Goal: Task Accomplishment & Management: Manage account settings

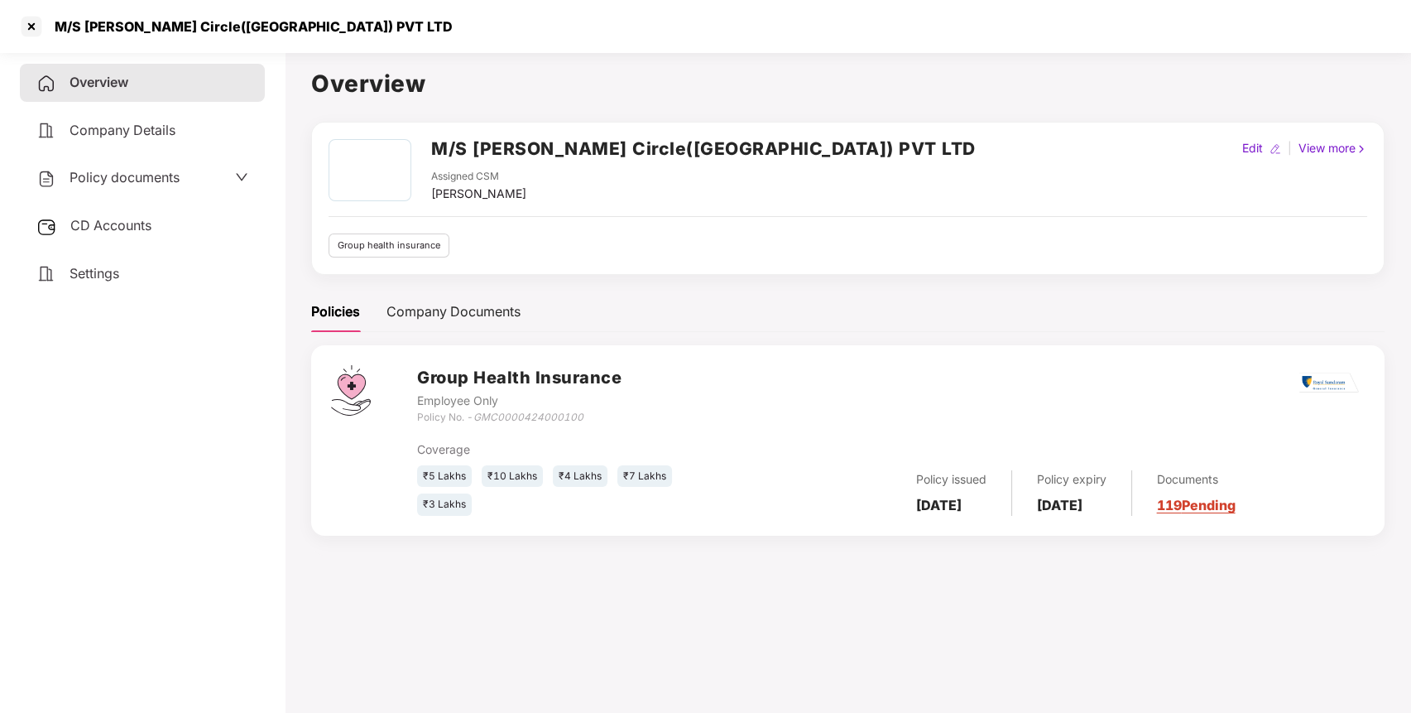
click at [569, 146] on h2 "M/S [PERSON_NAME] Circle([GEOGRAPHIC_DATA]) PVT LTD" at bounding box center [703, 148] width 545 height 27
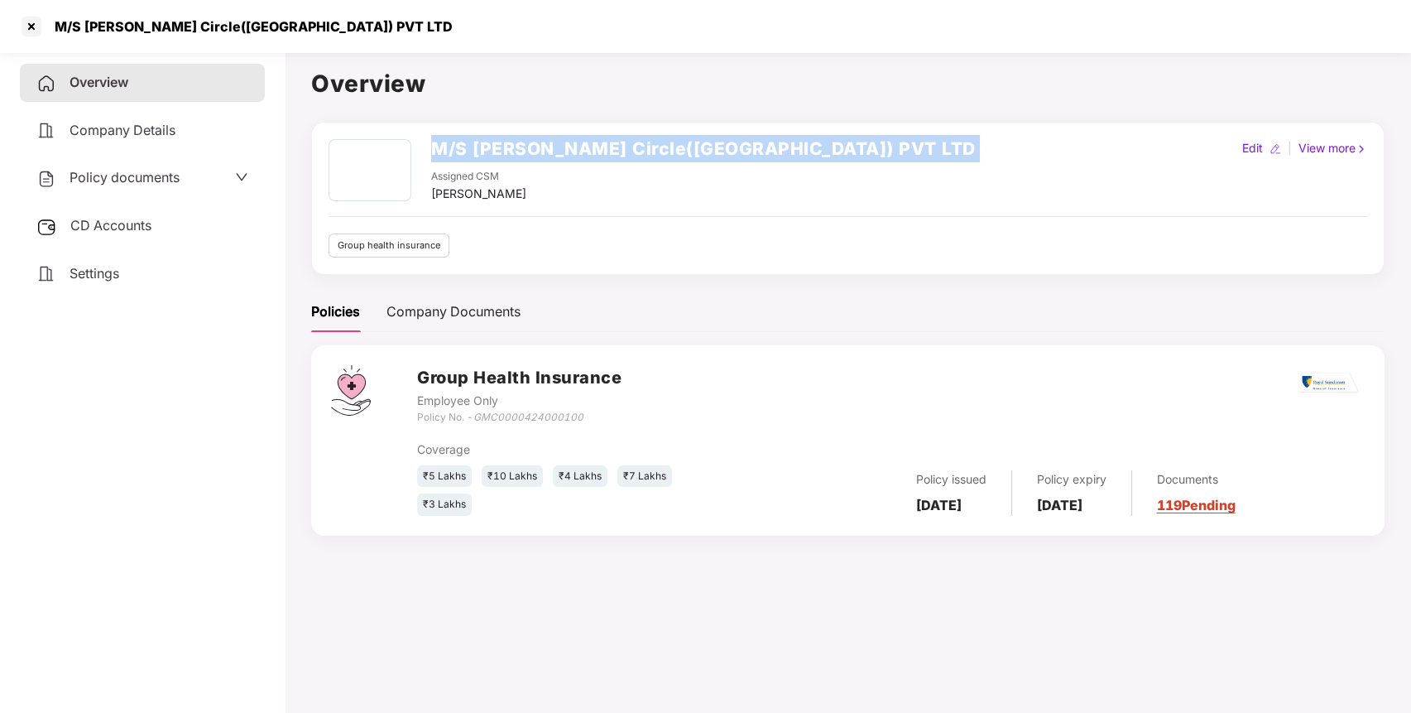
copy h2 "M/S [PERSON_NAME] Circle([GEOGRAPHIC_DATA]) PVT LTD"
click at [569, 146] on h2 "M/S [PERSON_NAME] Circle([GEOGRAPHIC_DATA]) PVT LTD" at bounding box center [703, 148] width 545 height 27
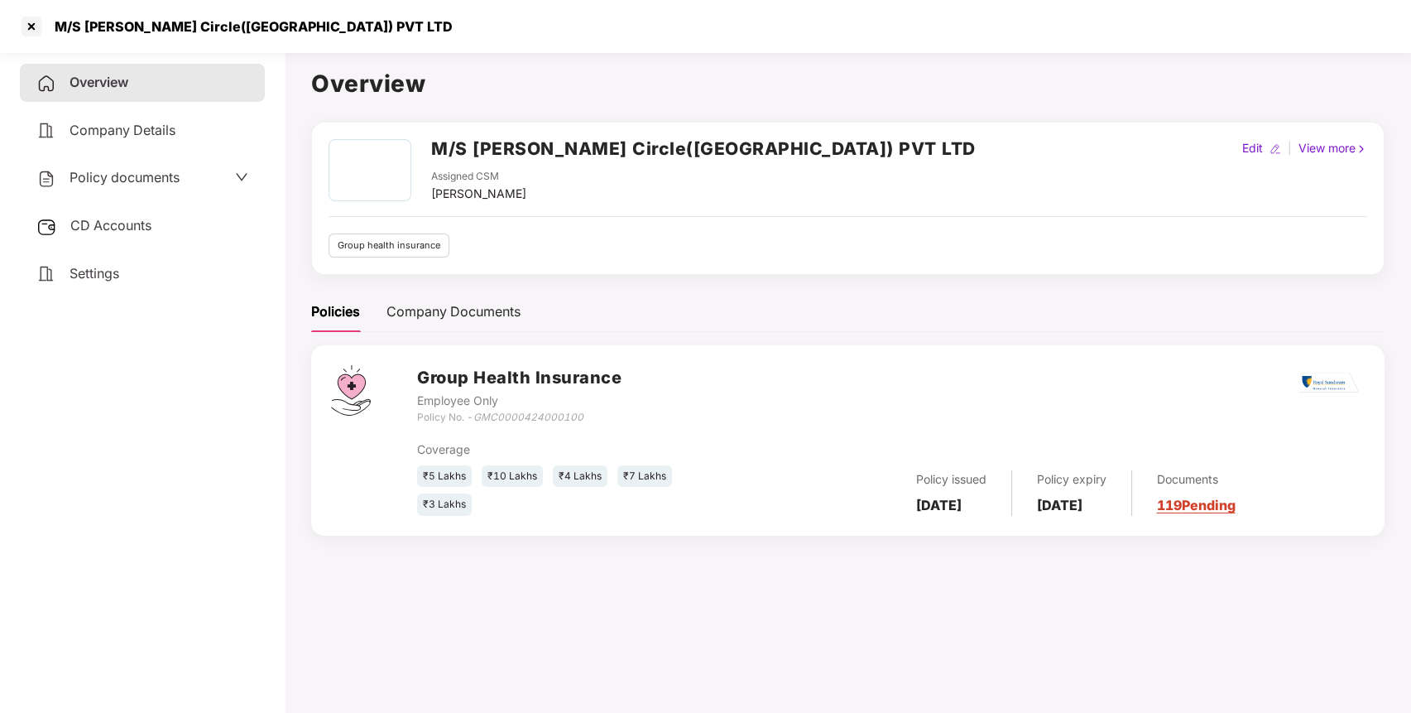
click at [534, 420] on icon "GMC0000424000100" at bounding box center [529, 417] width 110 height 12
copy icon "GMC0000424000100"
click at [534, 420] on icon "GMC0000424000100" at bounding box center [529, 417] width 110 height 12
click at [170, 233] on div "CD Accounts" at bounding box center [142, 226] width 245 height 38
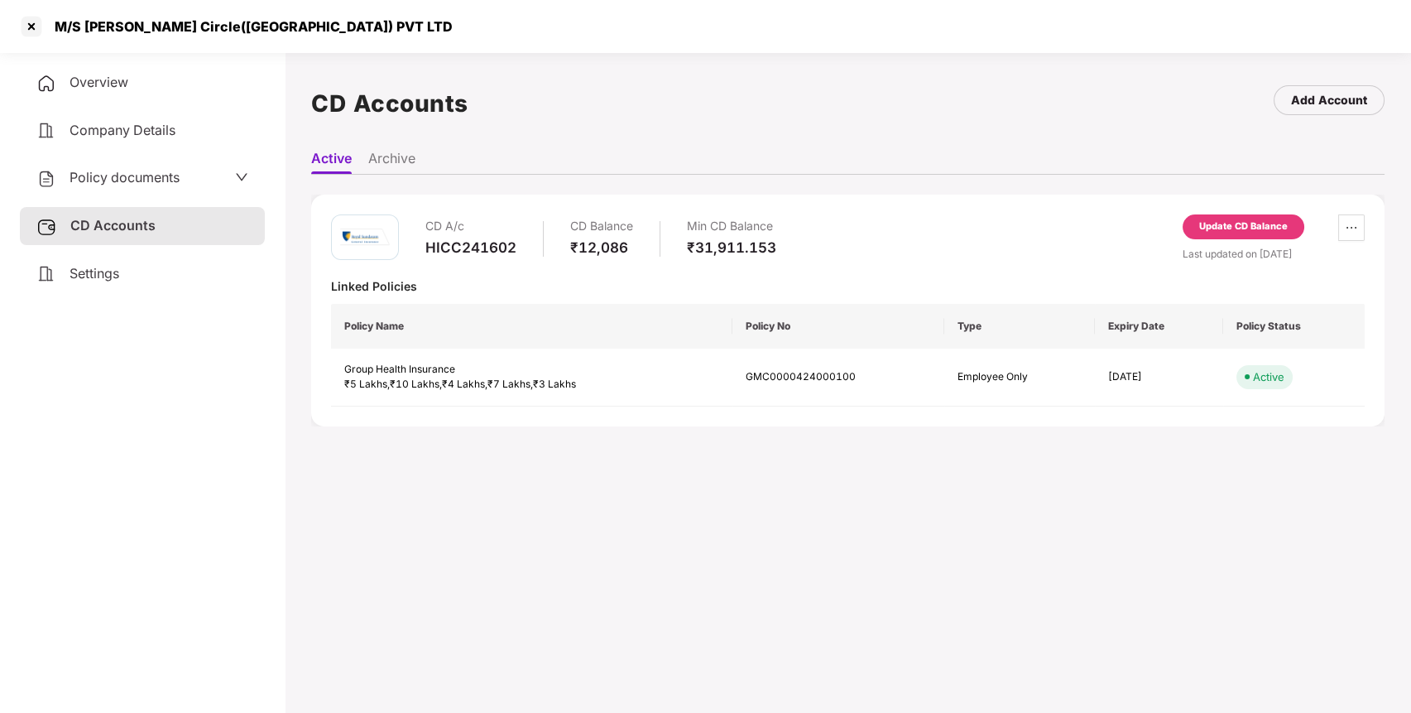
click at [1262, 230] on div "Update CD Balance" at bounding box center [1244, 226] width 89 height 15
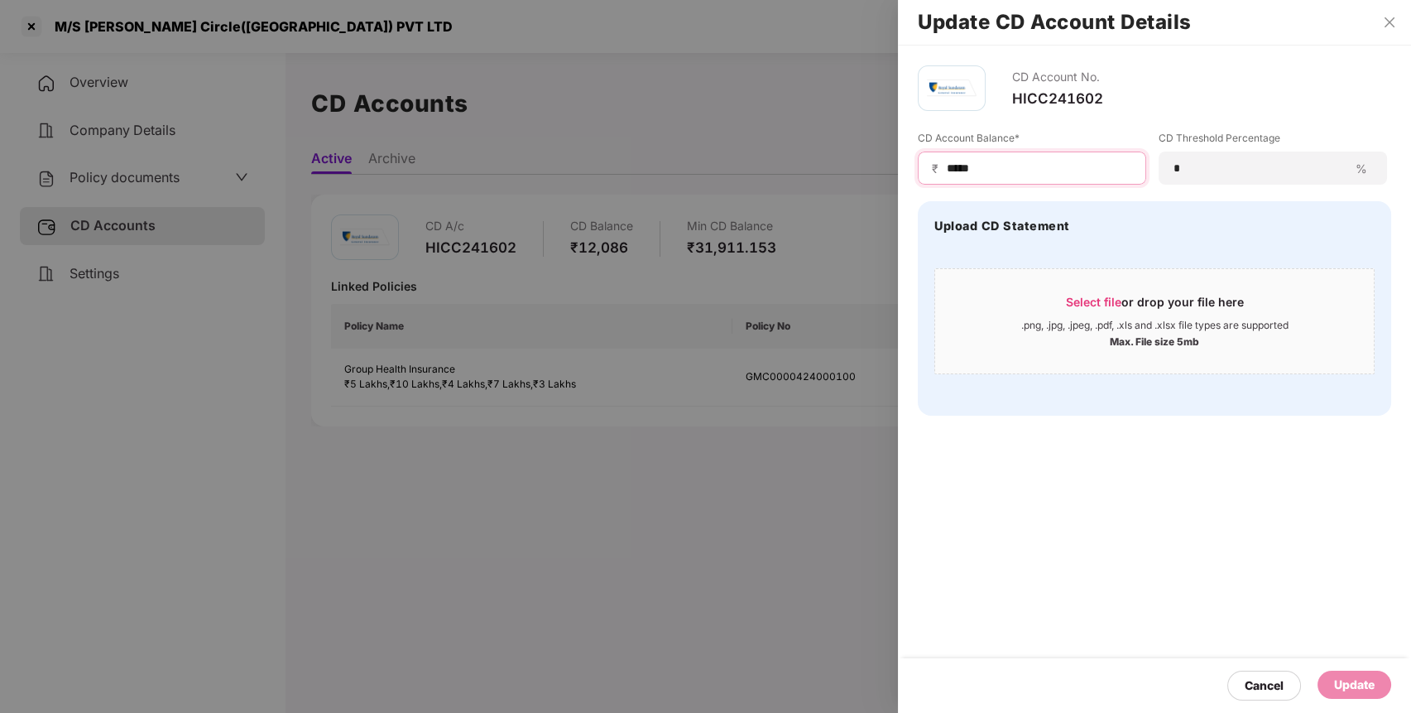
click at [955, 172] on input "*****" at bounding box center [1038, 168] width 187 height 17
type input "*****"
click at [1341, 682] on div "Update" at bounding box center [1354, 685] width 41 height 18
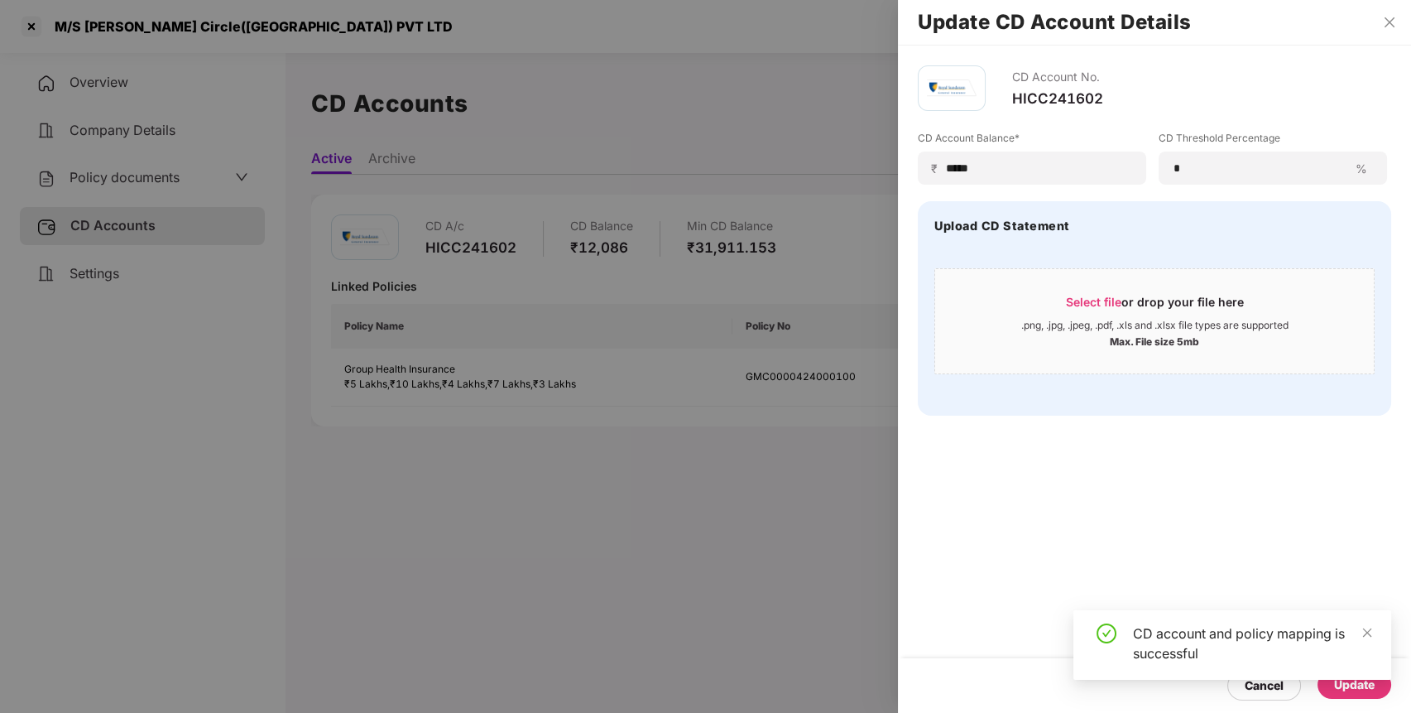
click at [36, 26] on div at bounding box center [705, 356] width 1411 height 713
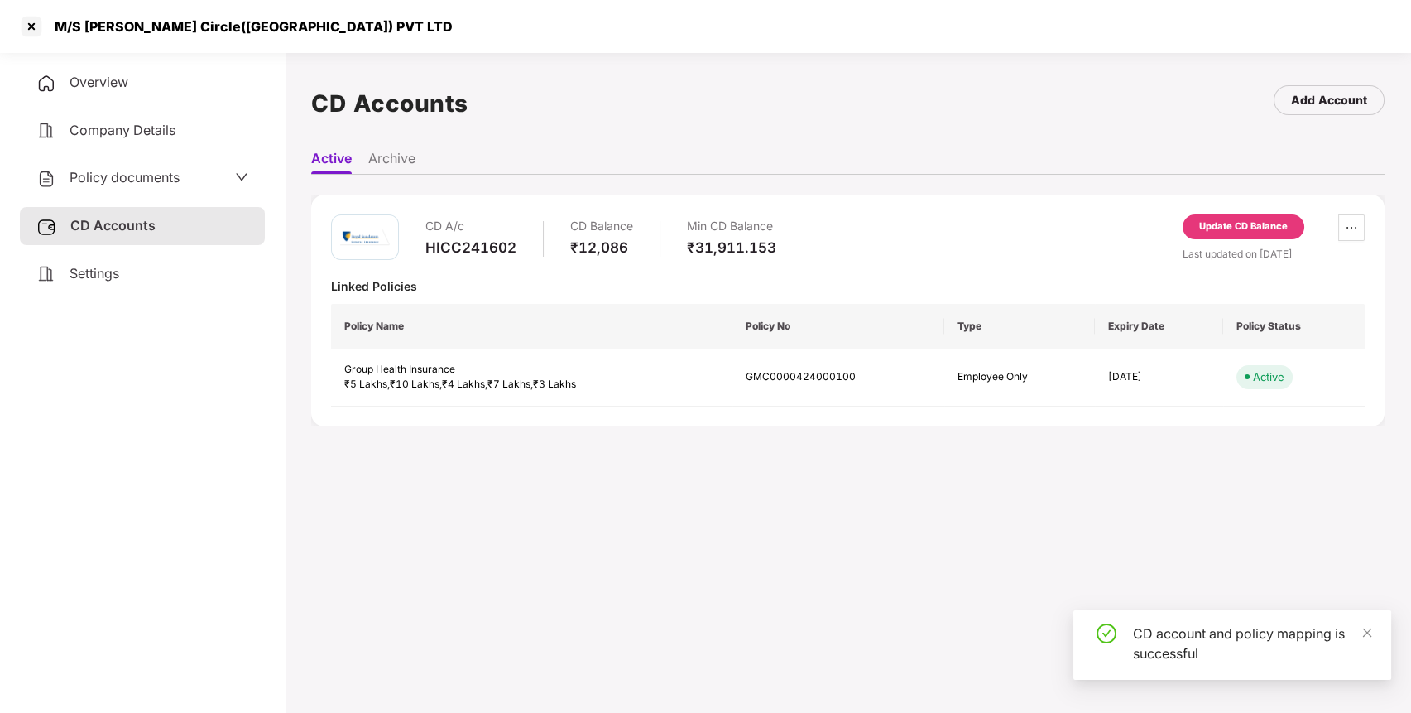
click at [36, 26] on div at bounding box center [31, 26] width 26 height 26
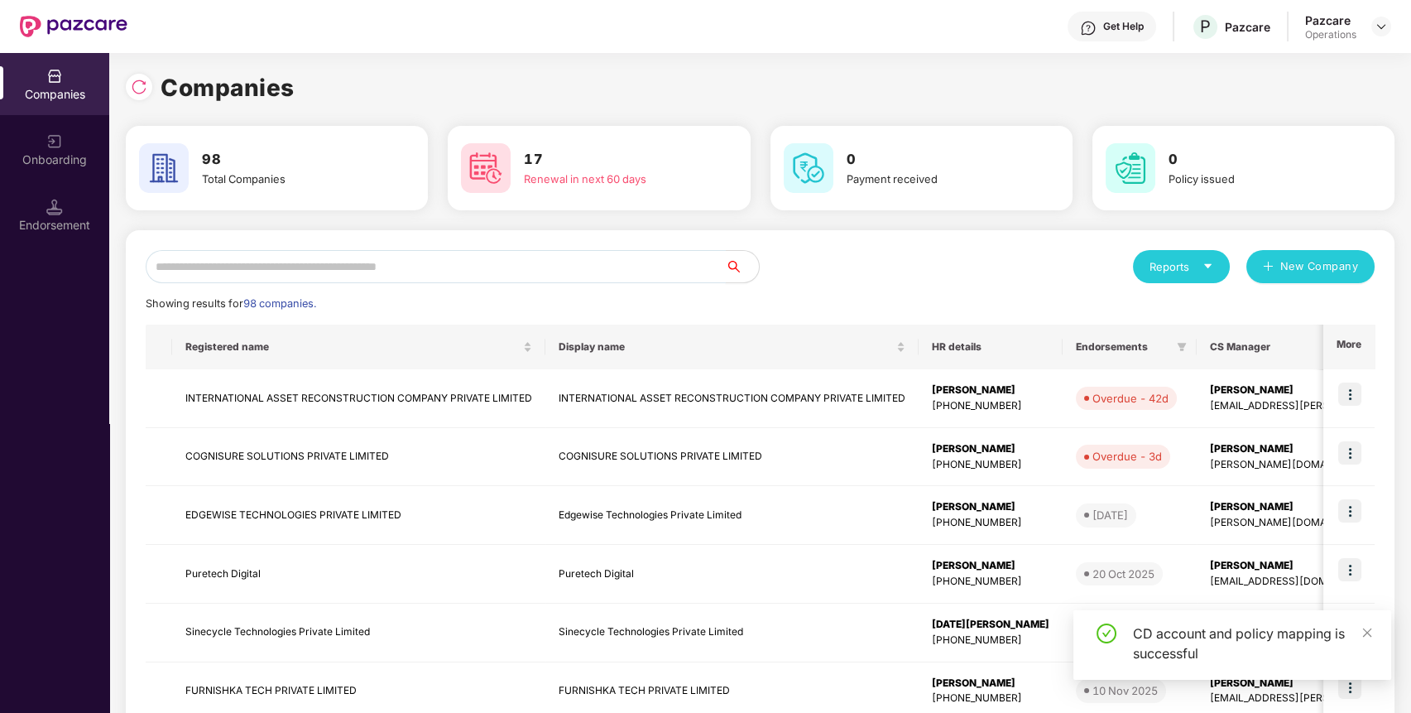
click at [518, 282] on input "text" at bounding box center [436, 266] width 580 height 33
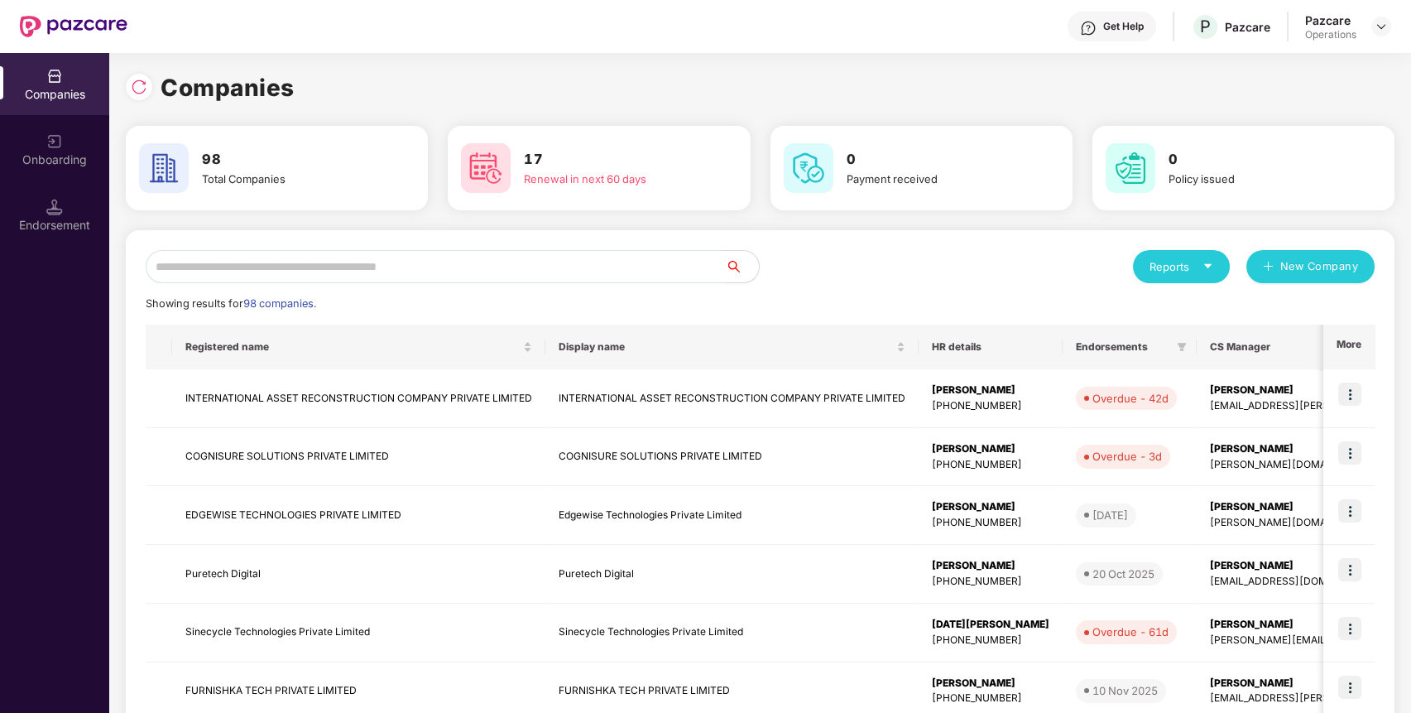
click at [634, 269] on input "text" at bounding box center [436, 266] width 580 height 33
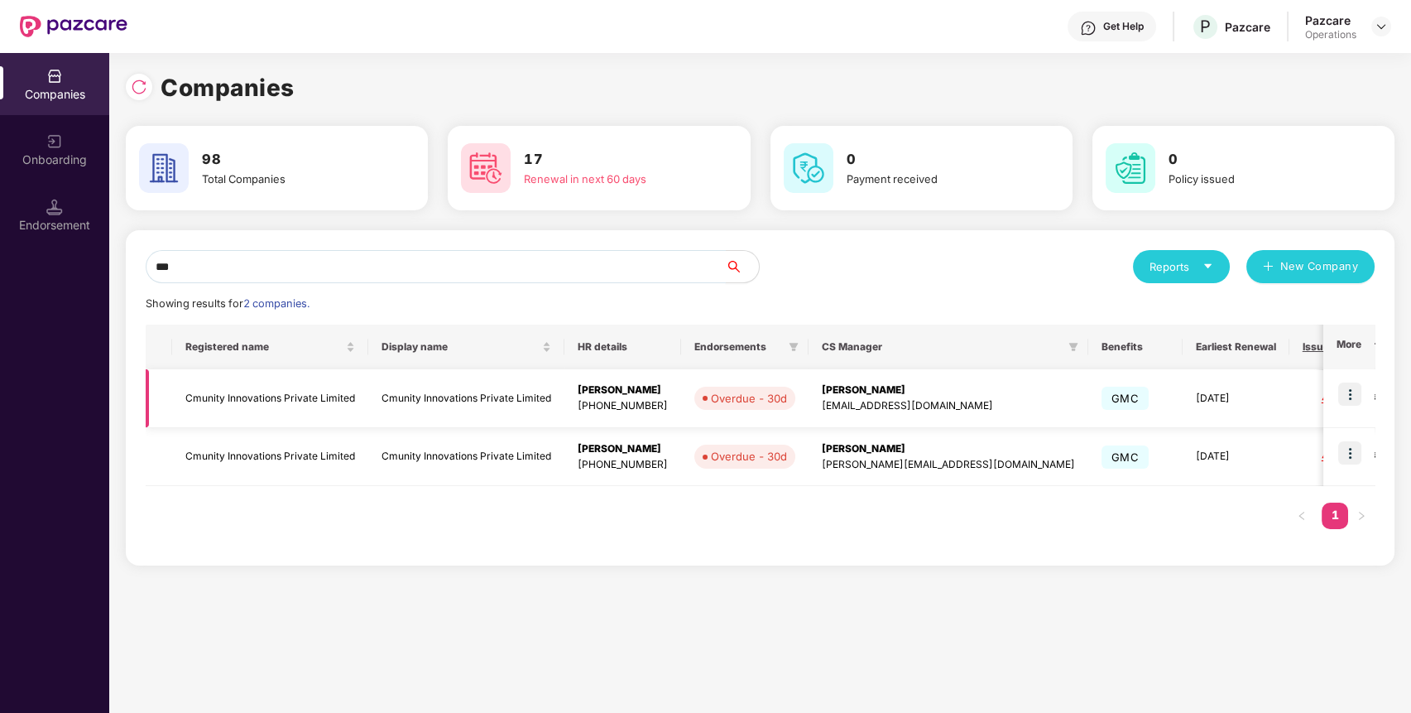
type input "***"
click at [271, 394] on td "Cmunity Innovations Private Limited" at bounding box center [270, 398] width 196 height 59
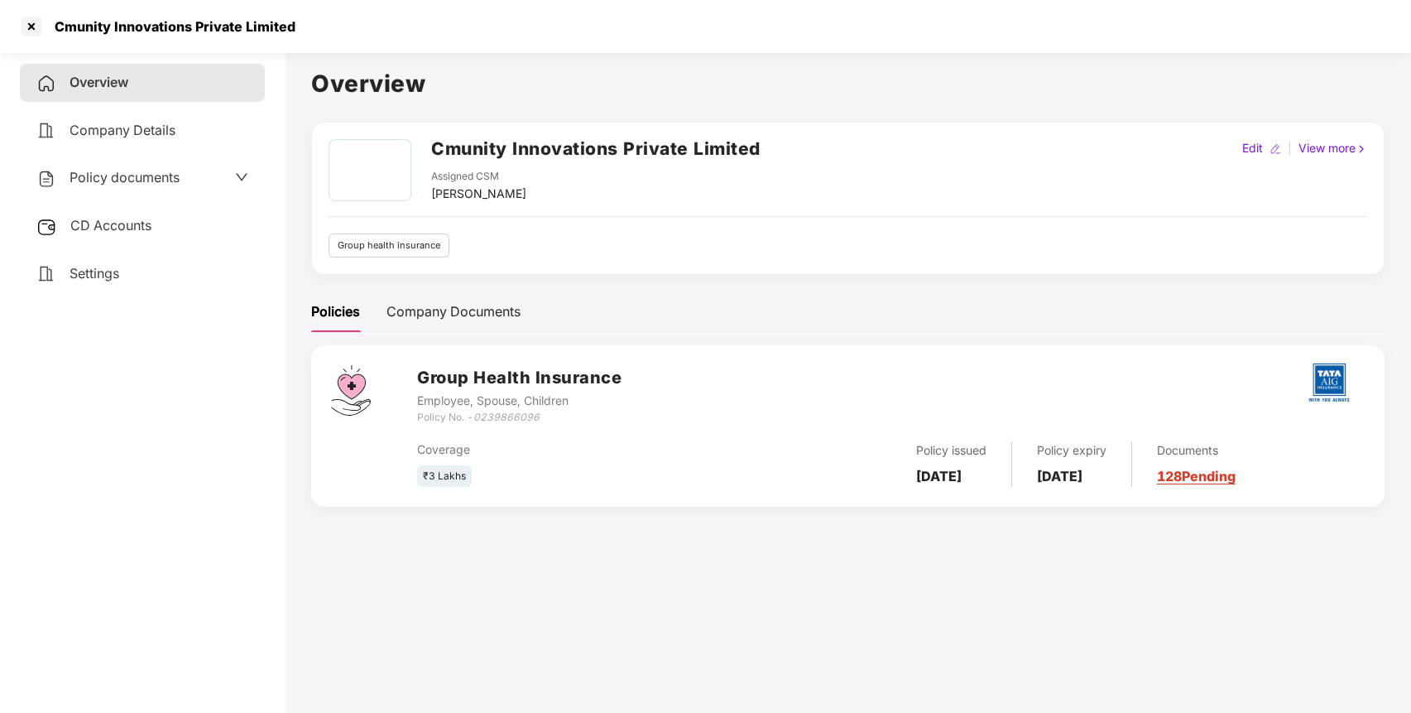
click at [524, 142] on h2 "Cmunity Innovations Private Limited" at bounding box center [595, 148] width 329 height 27
copy h2 "Cmunity Innovations Private Limited"
click at [524, 142] on h2 "Cmunity Innovations Private Limited" at bounding box center [595, 148] width 329 height 27
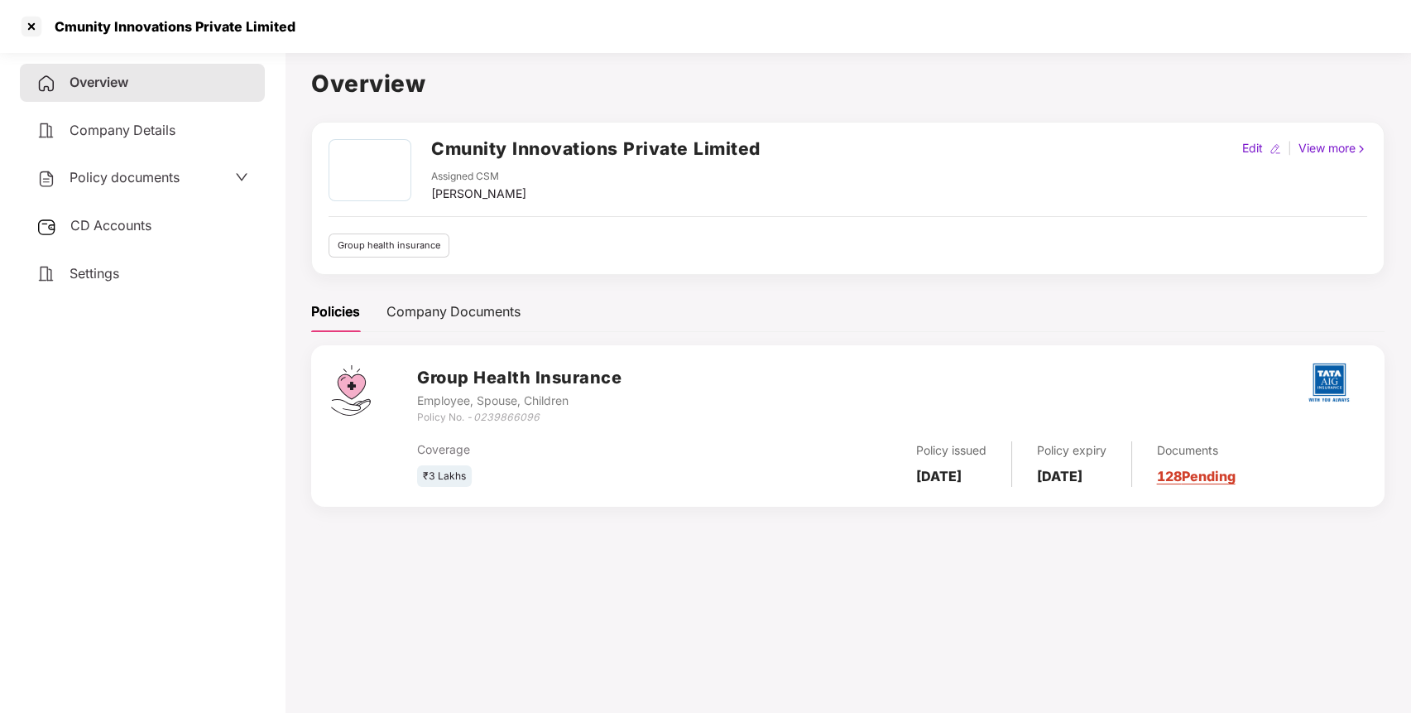
click at [520, 419] on icon "0239866096" at bounding box center [507, 417] width 66 height 12
copy icon "0239866096"
click at [520, 419] on icon "0239866096" at bounding box center [507, 417] width 66 height 12
copy icon "0239866096"
click at [37, 22] on div at bounding box center [31, 26] width 26 height 26
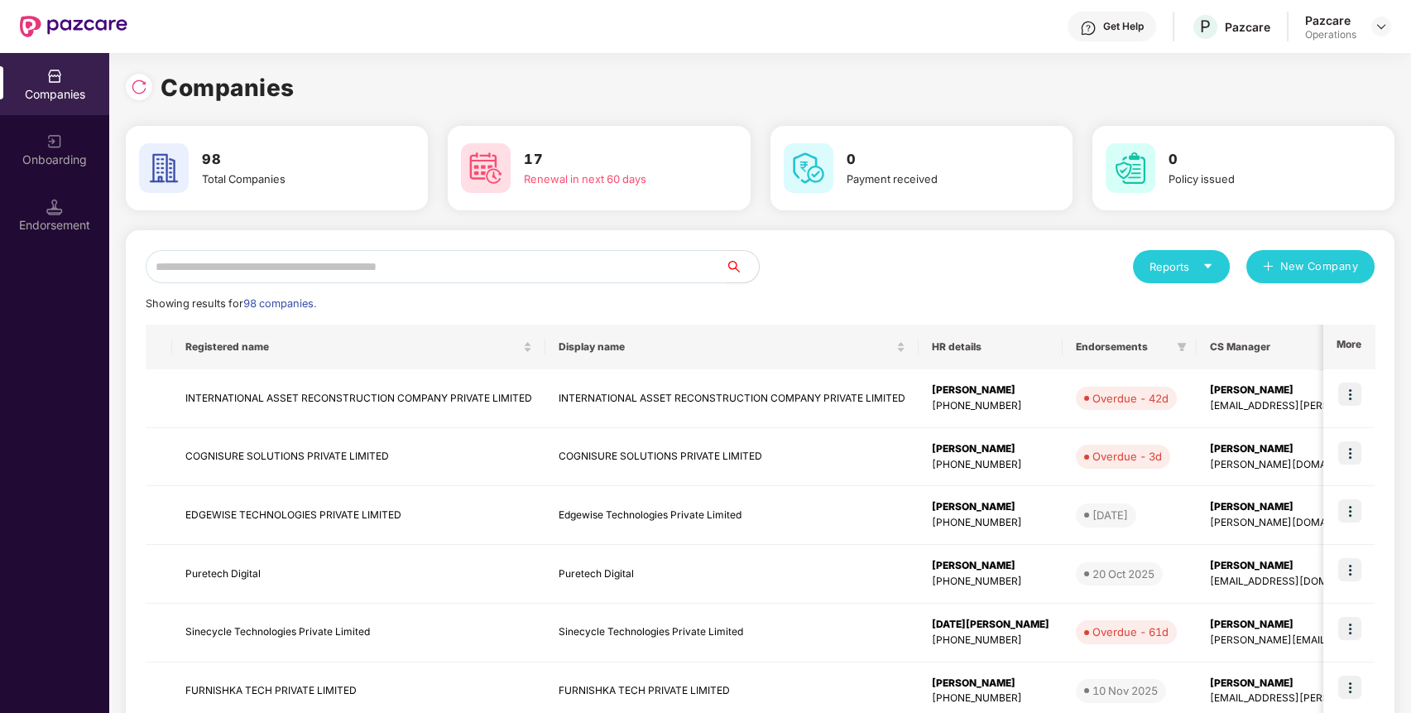
click at [330, 261] on input "text" at bounding box center [436, 266] width 580 height 33
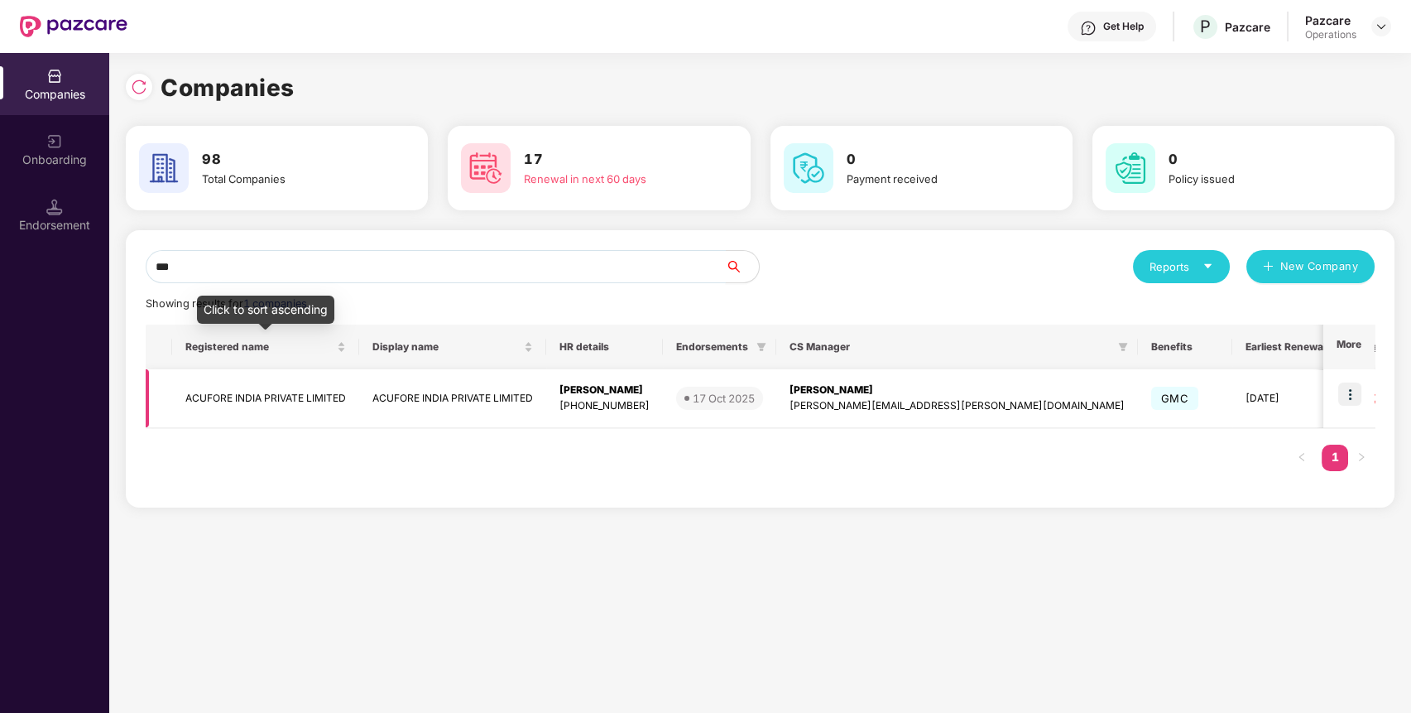
type input "***"
click at [269, 387] on td "ACUFORE INDIA PRIVATE LIMITED" at bounding box center [265, 398] width 187 height 59
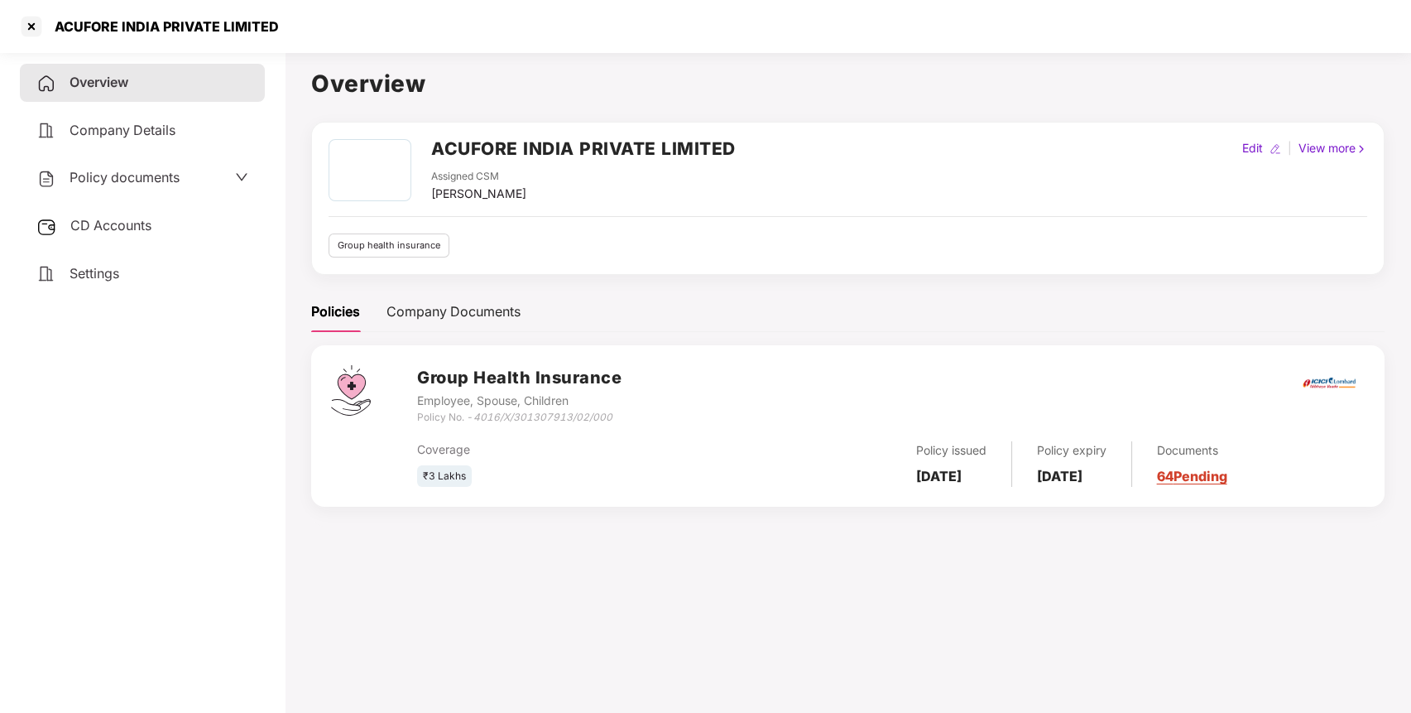
click at [594, 148] on h2 "ACUFORE INDIA PRIVATE LIMITED" at bounding box center [583, 148] width 305 height 27
copy h2 "PRIVATE"
click at [594, 148] on h2 "ACUFORE INDIA PRIVATE LIMITED" at bounding box center [583, 148] width 305 height 27
click at [543, 416] on icon "4016/X/301307913/02/000" at bounding box center [543, 417] width 139 height 12
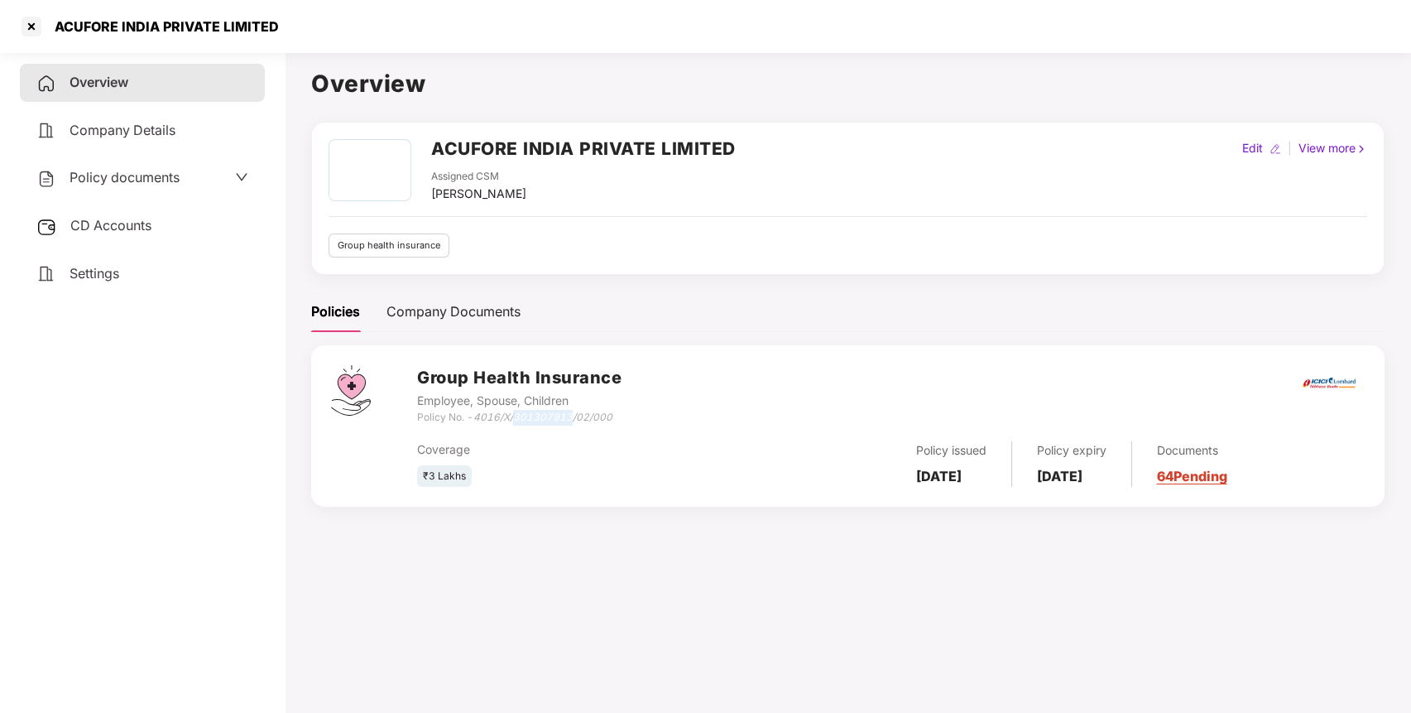
click at [543, 416] on icon "4016/X/301307913/02/000" at bounding box center [543, 417] width 139 height 12
click at [608, 415] on icon "4016/X/301307913/02/000" at bounding box center [543, 417] width 139 height 12
drag, startPoint x: 631, startPoint y: 415, endPoint x: 478, endPoint y: 421, distance: 152.4
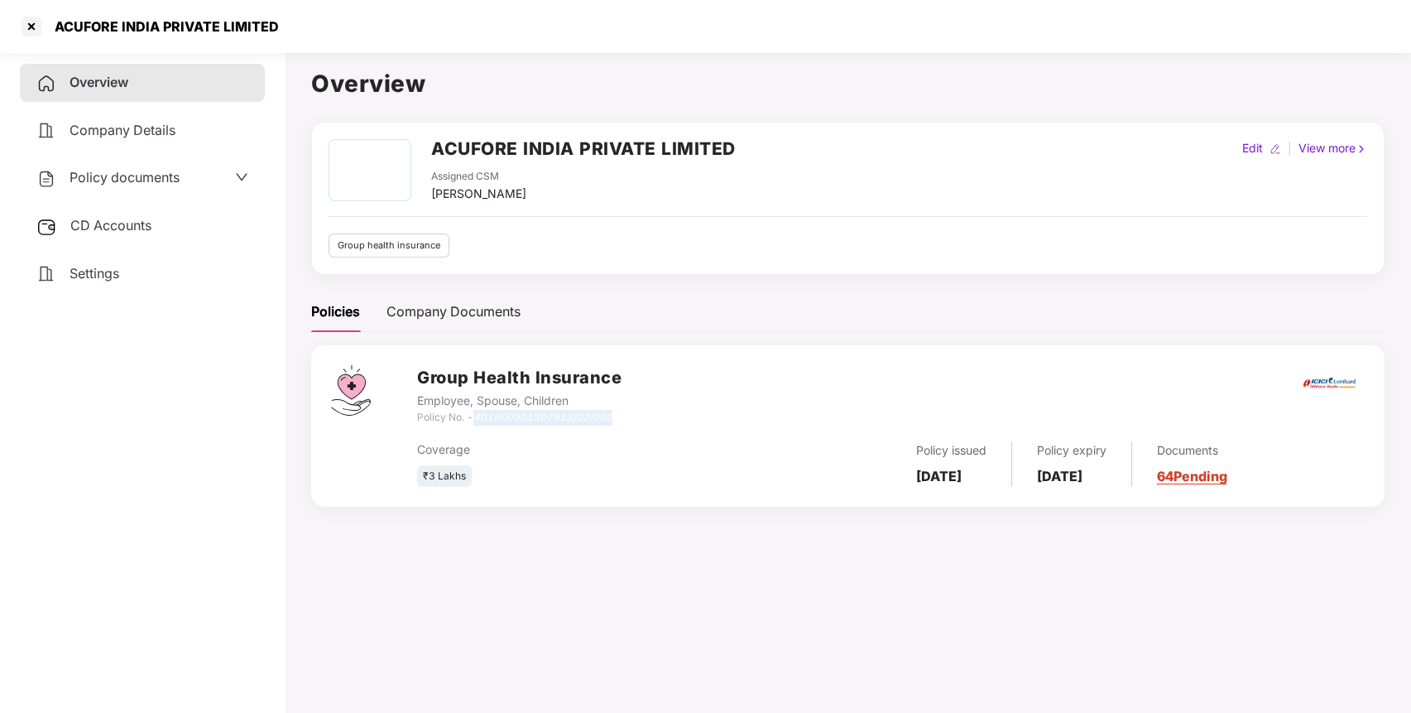
click at [478, 421] on div "Group Health Insurance Employee, Spouse, Children Policy No. - 4016/X/301307913…" at bounding box center [891, 395] width 948 height 60
copy icon "4016/X/301307913/02/000"
click at [166, 232] on div "CD Accounts" at bounding box center [142, 226] width 245 height 38
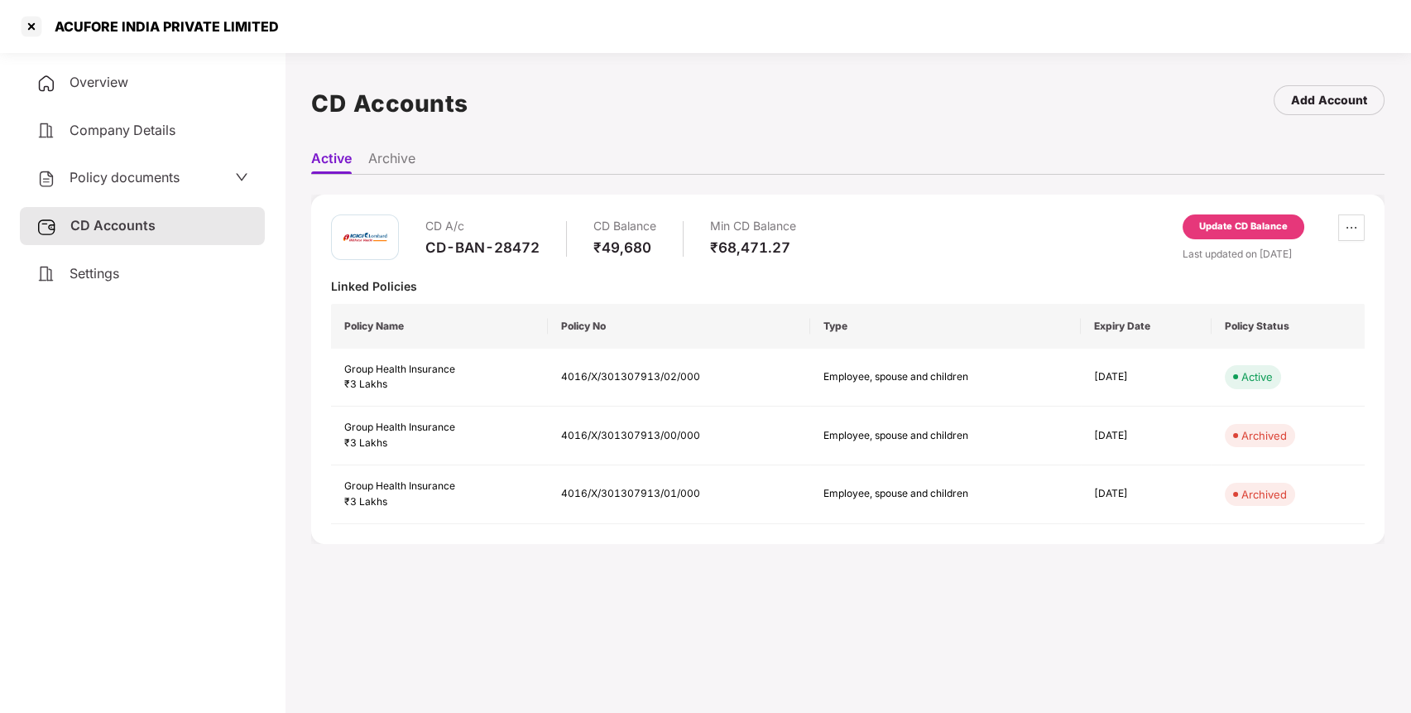
click at [1200, 228] on div "Update CD Balance" at bounding box center [1244, 226] width 89 height 15
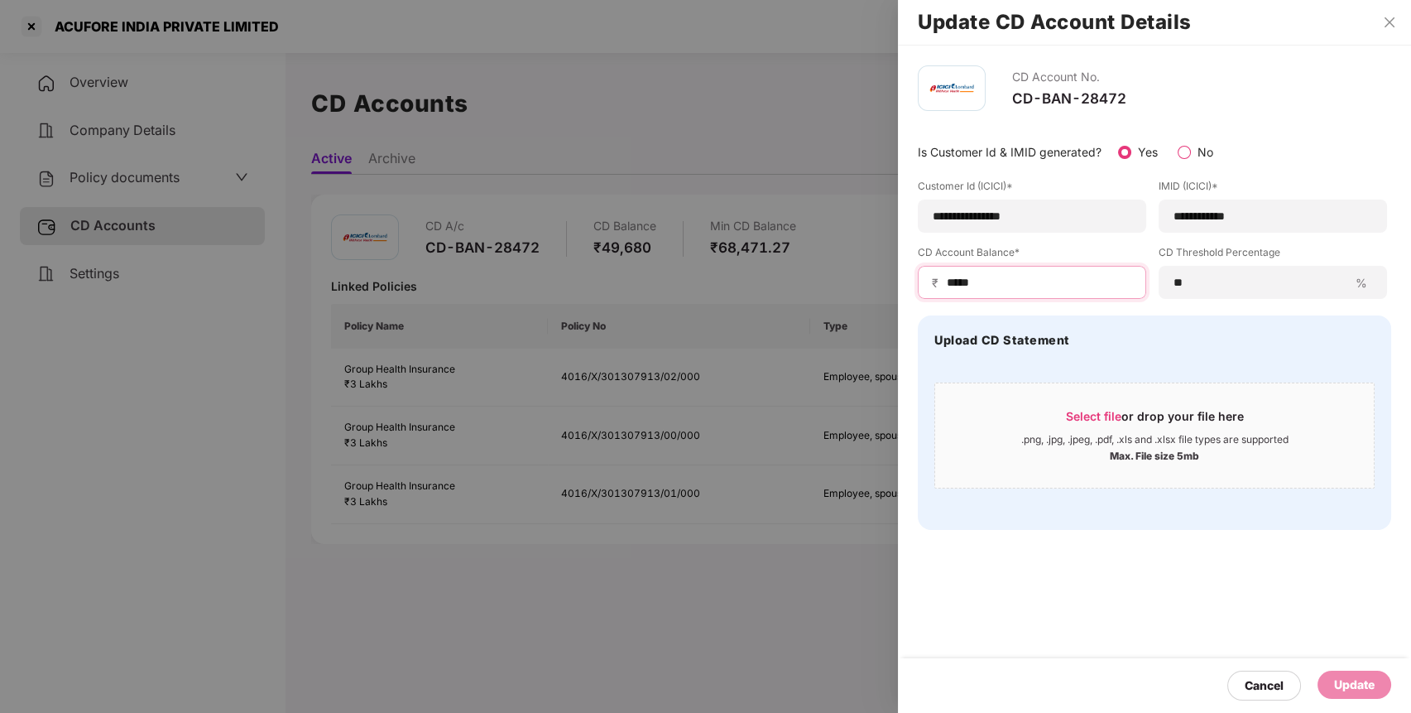
click at [957, 284] on input "*****" at bounding box center [1038, 282] width 187 height 17
type input "*****"
click at [1345, 678] on div "Update" at bounding box center [1354, 685] width 41 height 18
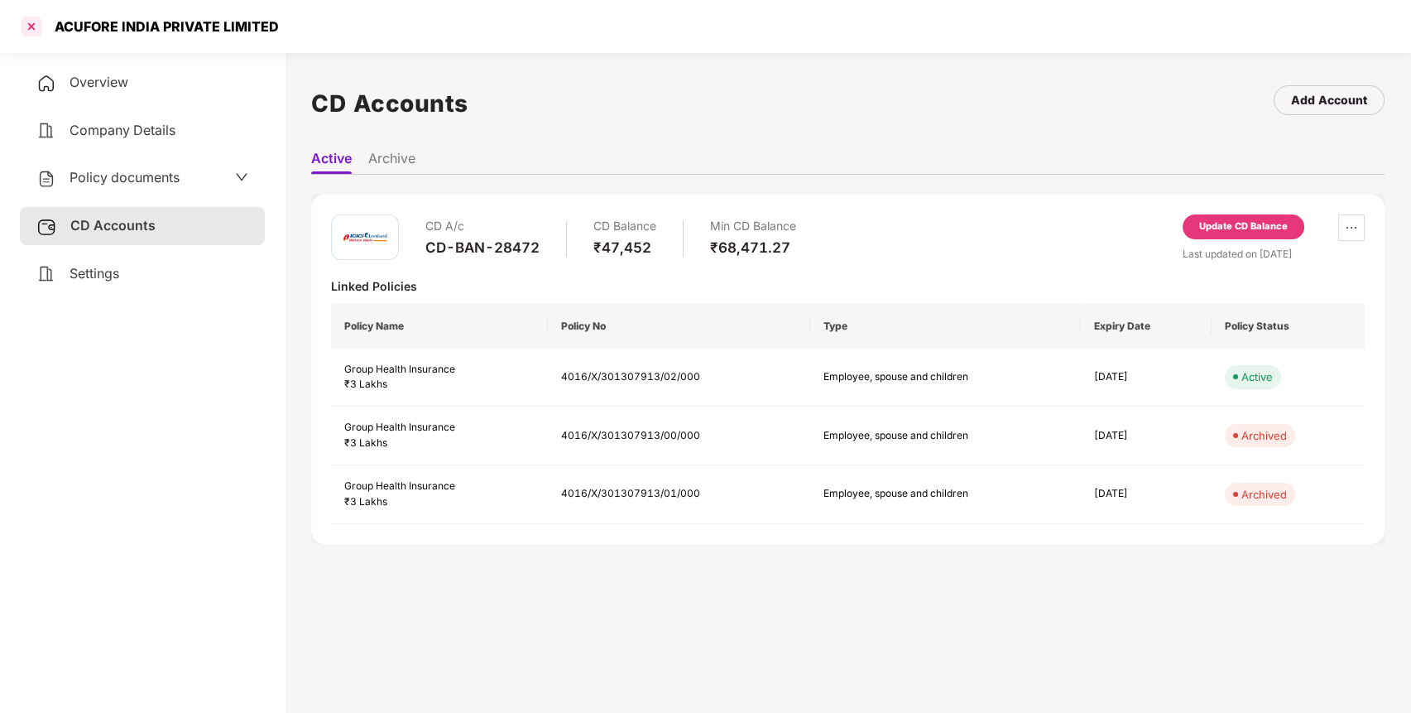
click at [32, 32] on div at bounding box center [31, 26] width 26 height 26
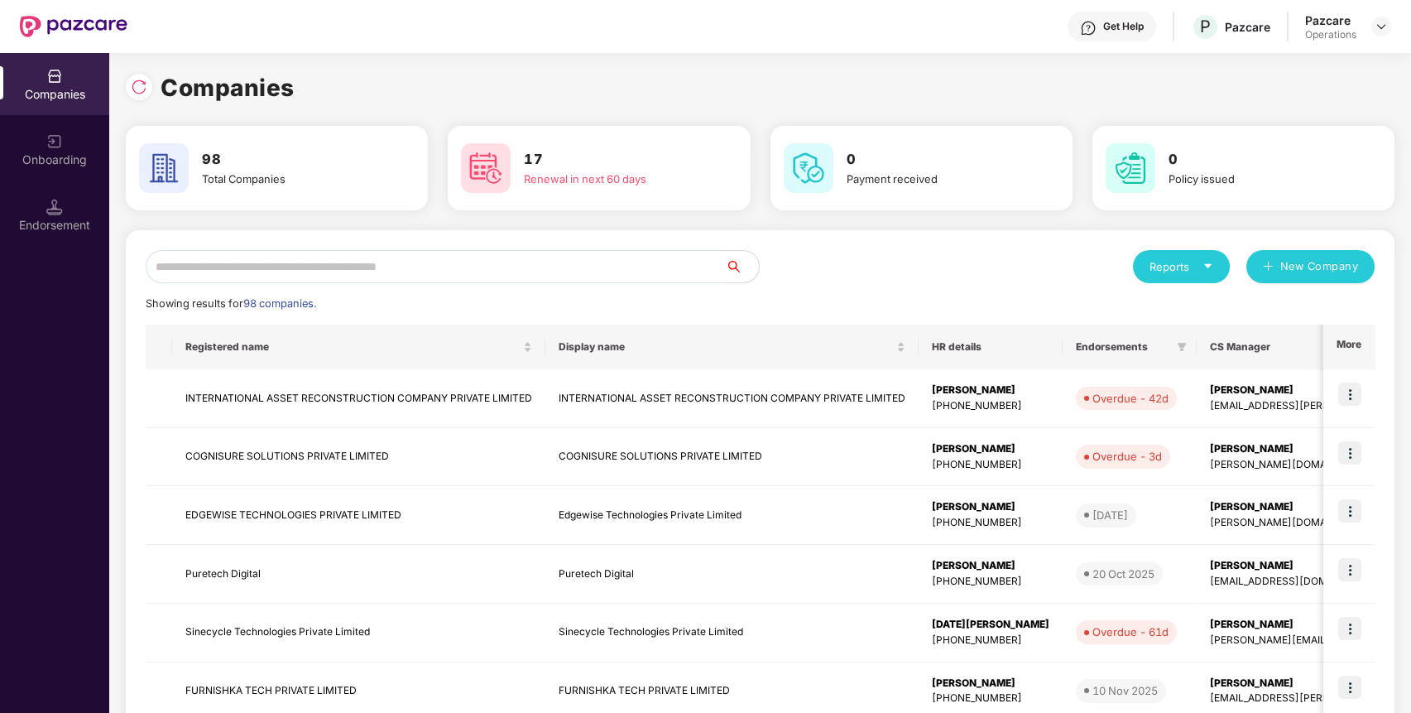
click at [516, 273] on input "text" at bounding box center [436, 266] width 580 height 33
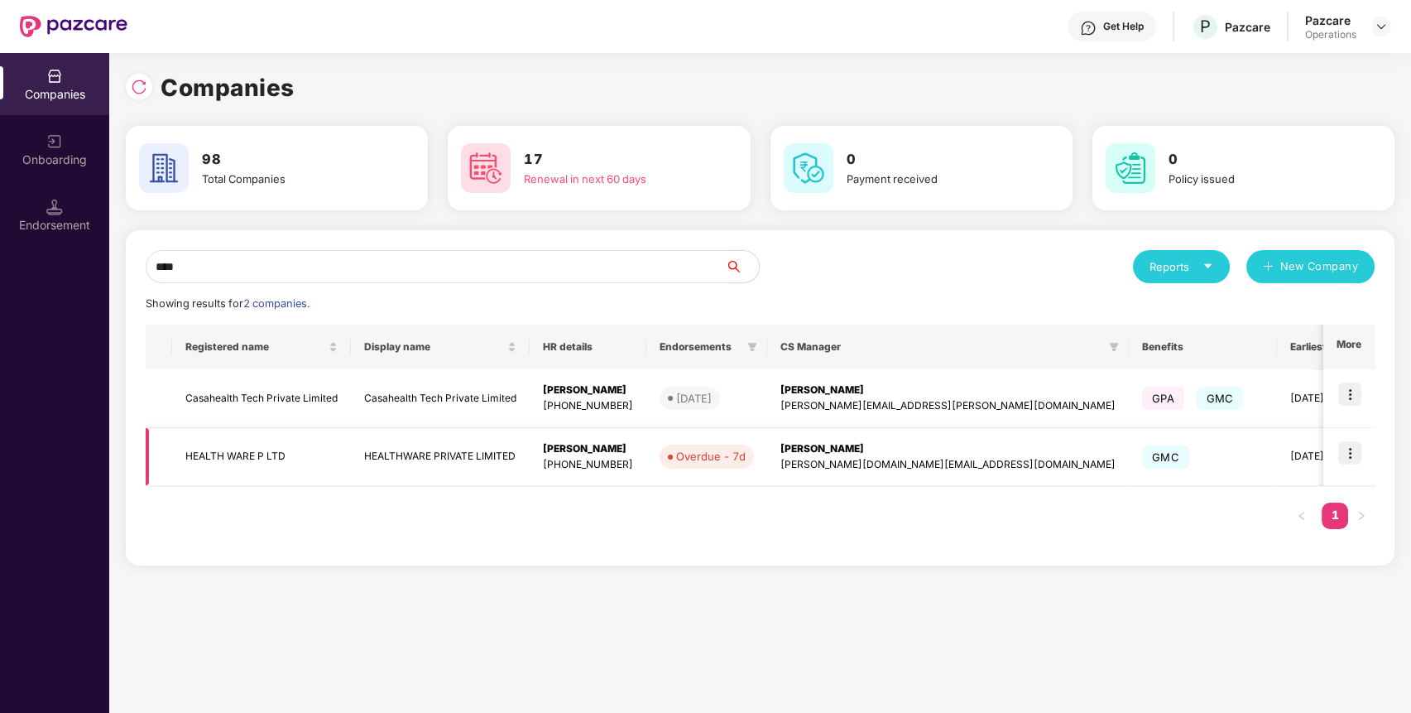
type input "****"
click at [264, 457] on td "HEALTH WARE P LTD" at bounding box center [261, 457] width 179 height 59
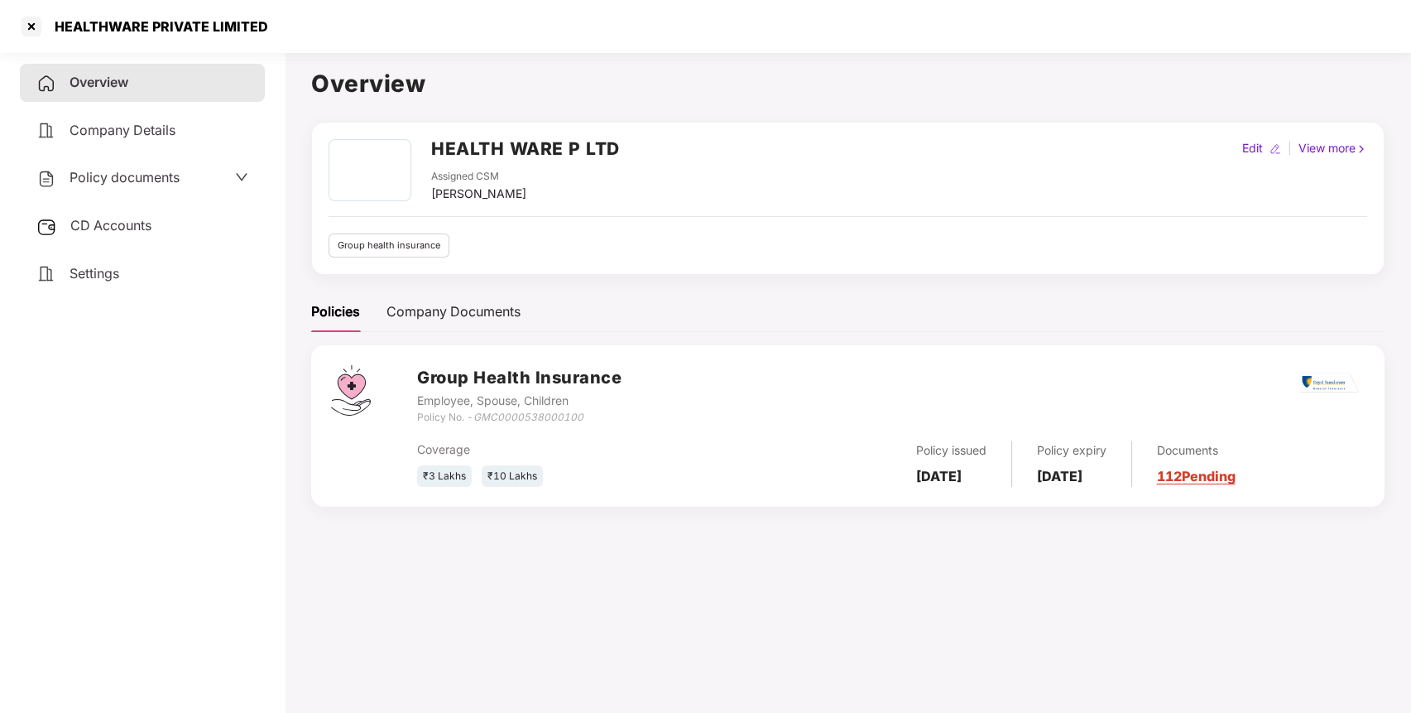
click at [548, 141] on h2 "HEALTH WARE P LTD" at bounding box center [525, 148] width 189 height 27
copy h2 "HEALTH WARE P LTD"
click at [548, 141] on h2 "HEALTH WARE P LTD" at bounding box center [525, 148] width 189 height 27
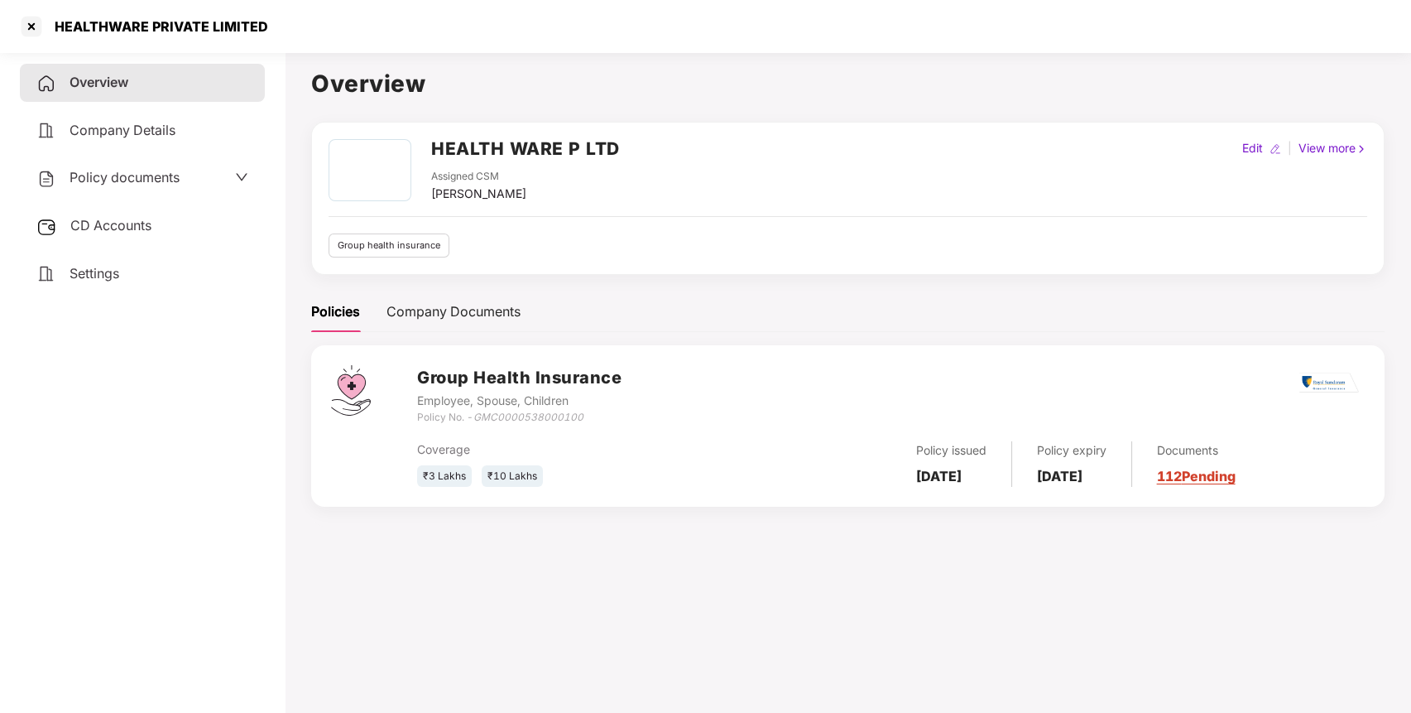
click at [522, 408] on div "Employee, Spouse, Children" at bounding box center [519, 401] width 204 height 18
drag, startPoint x: 478, startPoint y: 416, endPoint x: 592, endPoint y: 414, distance: 113.4
click at [592, 414] on div "Policy No. - GMC0000538000100" at bounding box center [519, 418] width 204 height 16
copy icon "GMC0000538000100"
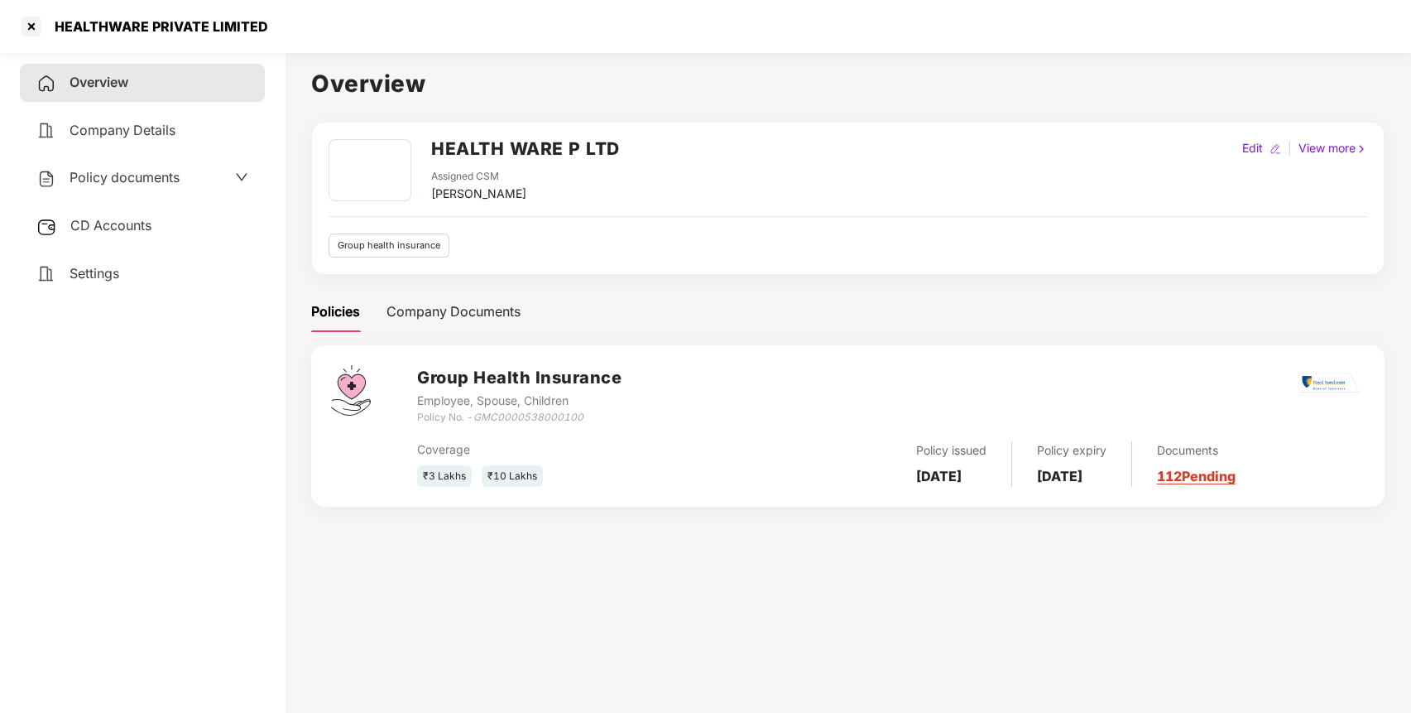
click at [159, 236] on div "CD Accounts" at bounding box center [142, 226] width 245 height 38
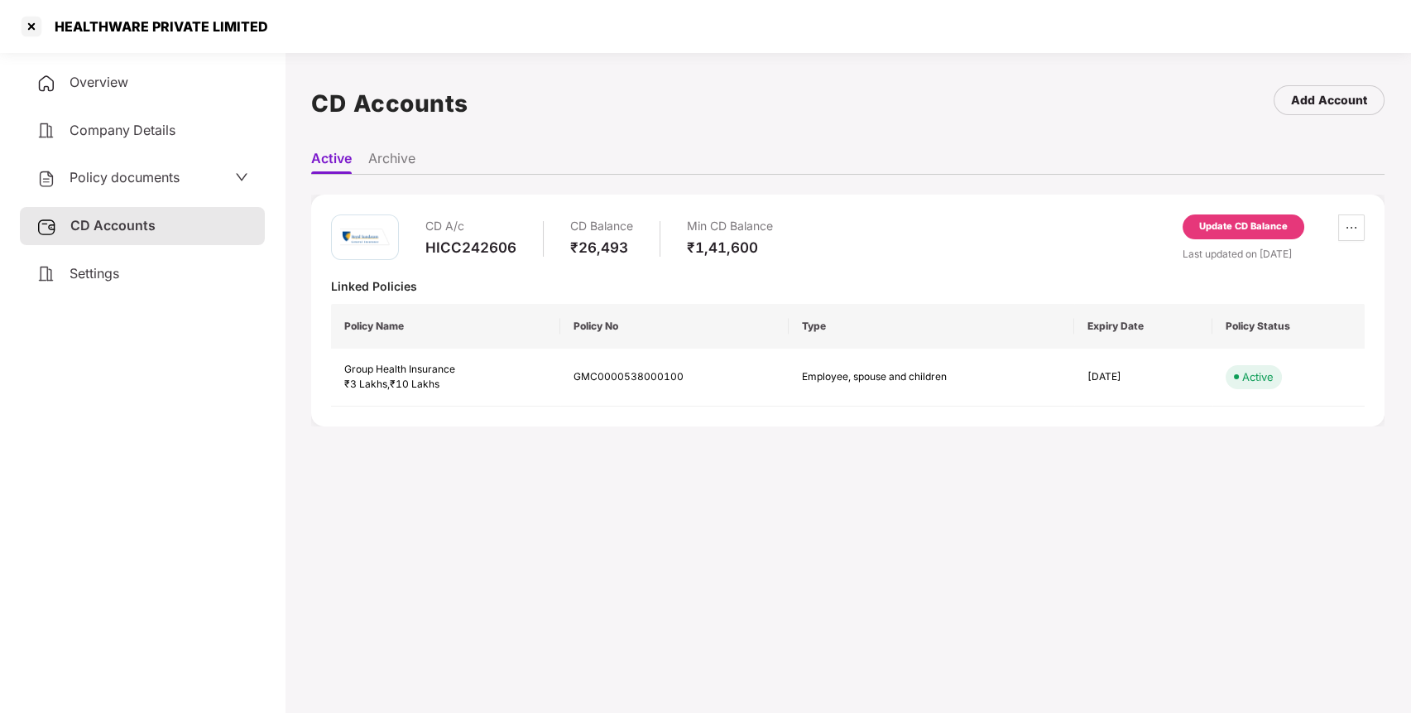
click at [1268, 235] on div "Update CD Balance" at bounding box center [1244, 226] width 122 height 25
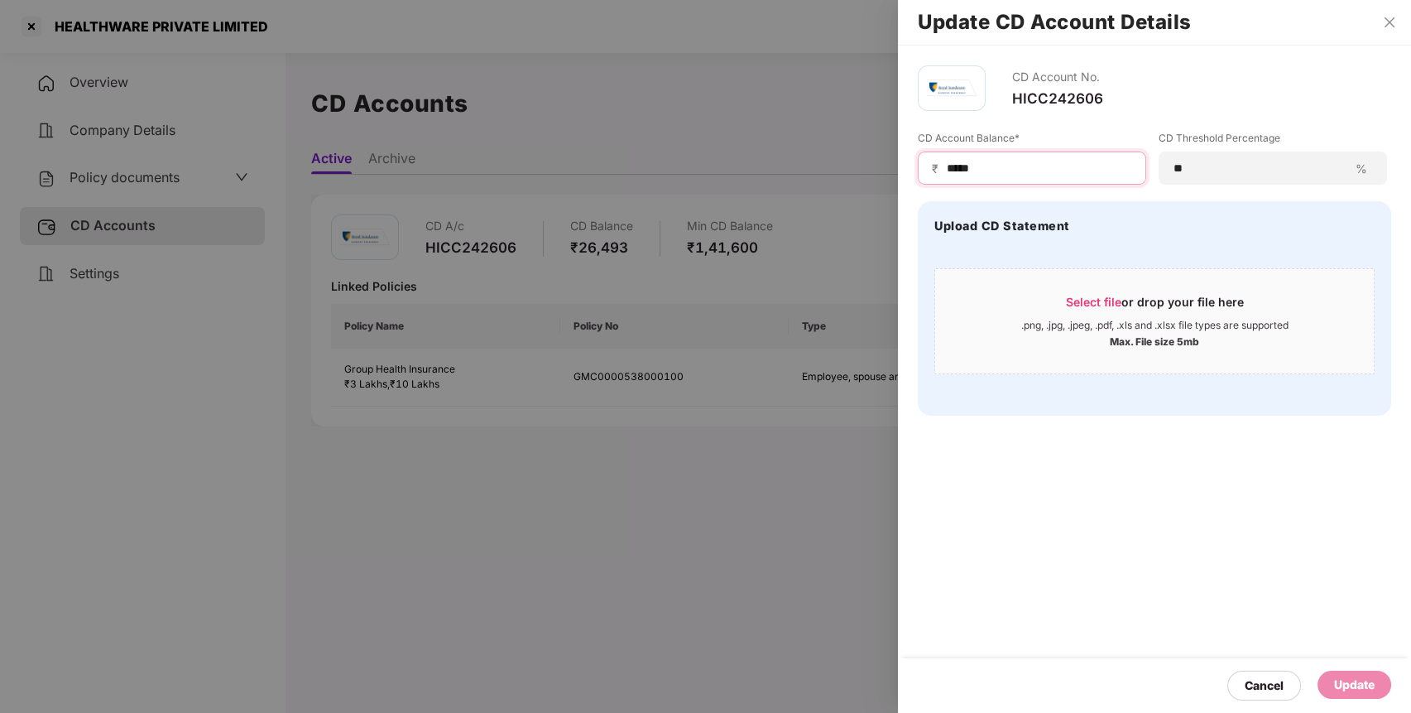
click at [971, 171] on input "*****" at bounding box center [1038, 168] width 187 height 17
type input "*****"
click at [1360, 685] on div "Update" at bounding box center [1354, 685] width 41 height 18
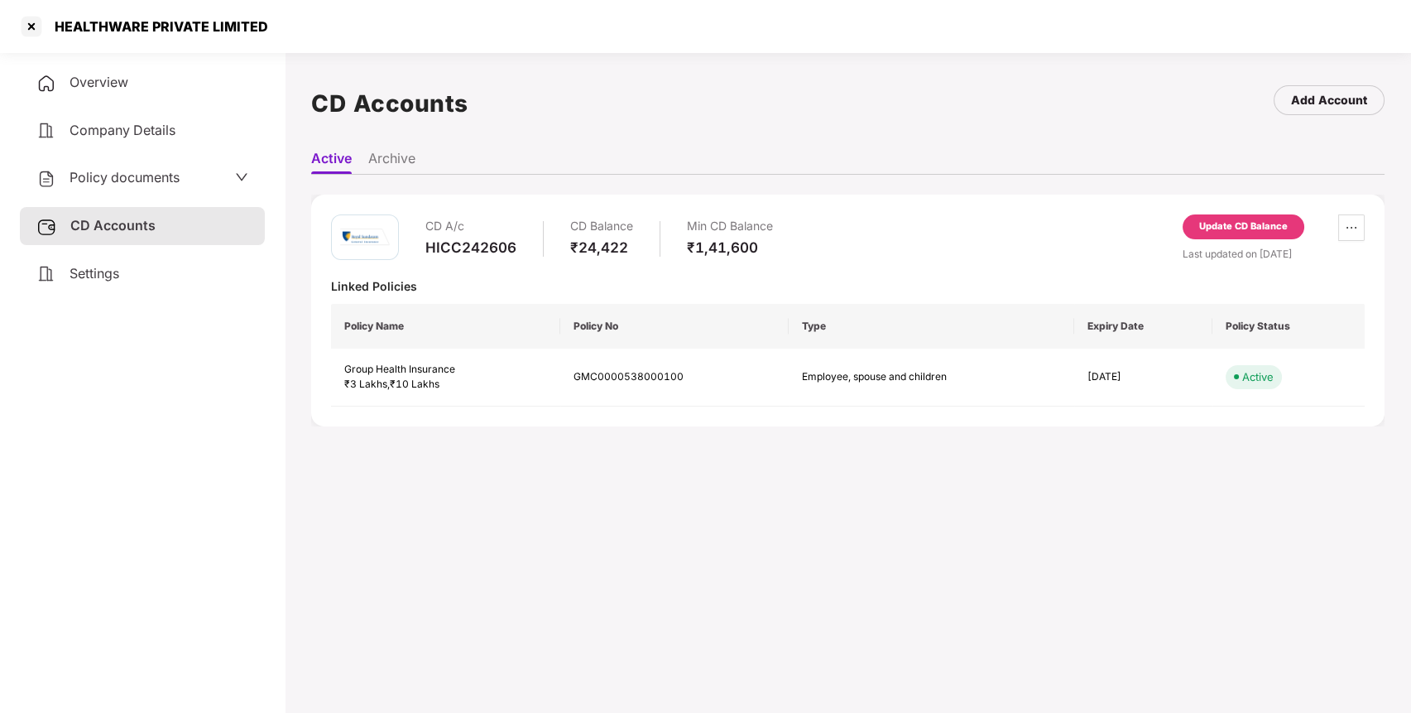
click at [854, 596] on main "CD Accounts Add Account Active Archive CD A/c HICC242606 CD Balance ₹24,422 Min…" at bounding box center [848, 402] width 1127 height 713
click at [31, 31] on div at bounding box center [31, 26] width 26 height 26
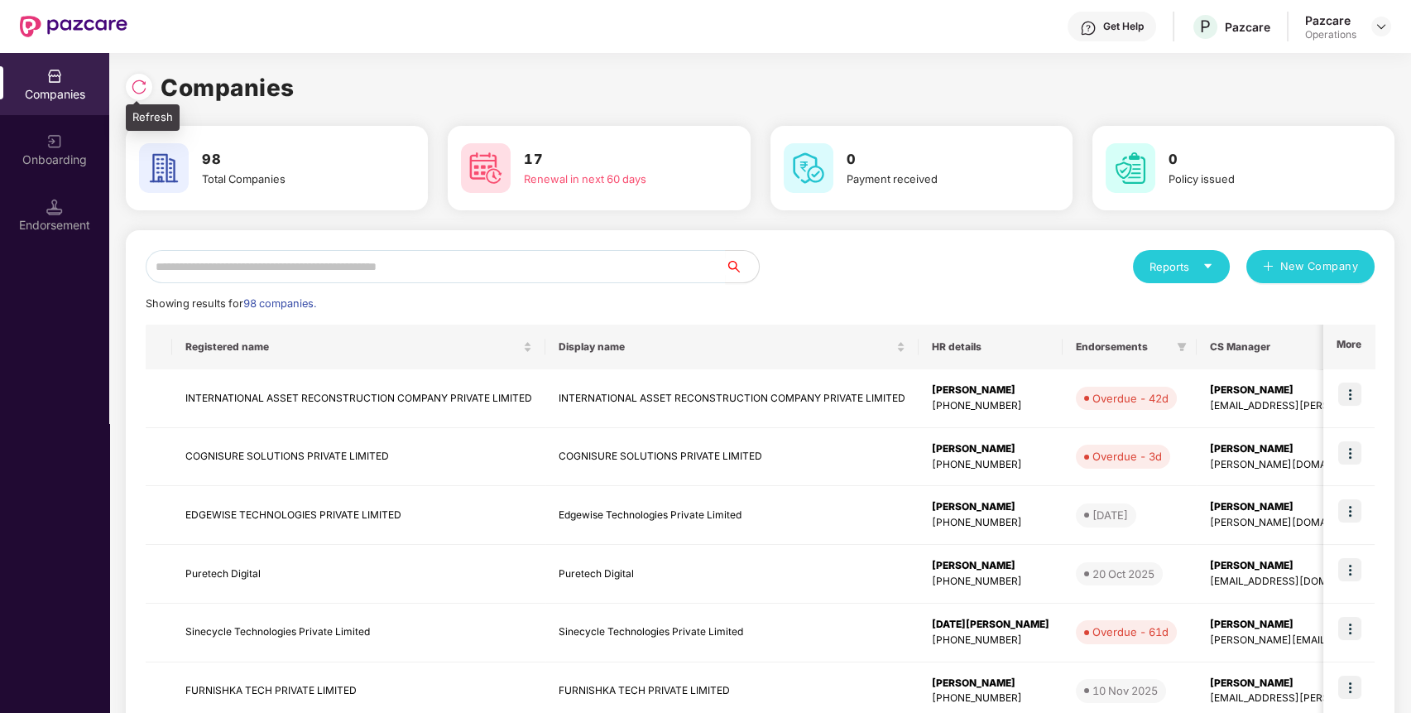
click at [142, 83] on img at bounding box center [139, 87] width 17 height 17
click at [465, 274] on input "text" at bounding box center [436, 266] width 580 height 33
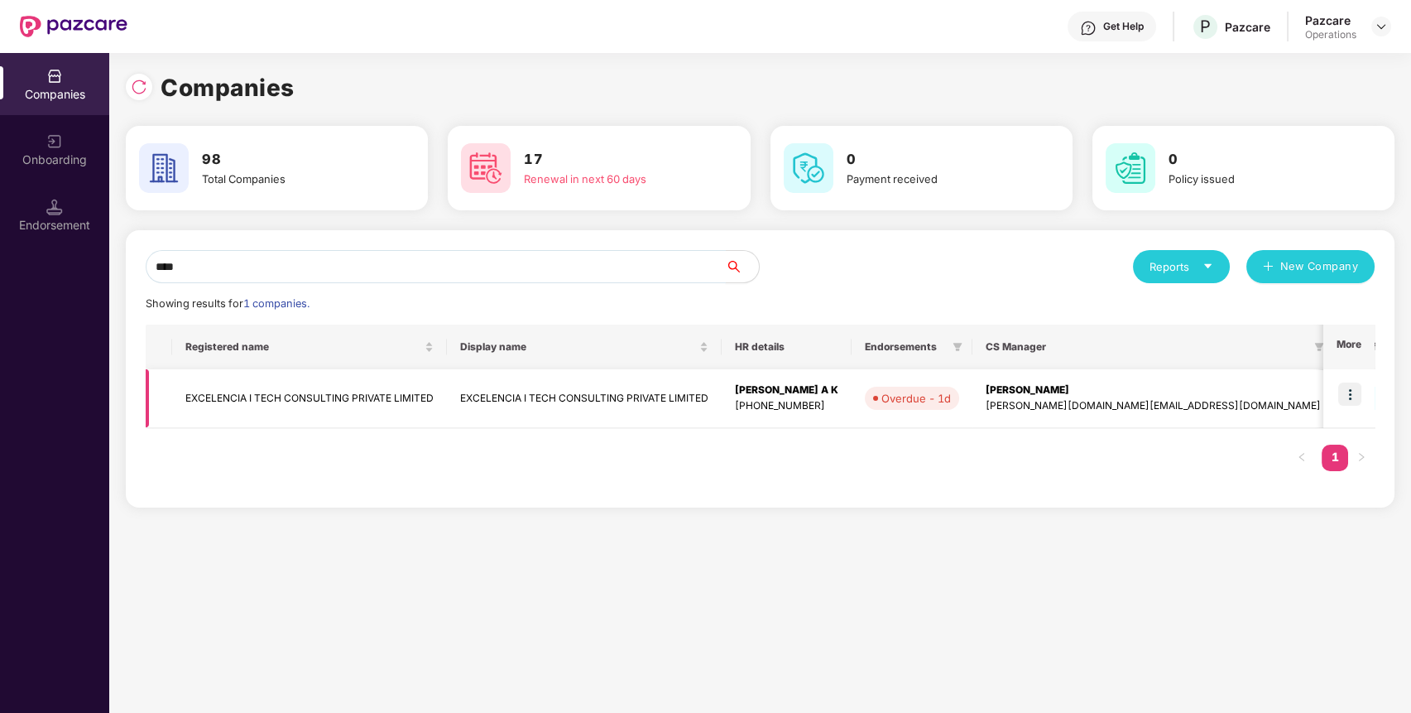
type input "****"
click at [399, 389] on td "EXCELENCIA I TECH CONSULTING PRIVATE LIMITED" at bounding box center [309, 398] width 275 height 59
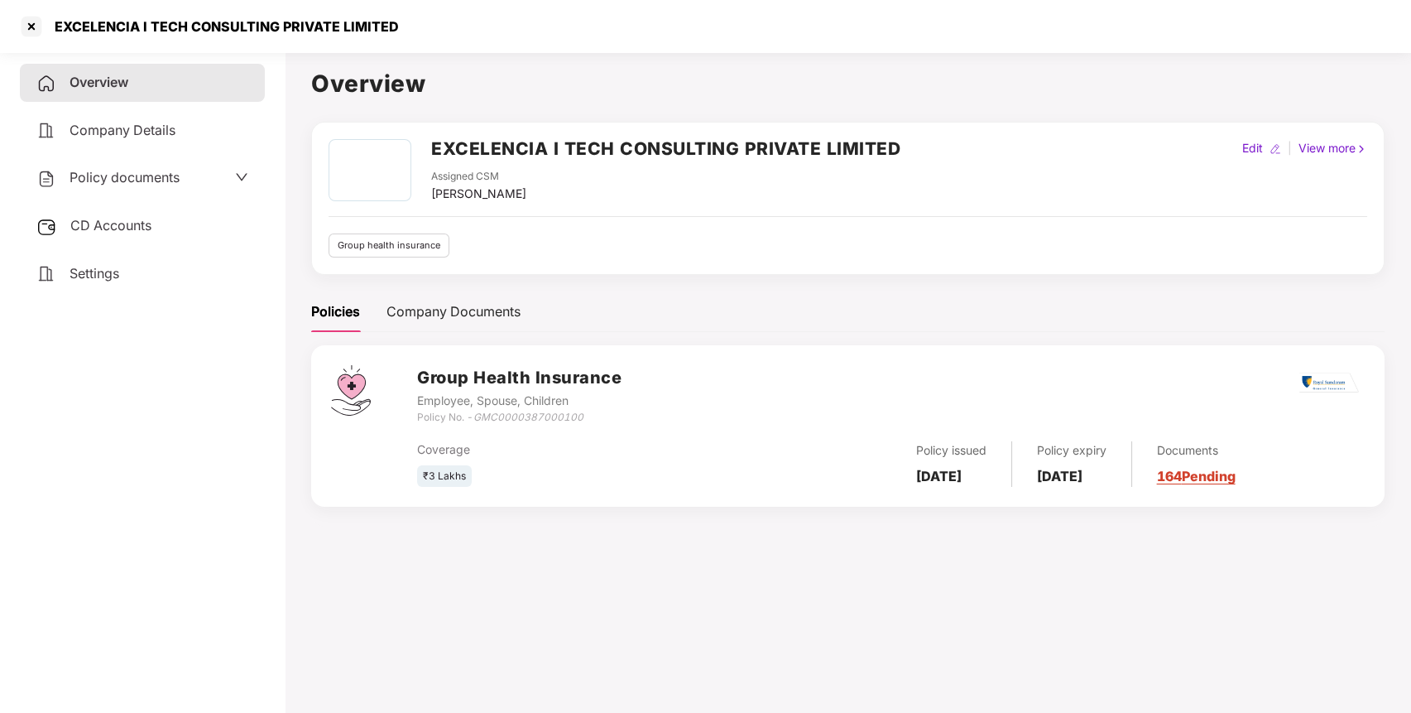
click at [612, 147] on h2 "EXCELENCIA I TECH CONSULTING PRIVATE LIMITED" at bounding box center [665, 148] width 469 height 27
copy h2 "EXCELENCIA I TECH CONSULTING PRIVATE LIMITED"
click at [503, 421] on icon "GMC0000387000100" at bounding box center [529, 417] width 110 height 12
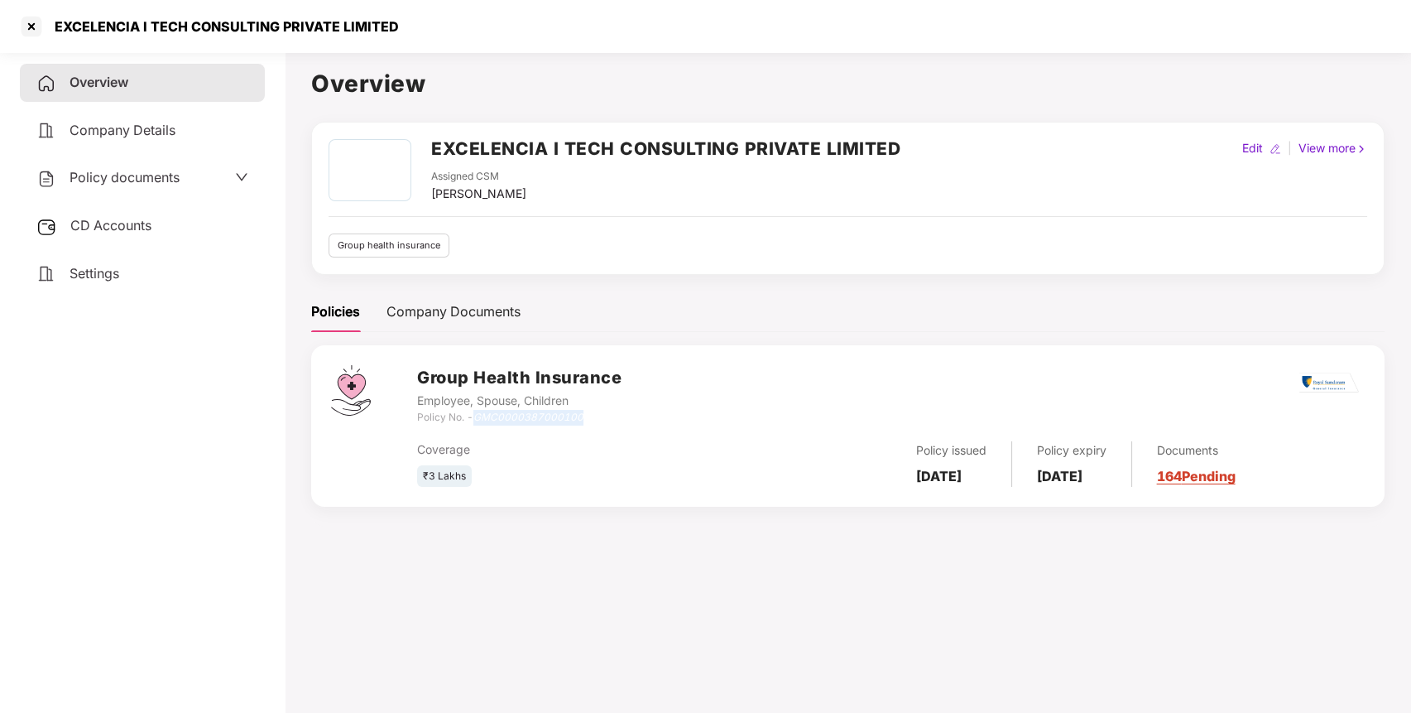
click at [503, 421] on icon "GMC0000387000100" at bounding box center [529, 417] width 110 height 12
click at [131, 230] on span "CD Accounts" at bounding box center [110, 225] width 81 height 17
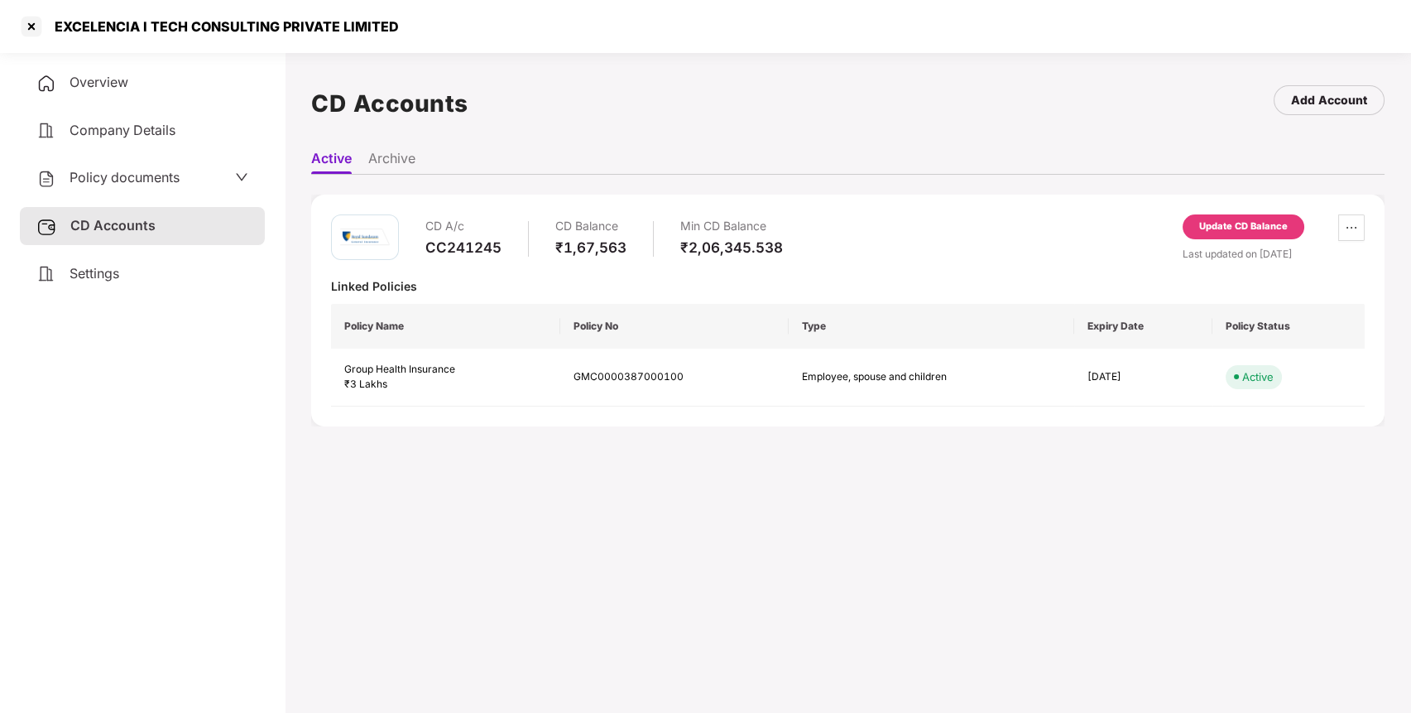
click at [1234, 217] on div "Update CD Balance" at bounding box center [1244, 226] width 122 height 25
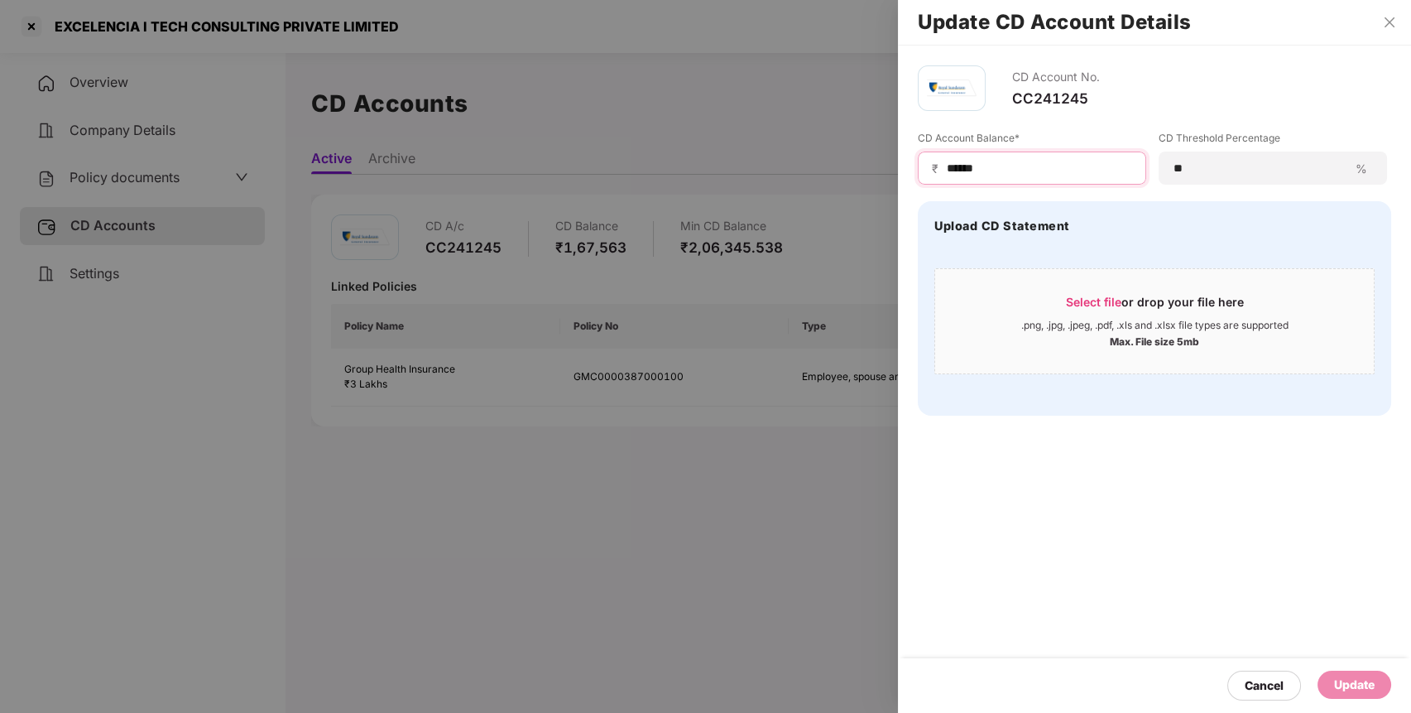
click at [962, 172] on input "******" at bounding box center [1038, 168] width 187 height 17
type input "******"
click at [1341, 689] on div "Update" at bounding box center [1354, 685] width 41 height 18
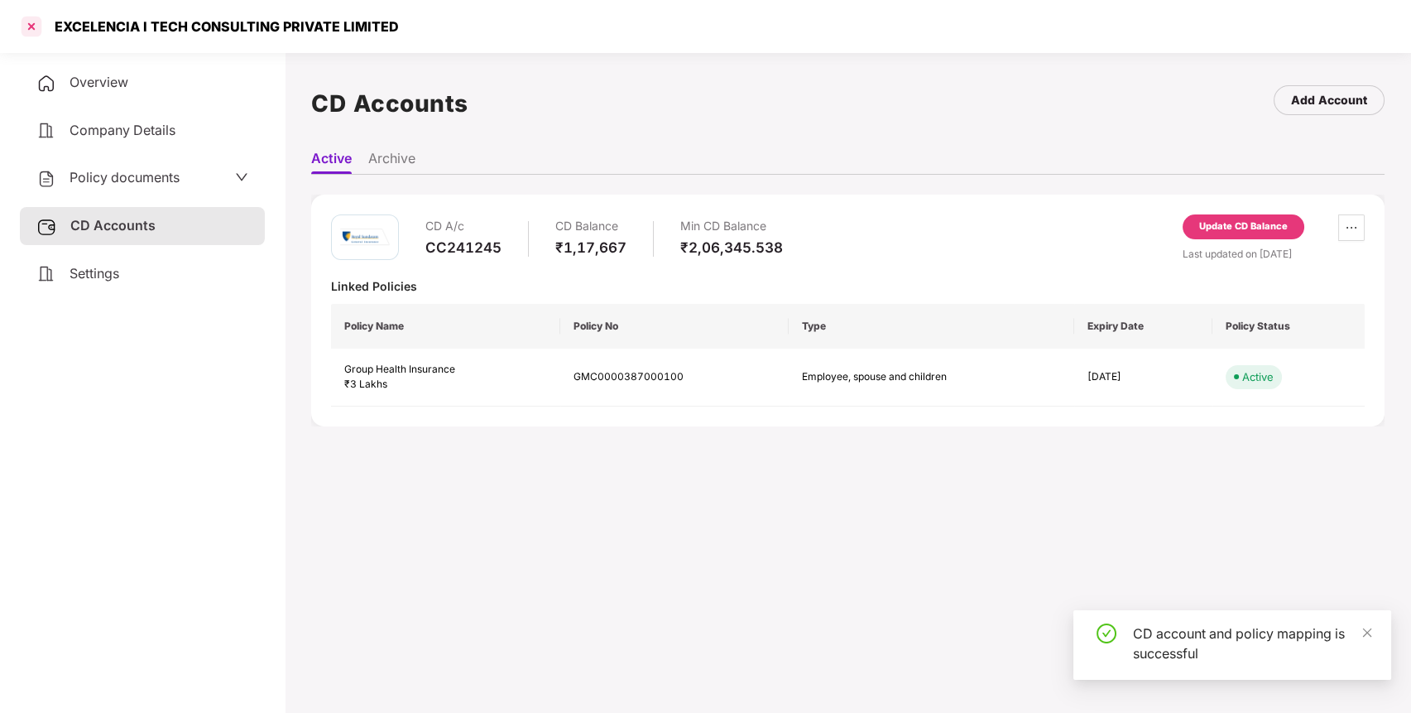
click at [32, 25] on div at bounding box center [31, 26] width 26 height 26
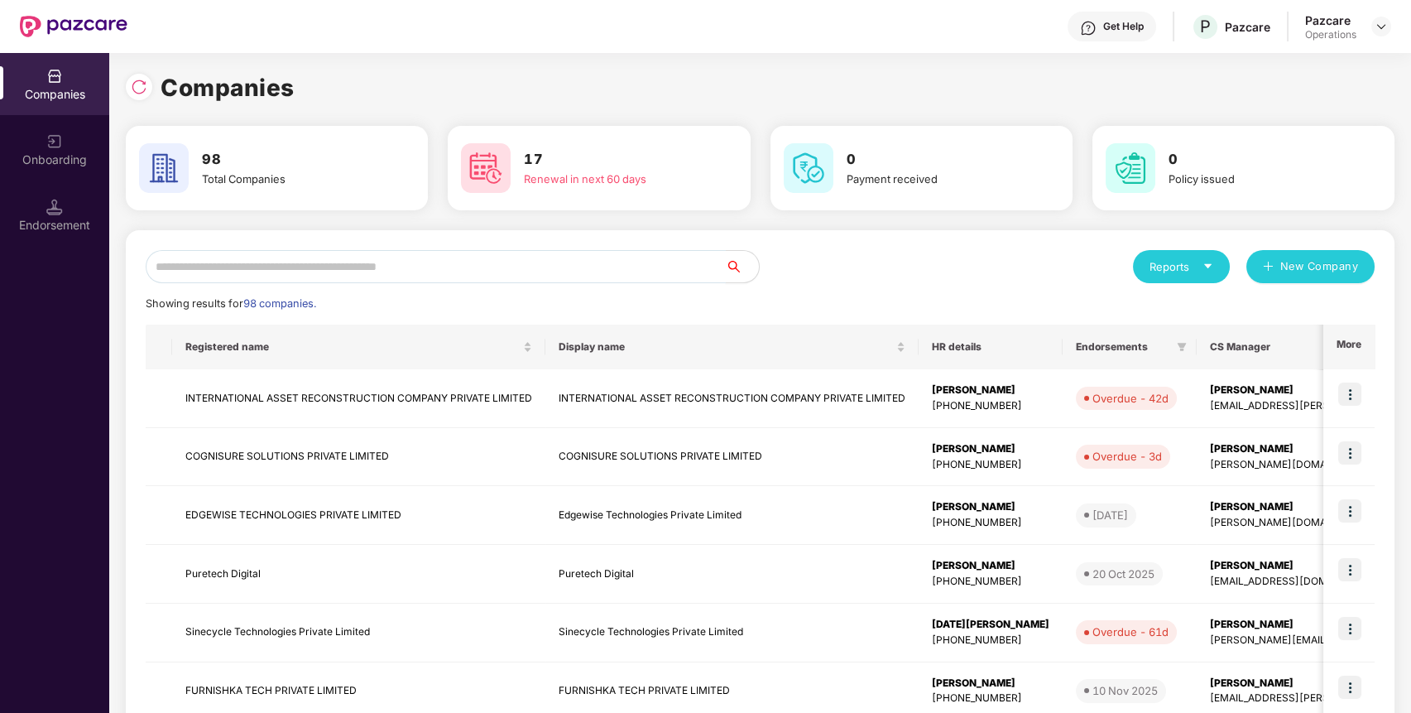
click at [523, 273] on input "text" at bounding box center [436, 266] width 580 height 33
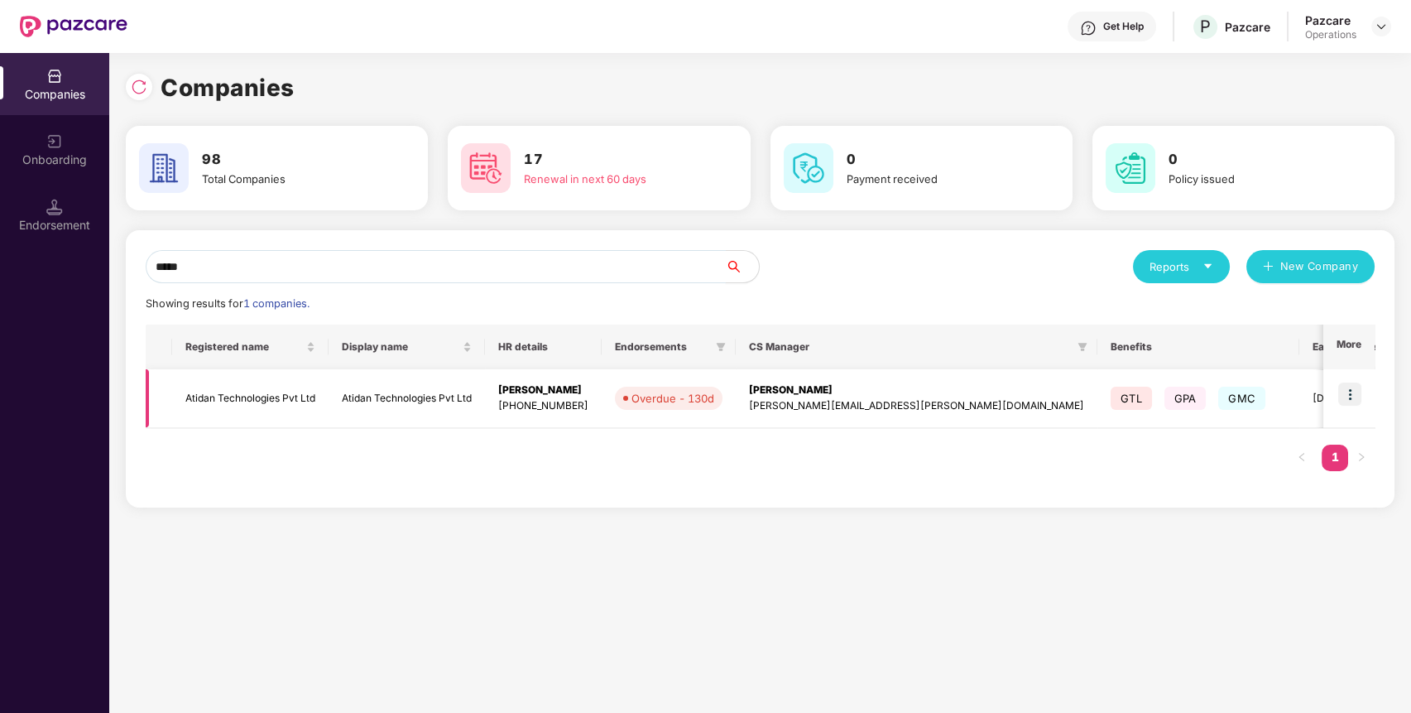
type input "*****"
click at [280, 404] on td "Atidan Technologies Pvt Ltd" at bounding box center [250, 398] width 156 height 59
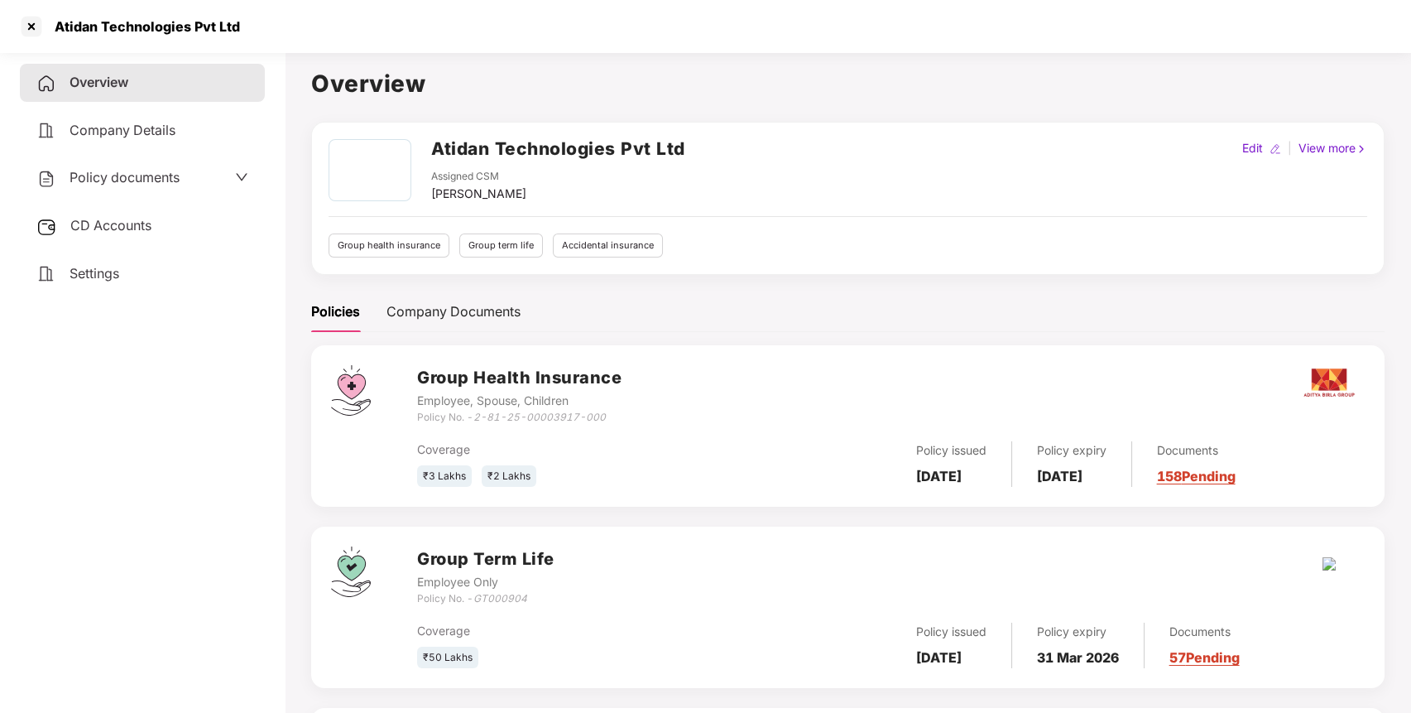
click at [551, 146] on h2 "Atidan Technologies Pvt Ltd" at bounding box center [558, 148] width 254 height 27
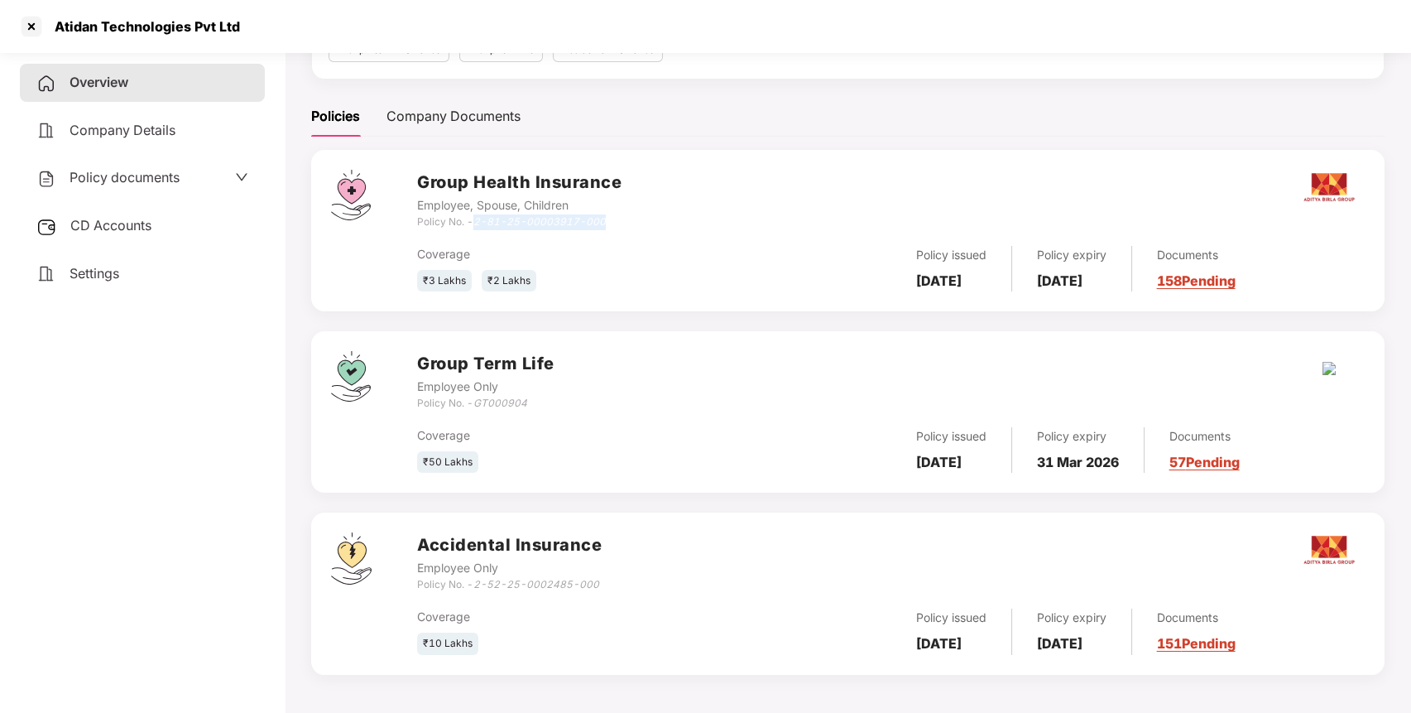
drag, startPoint x: 620, startPoint y: 219, endPoint x: 477, endPoint y: 225, distance: 143.4
click at [477, 225] on div "Policy No. - 2-81-25-00003917-000" at bounding box center [519, 222] width 204 height 16
click at [687, 468] on div "₹50 Lakhs" at bounding box center [575, 462] width 316 height 22
drag, startPoint x: 600, startPoint y: 583, endPoint x: 476, endPoint y: 582, distance: 124.2
click at [476, 582] on div "Accidental Insurance Employee Only Policy No. - 2-52-25-0002485-000" at bounding box center [891, 562] width 948 height 60
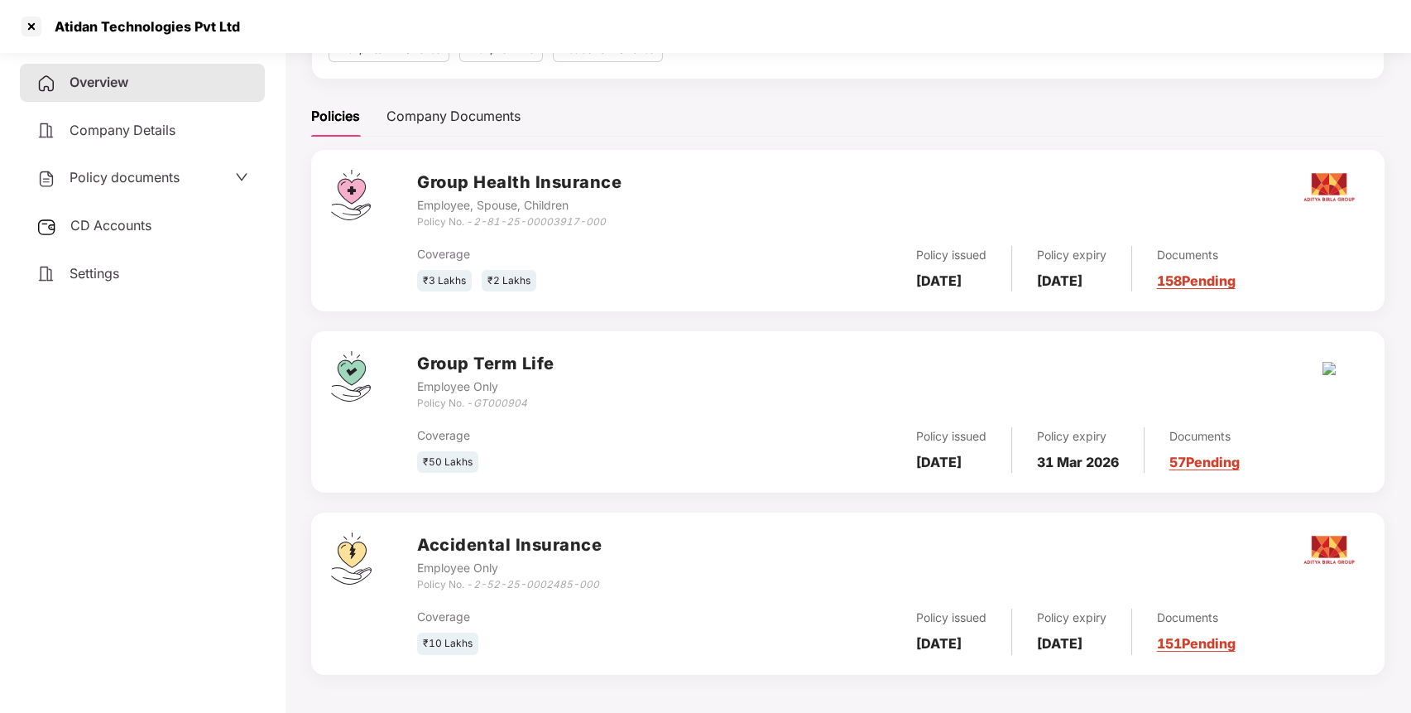
click at [107, 212] on div "CD Accounts" at bounding box center [142, 226] width 245 height 38
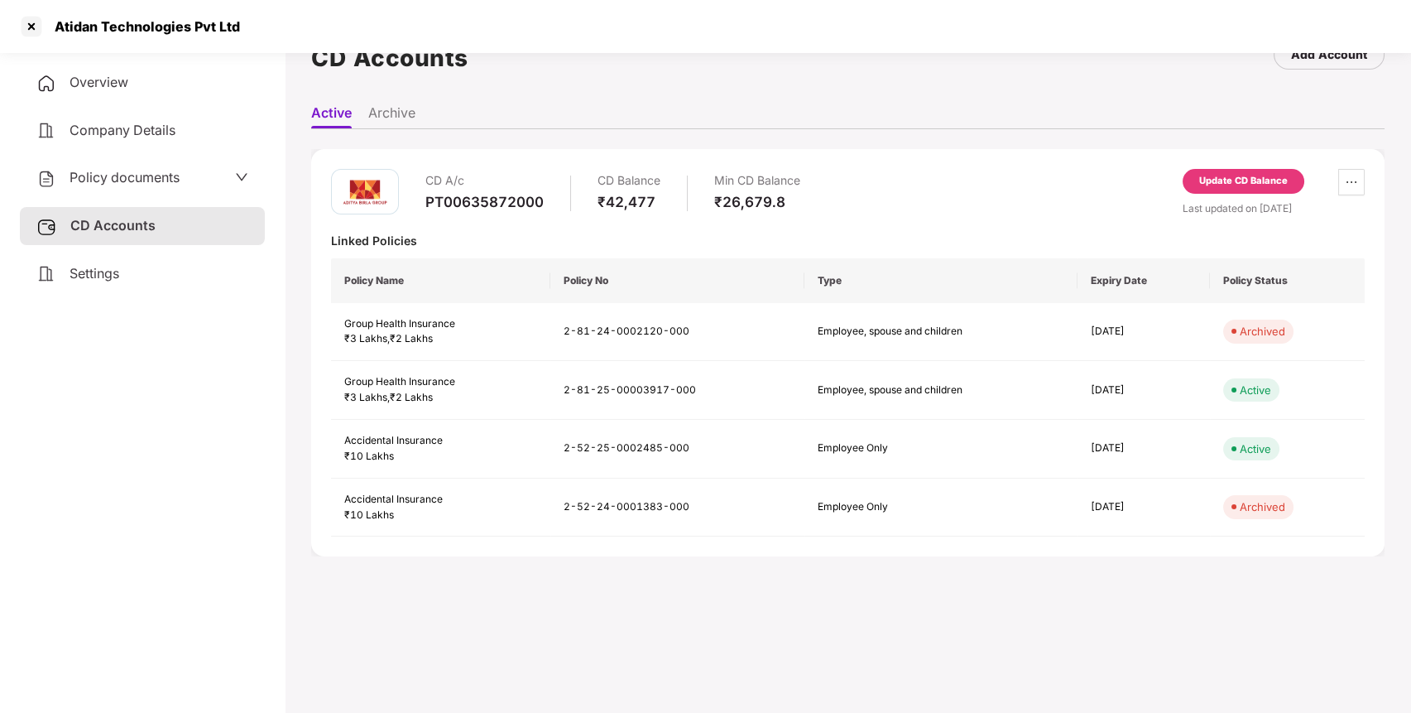
click at [1264, 185] on div "Update CD Balance" at bounding box center [1244, 181] width 89 height 15
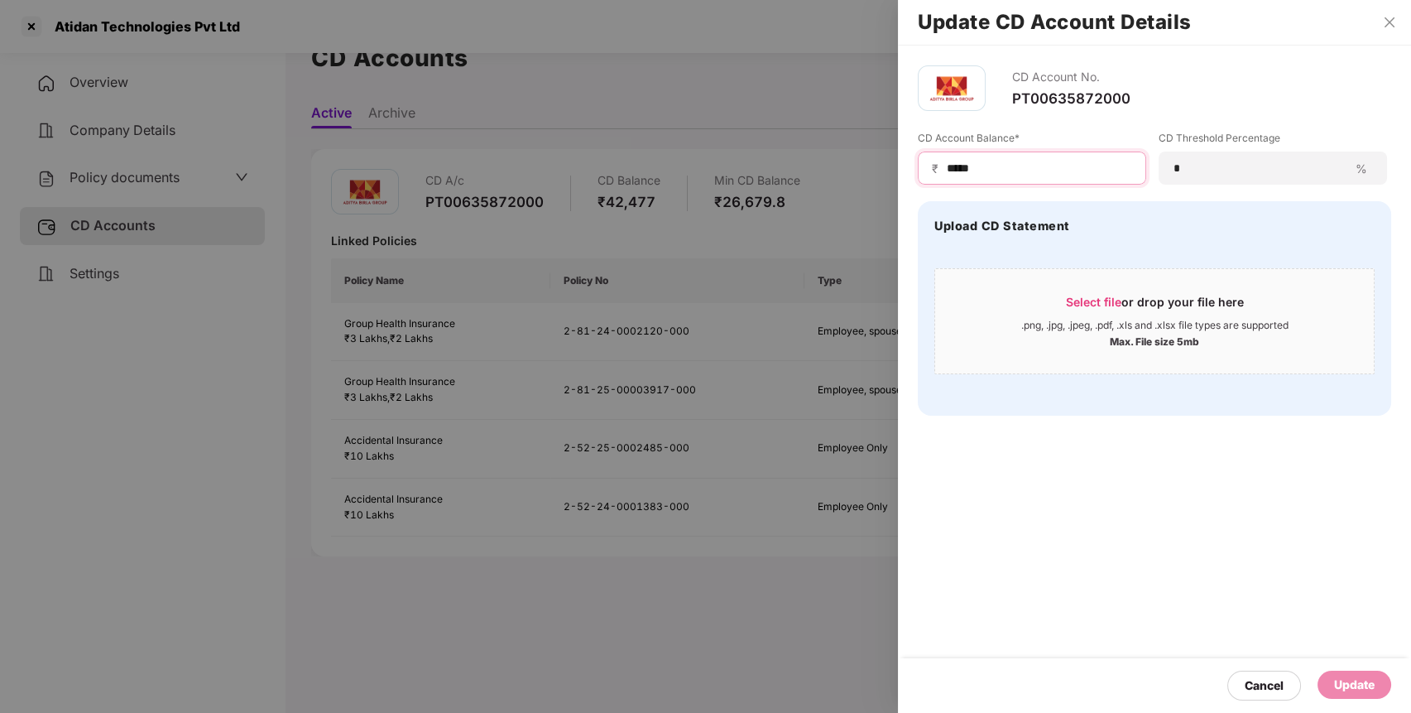
click at [974, 172] on input "*****" at bounding box center [1038, 168] width 187 height 17
type input "*****"
click at [1347, 673] on div "Update" at bounding box center [1355, 685] width 74 height 28
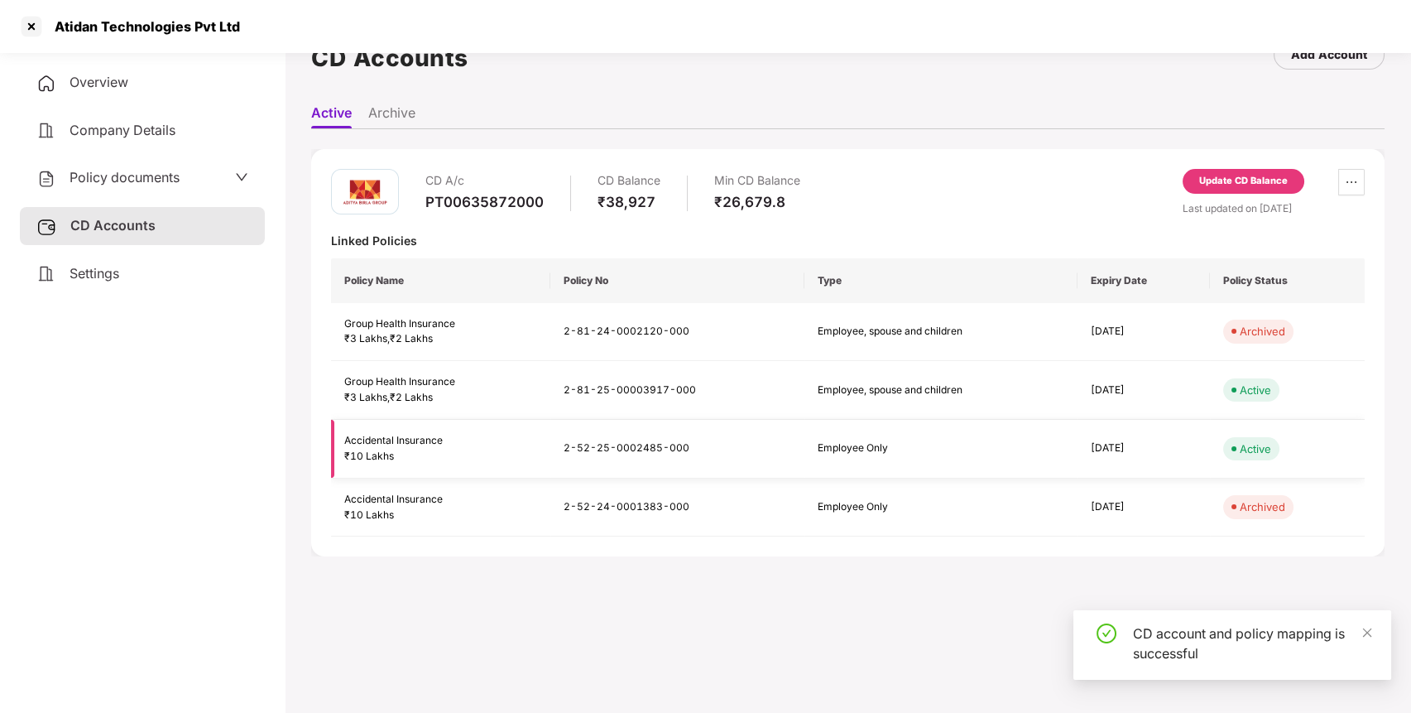
scroll to position [0, 0]
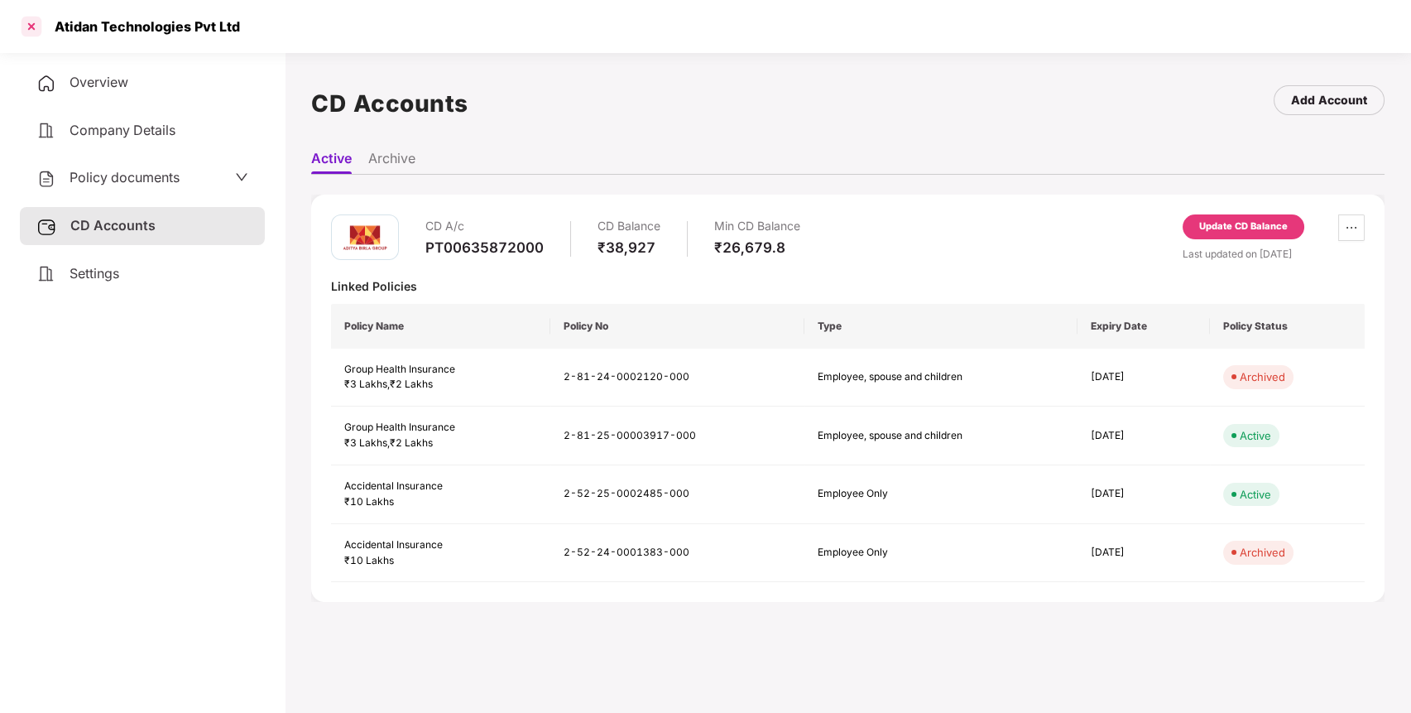
click at [28, 25] on div at bounding box center [31, 26] width 26 height 26
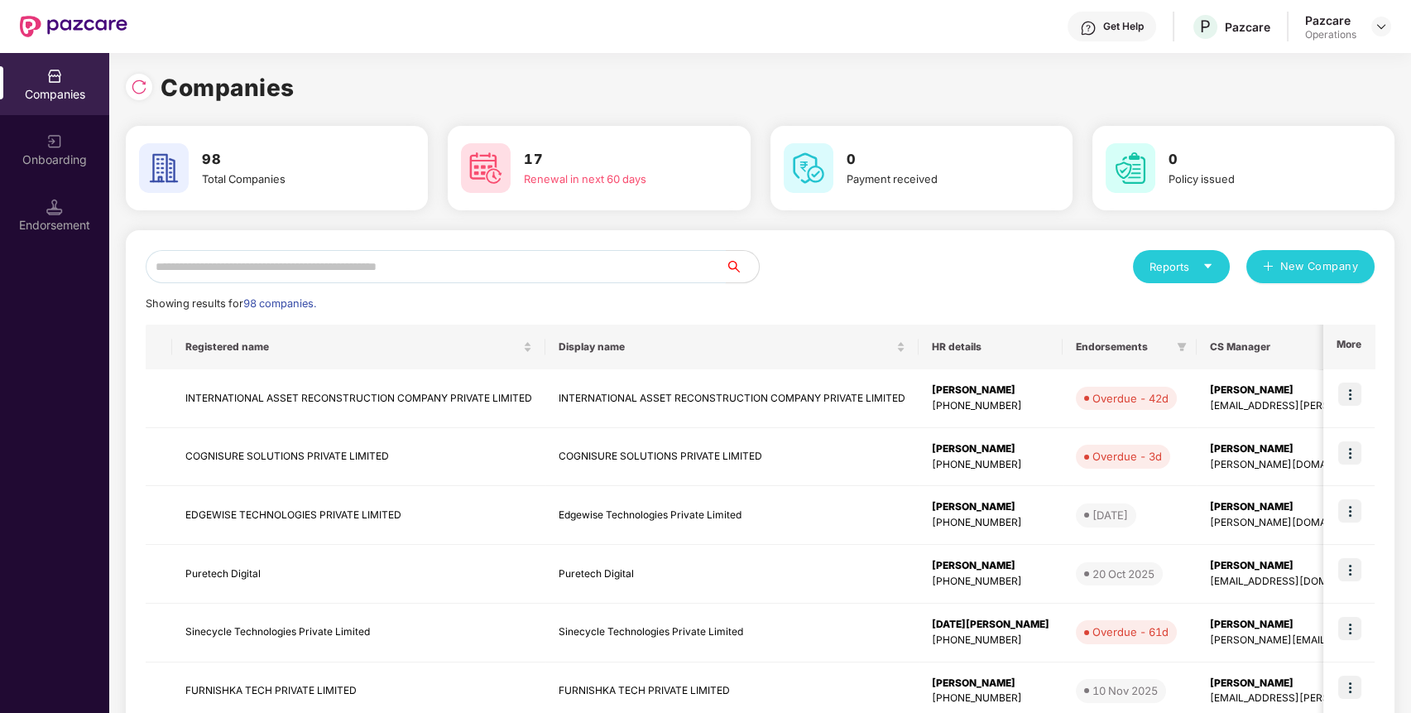
click at [313, 275] on input "text" at bounding box center [436, 266] width 580 height 33
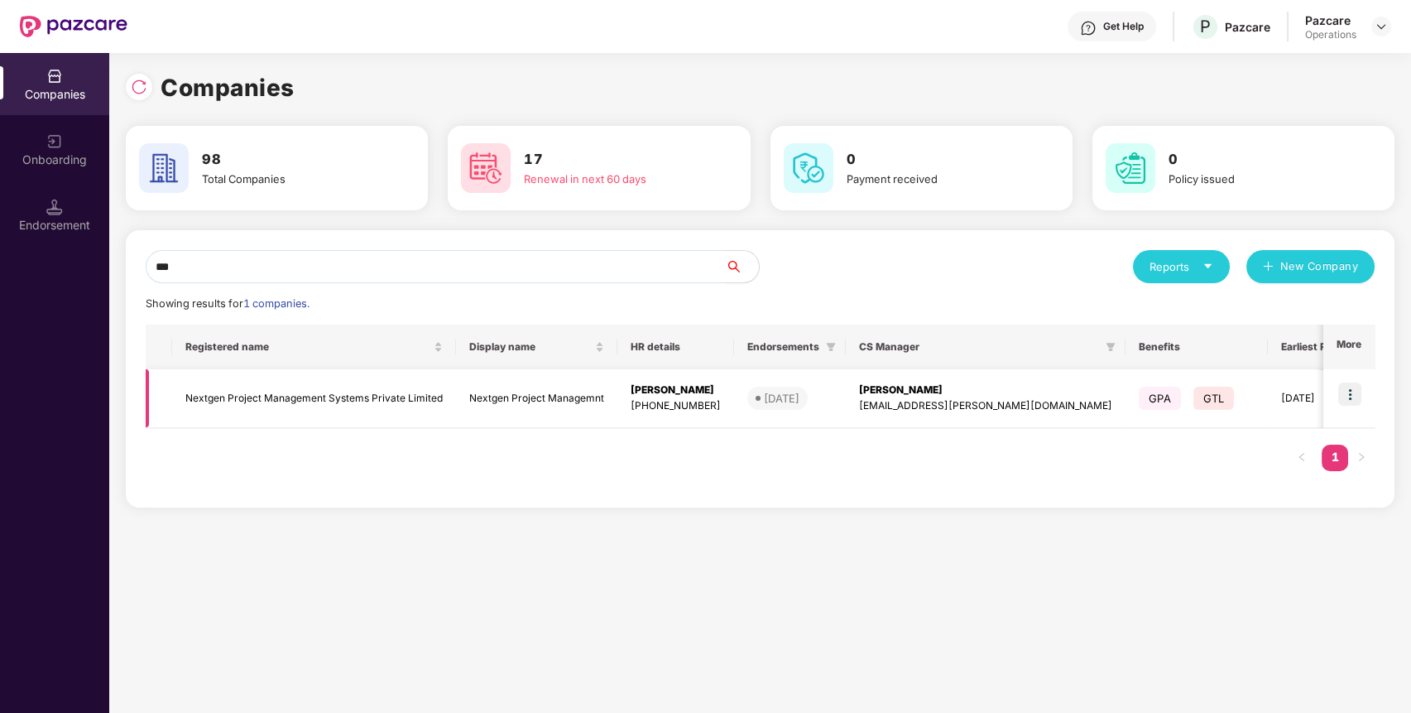
type input "***"
click at [289, 395] on td "Nextgen Project Management Systems Private Limited" at bounding box center [314, 398] width 284 height 59
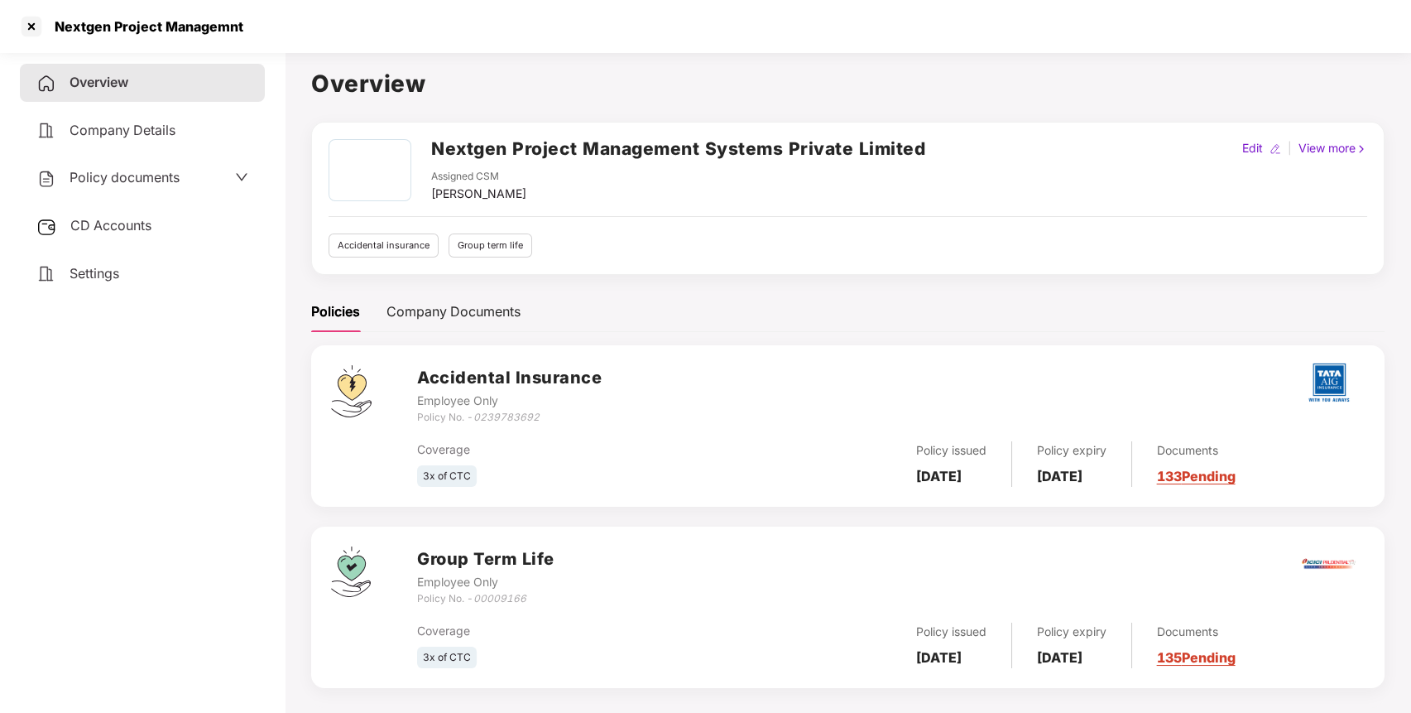
click at [587, 130] on div "Nextgen Project Management Systems Private Limited Assigned CSM [PERSON_NAME] E…" at bounding box center [848, 198] width 1074 height 153
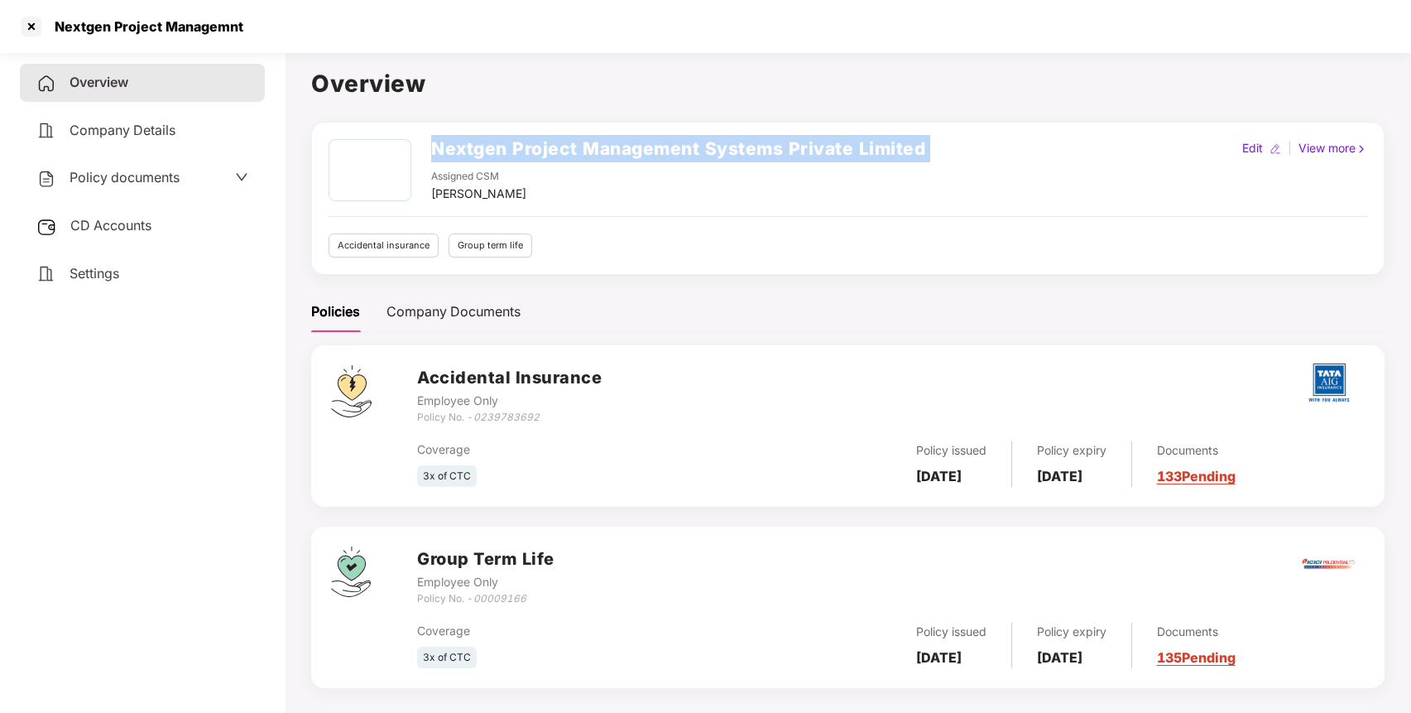
click at [587, 130] on div "Nextgen Project Management Systems Private Limited Assigned CSM [PERSON_NAME] E…" at bounding box center [848, 198] width 1074 height 153
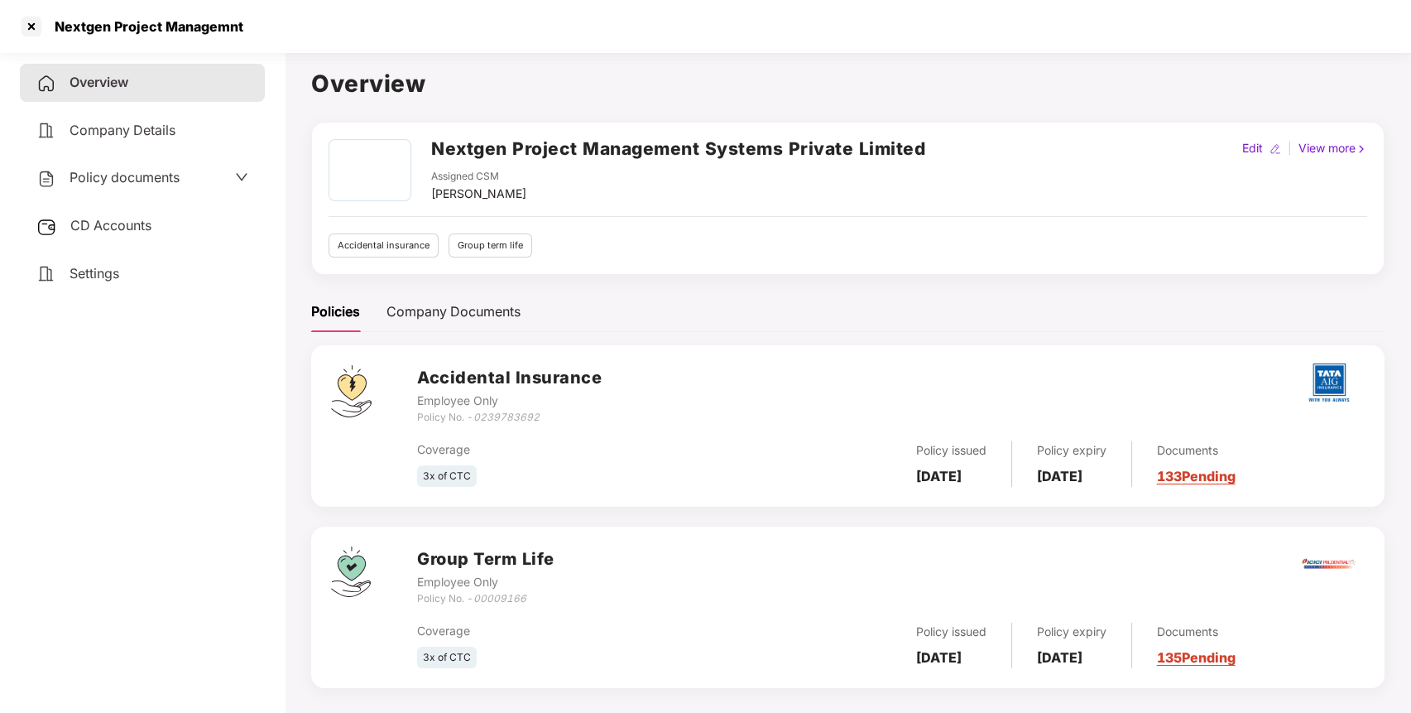
click at [524, 426] on div "Coverage 3x of CTC Policy issued [DATE] Policy expiry [DATE] Documents 133 Pend…" at bounding box center [891, 457] width 948 height 62
click at [517, 415] on icon "0239783692" at bounding box center [507, 417] width 66 height 12
click at [501, 604] on div "Policy No. - 00009166" at bounding box center [485, 599] width 137 height 16
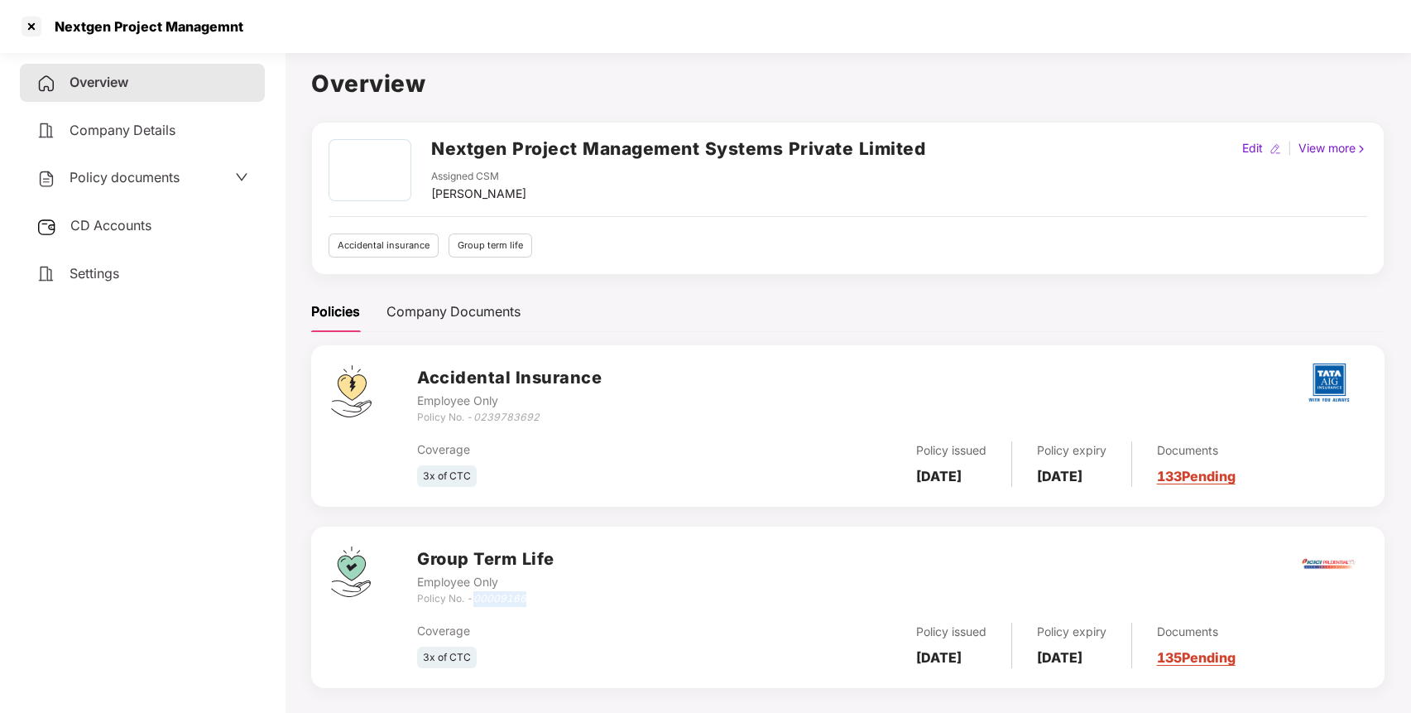
click at [501, 604] on div "Policy No. - 00009166" at bounding box center [485, 599] width 137 height 16
click at [96, 222] on span "CD Accounts" at bounding box center [110, 225] width 81 height 17
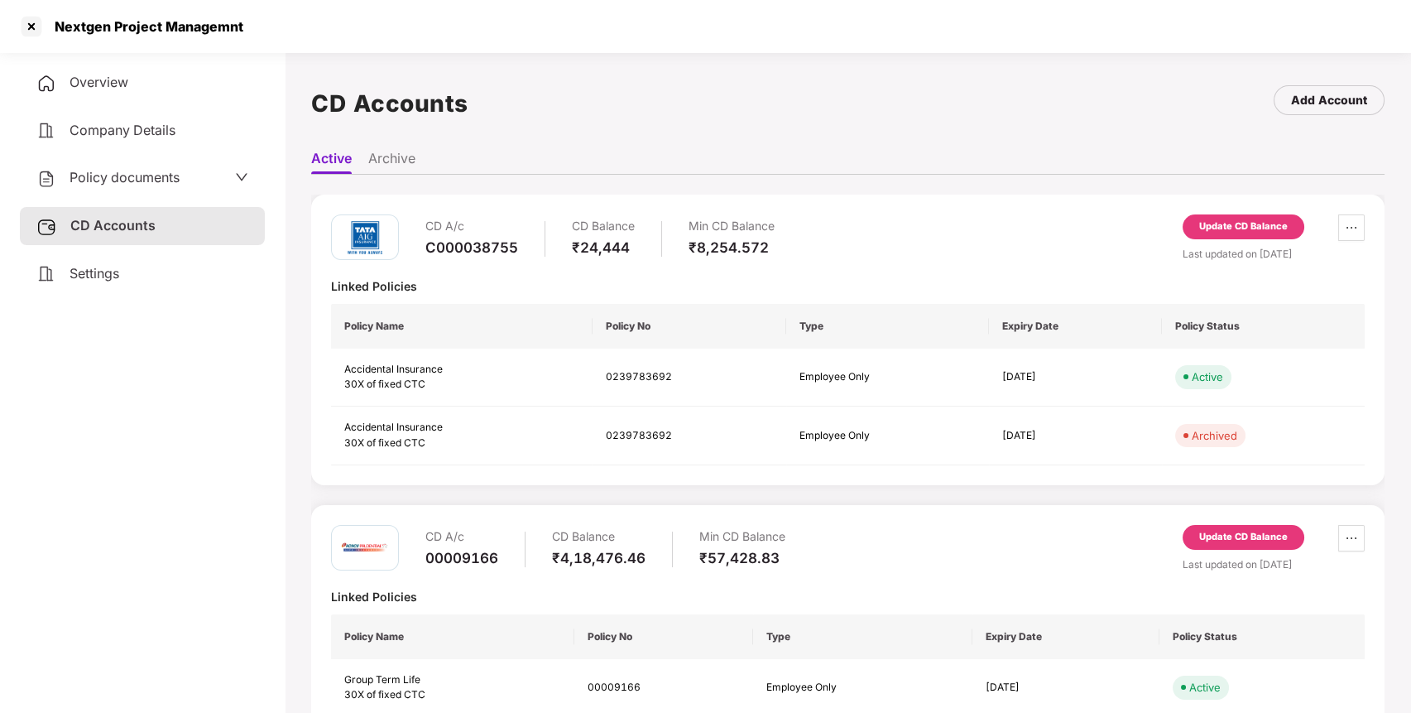
click at [1236, 231] on div "Update CD Balance" at bounding box center [1244, 226] width 89 height 15
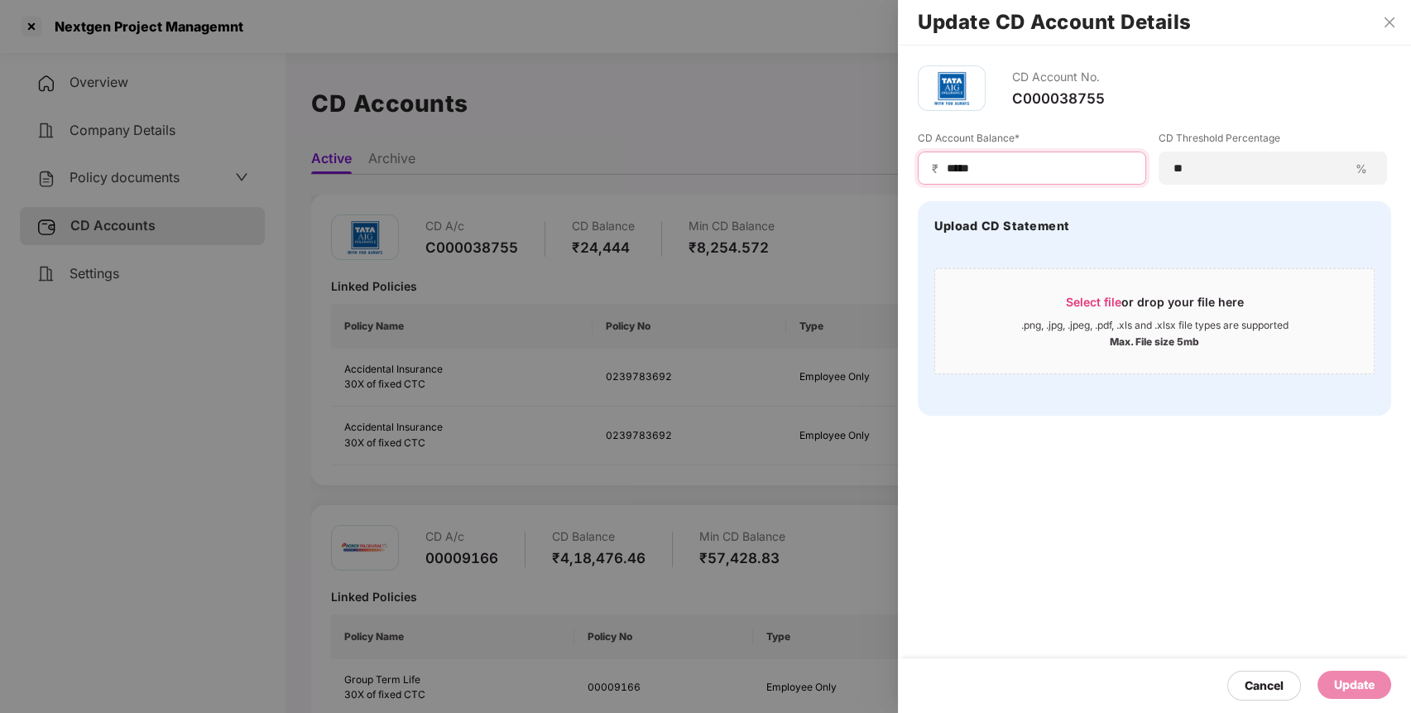
click at [955, 168] on input "*****" at bounding box center [1038, 168] width 187 height 17
type input "*****"
click at [1342, 687] on div "Update" at bounding box center [1354, 685] width 41 height 18
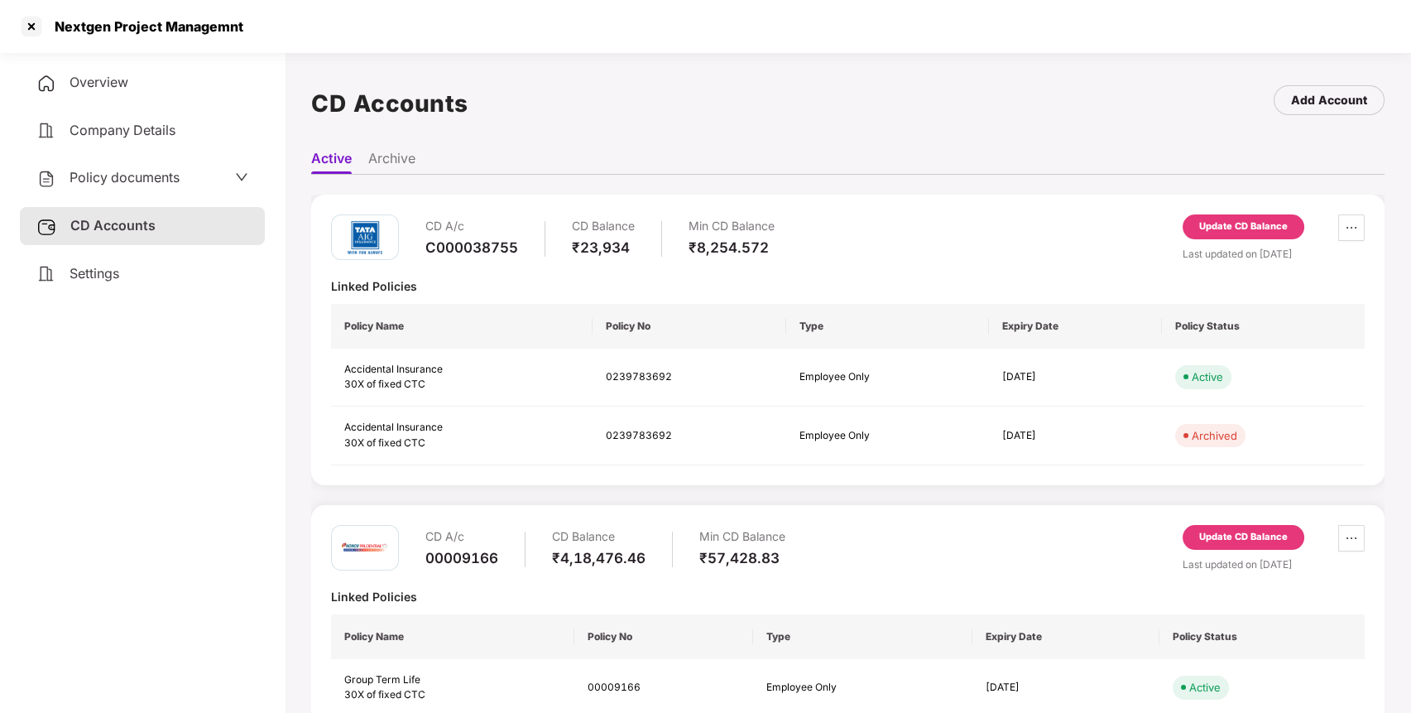
click at [1242, 535] on div "Update CD Balance" at bounding box center [1244, 537] width 89 height 15
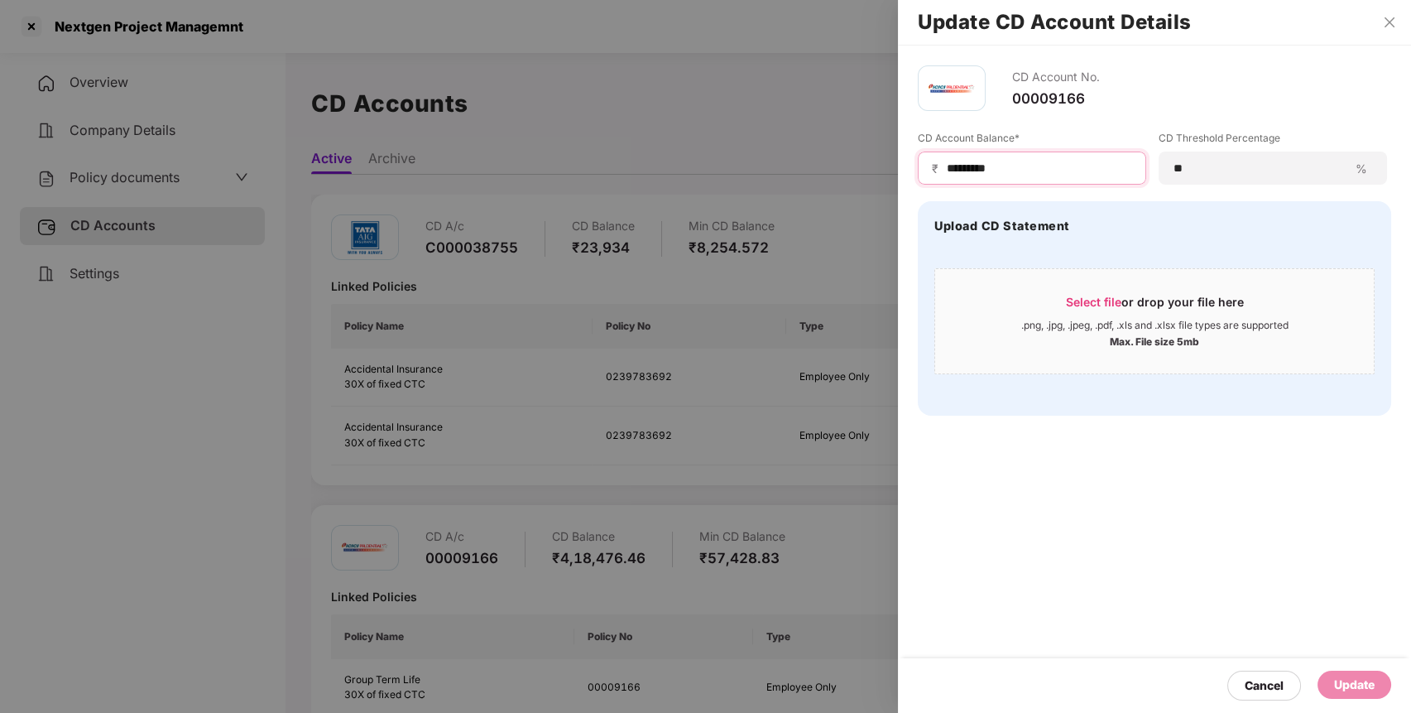
click at [992, 161] on input "*********" at bounding box center [1038, 168] width 187 height 17
type input "******"
click at [1355, 697] on div "Update" at bounding box center [1355, 685] width 74 height 28
drag, startPoint x: 896, startPoint y: 633, endPoint x: 450, endPoint y: 425, distance: 492.6
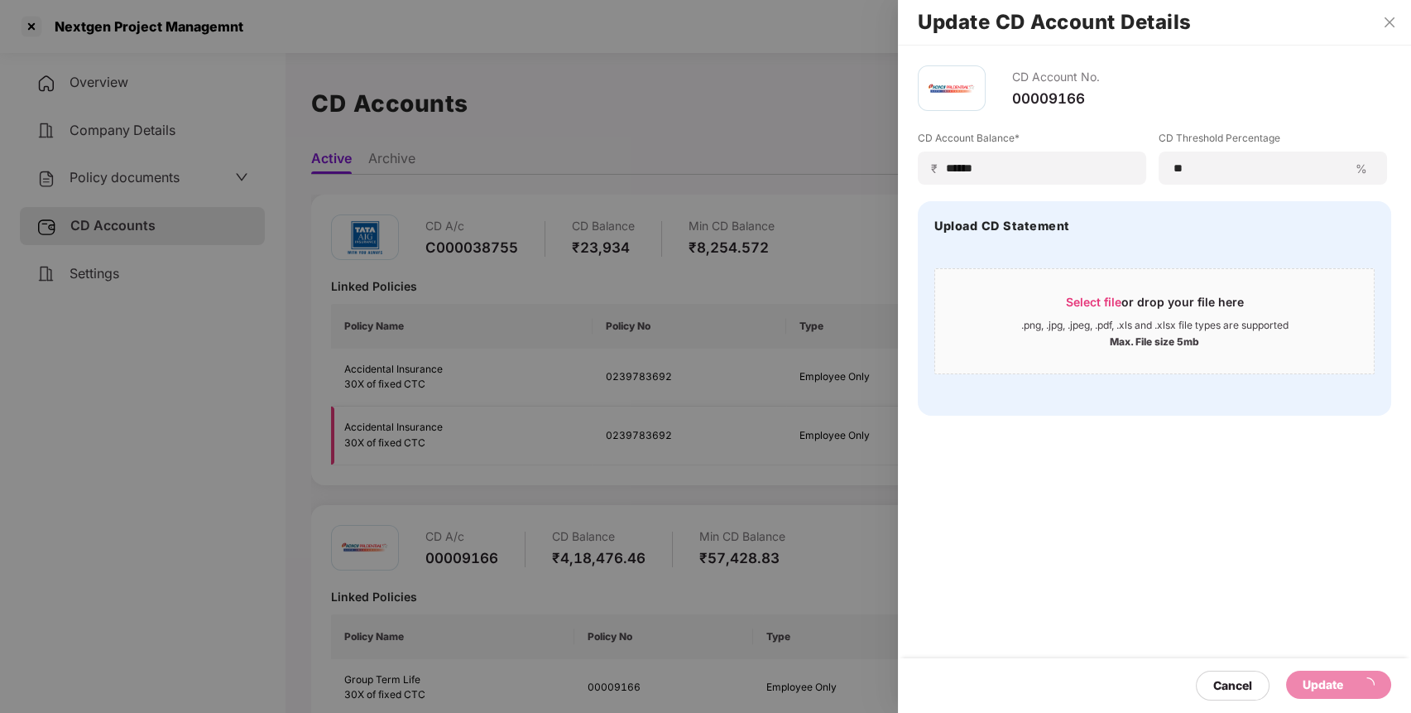
click at [450, 425] on div at bounding box center [705, 356] width 1411 height 713
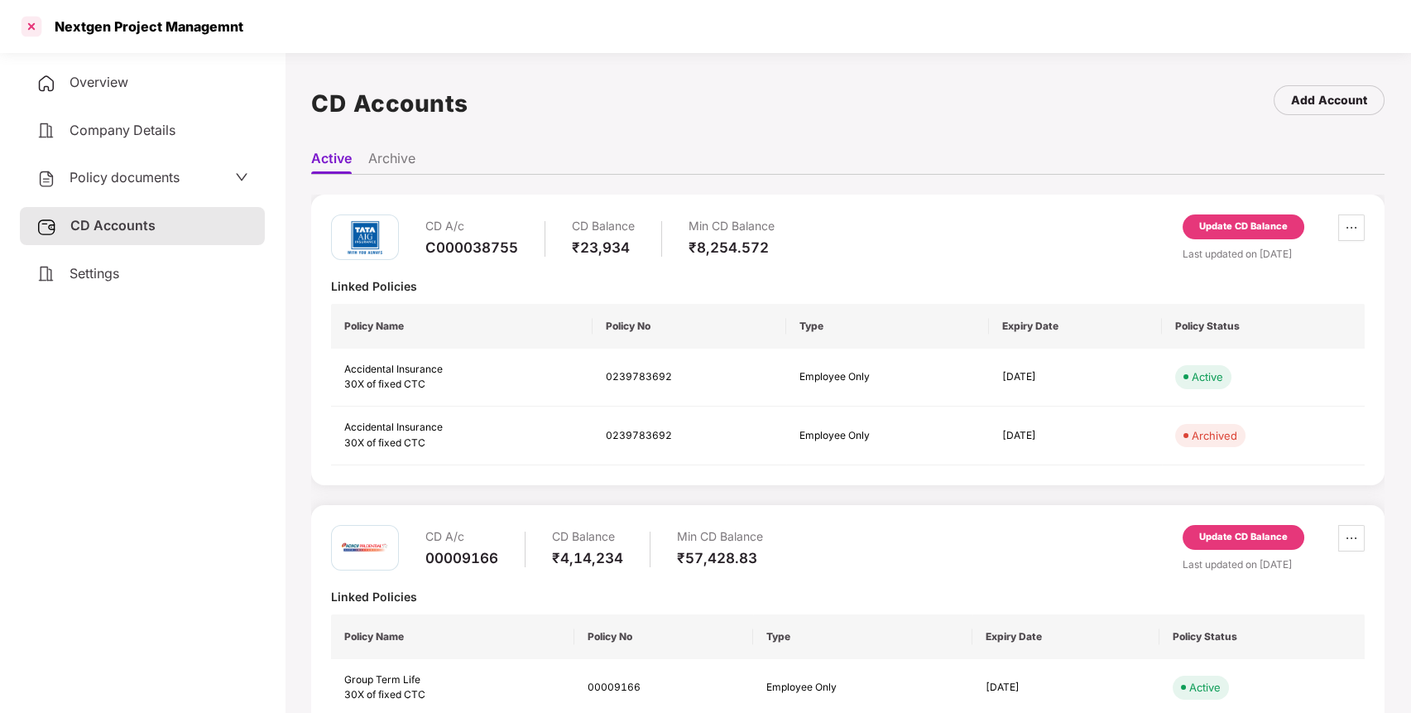
click at [32, 26] on div at bounding box center [31, 26] width 26 height 26
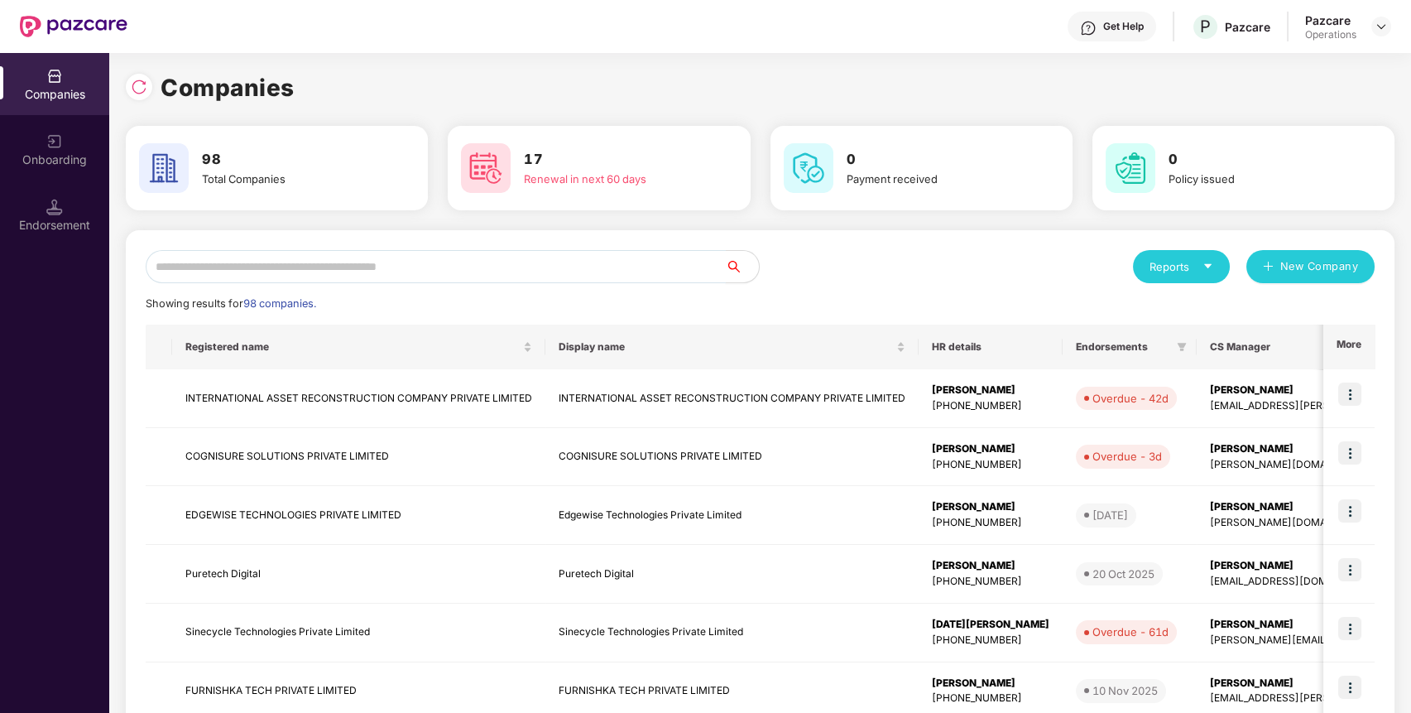
click at [337, 266] on input "text" at bounding box center [436, 266] width 580 height 33
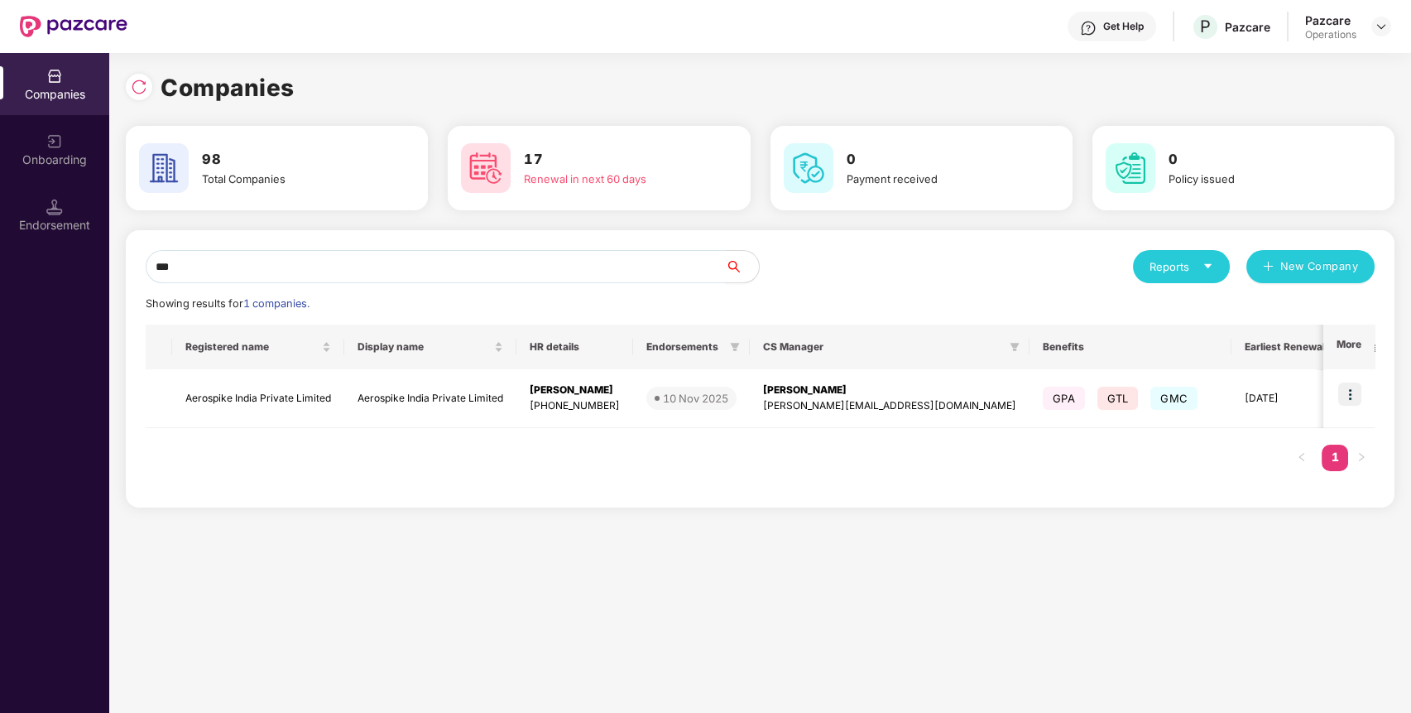
type input "****"
click at [240, 393] on td "Aerospike India Private Limited" at bounding box center [258, 398] width 172 height 59
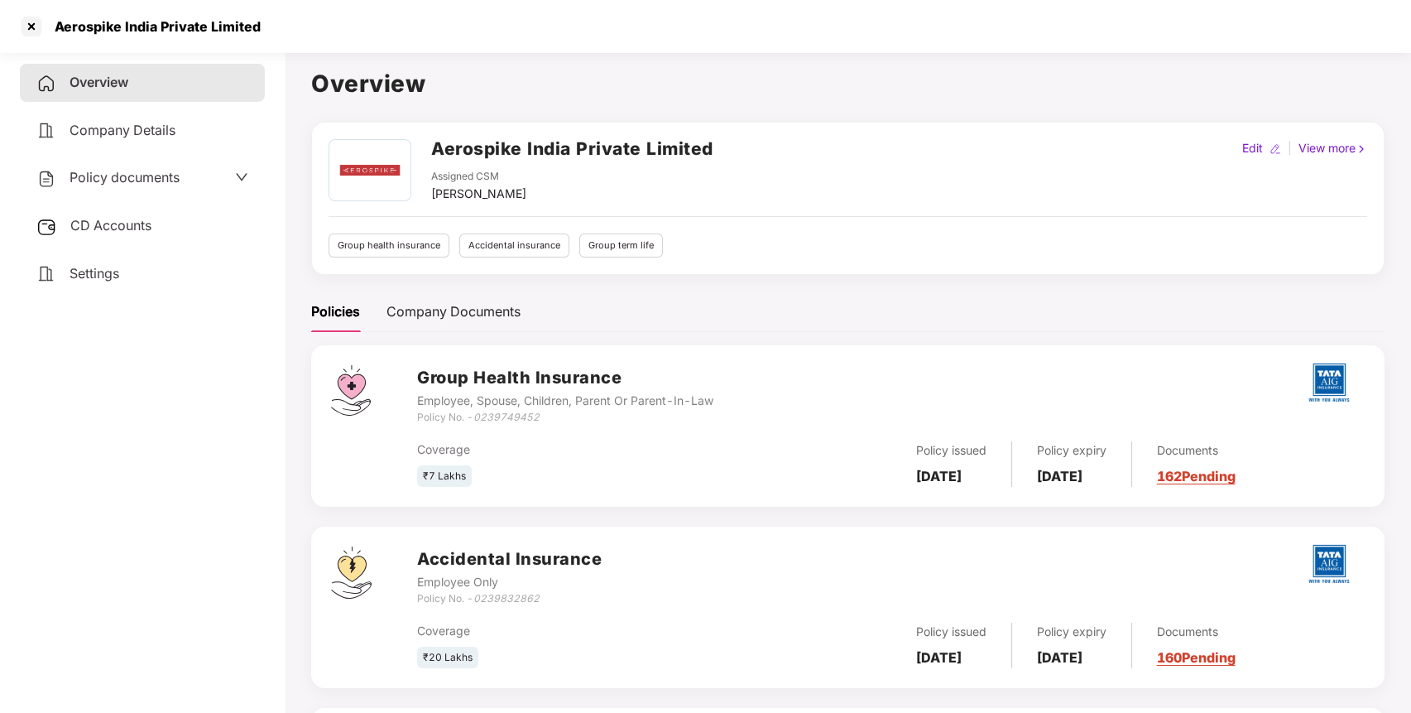
scroll to position [195, 0]
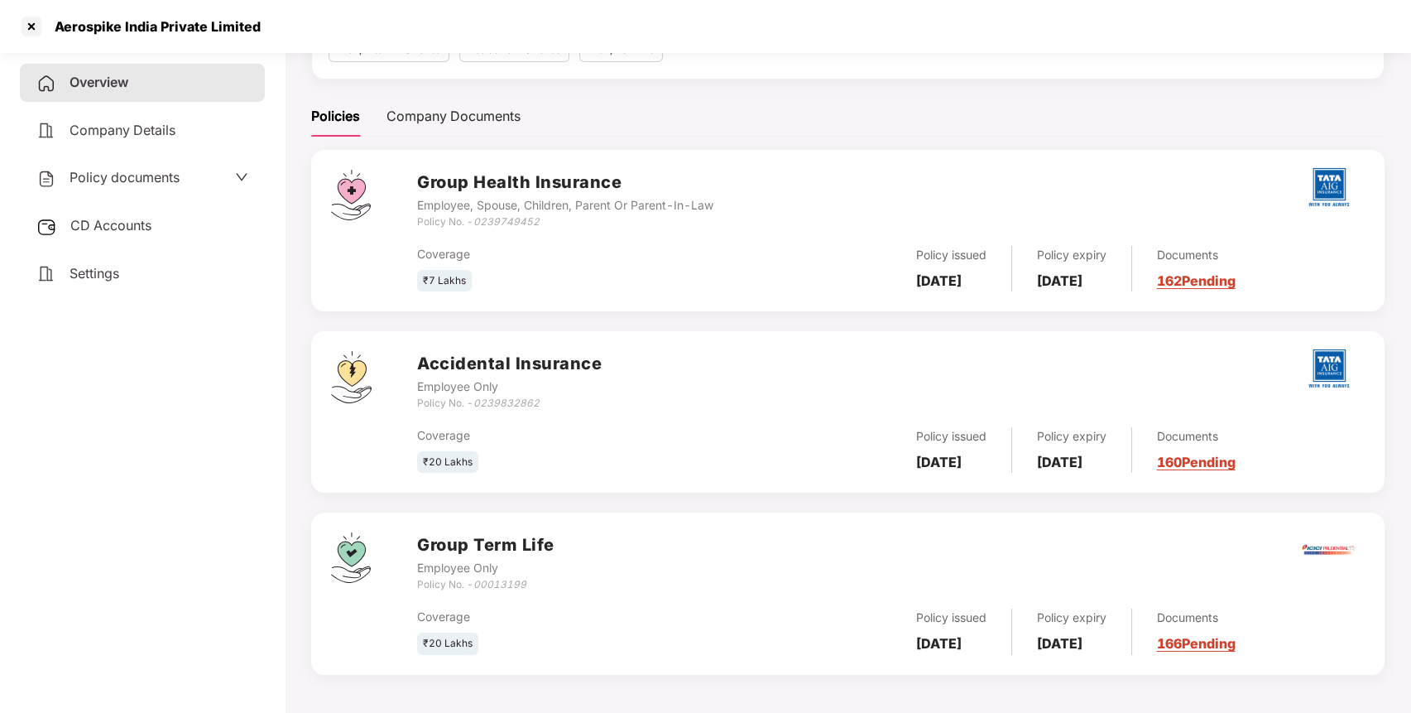
click at [205, 23] on div "Aerospike India Private Limited" at bounding box center [153, 26] width 216 height 17
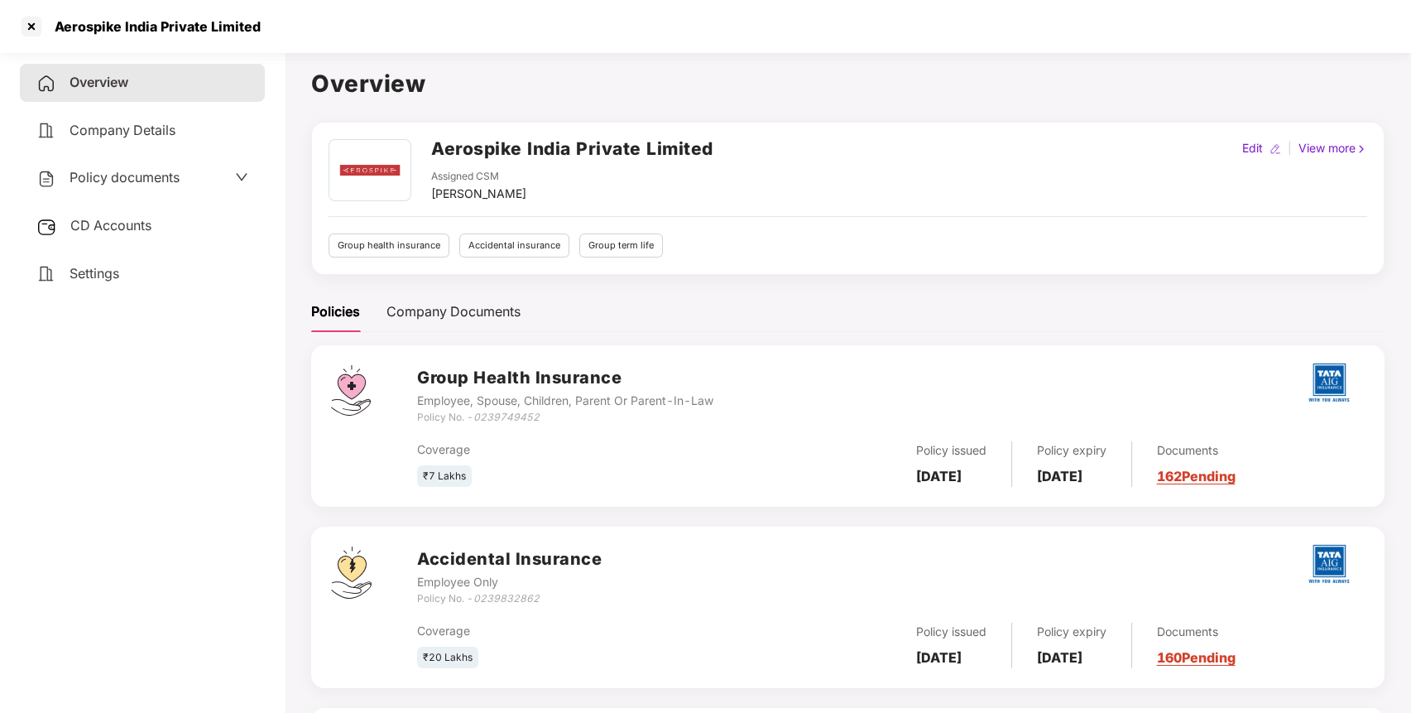
click at [503, 420] on icon "0239749452" at bounding box center [507, 417] width 66 height 12
click at [511, 591] on div "Policy No. - 0239832862" at bounding box center [509, 599] width 185 height 16
click at [669, 150] on h2 "Aerospike India Private Limited" at bounding box center [572, 148] width 282 height 27
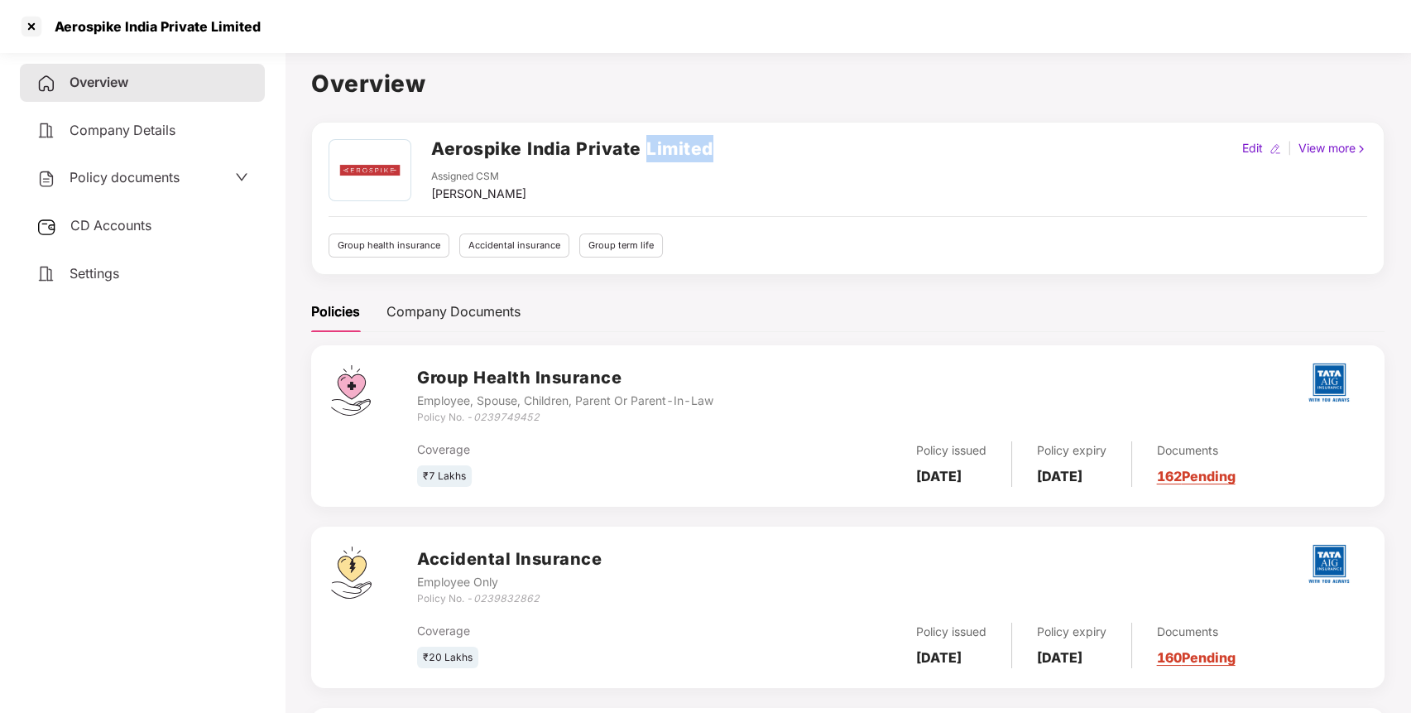
click at [669, 150] on h2 "Aerospike India Private Limited" at bounding box center [572, 148] width 282 height 27
click at [170, 212] on div "CD Accounts" at bounding box center [142, 226] width 245 height 38
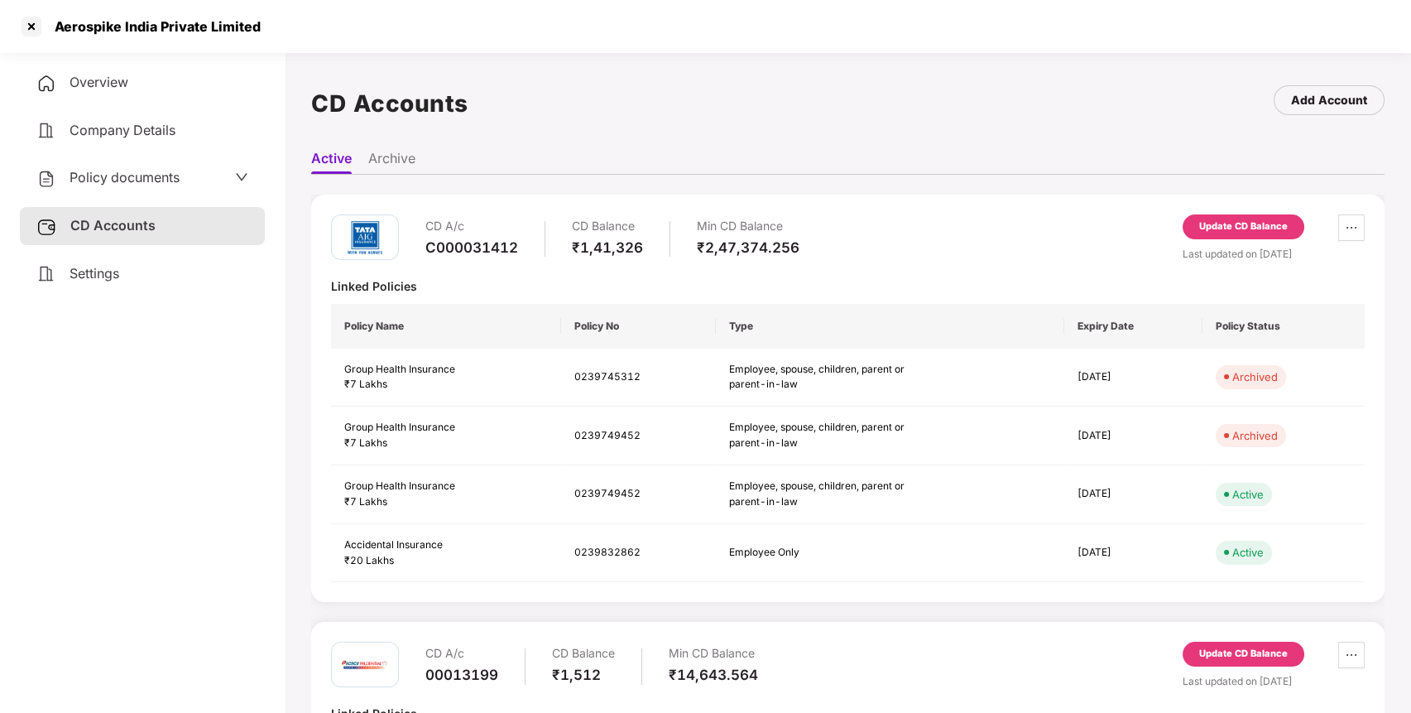
click at [1229, 233] on div "Update CD Balance" at bounding box center [1244, 226] width 122 height 25
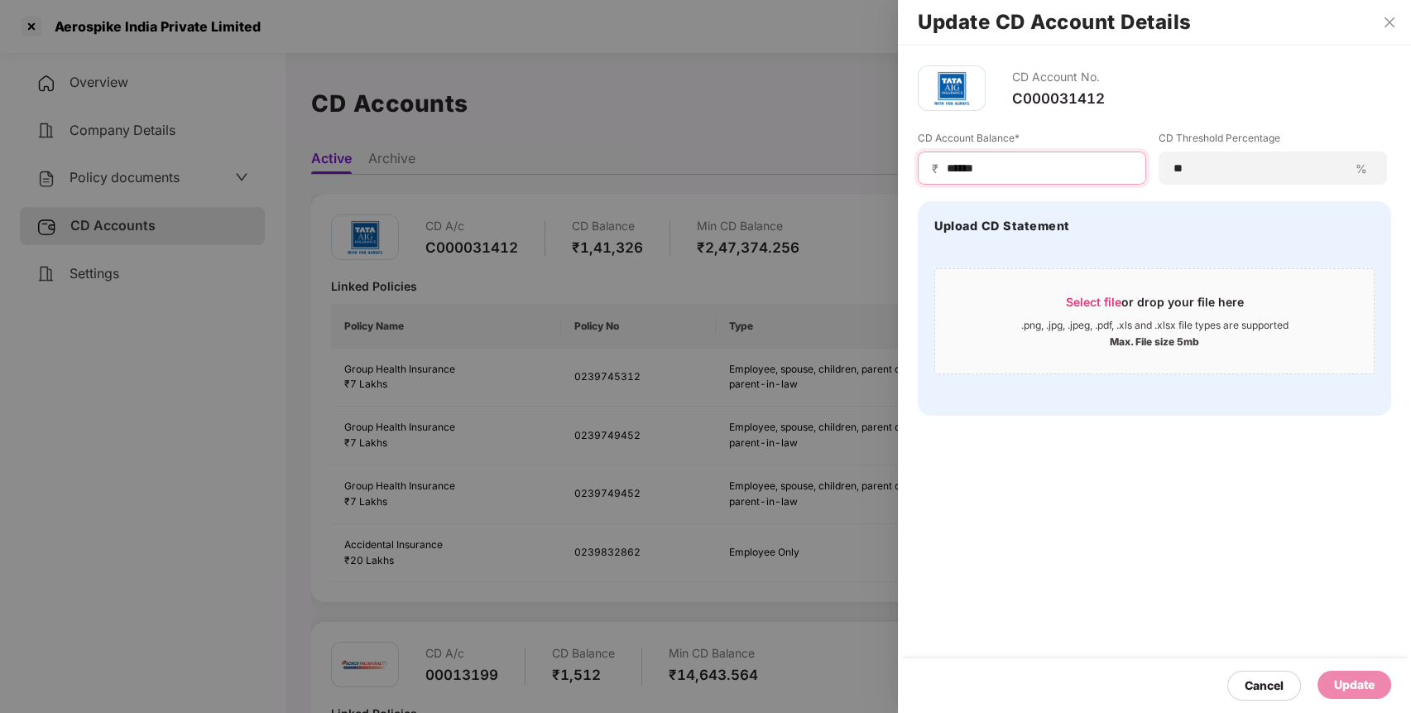
click at [967, 160] on input "******" at bounding box center [1038, 168] width 187 height 17
type input "******"
click at [1342, 682] on div "Update" at bounding box center [1354, 685] width 41 height 18
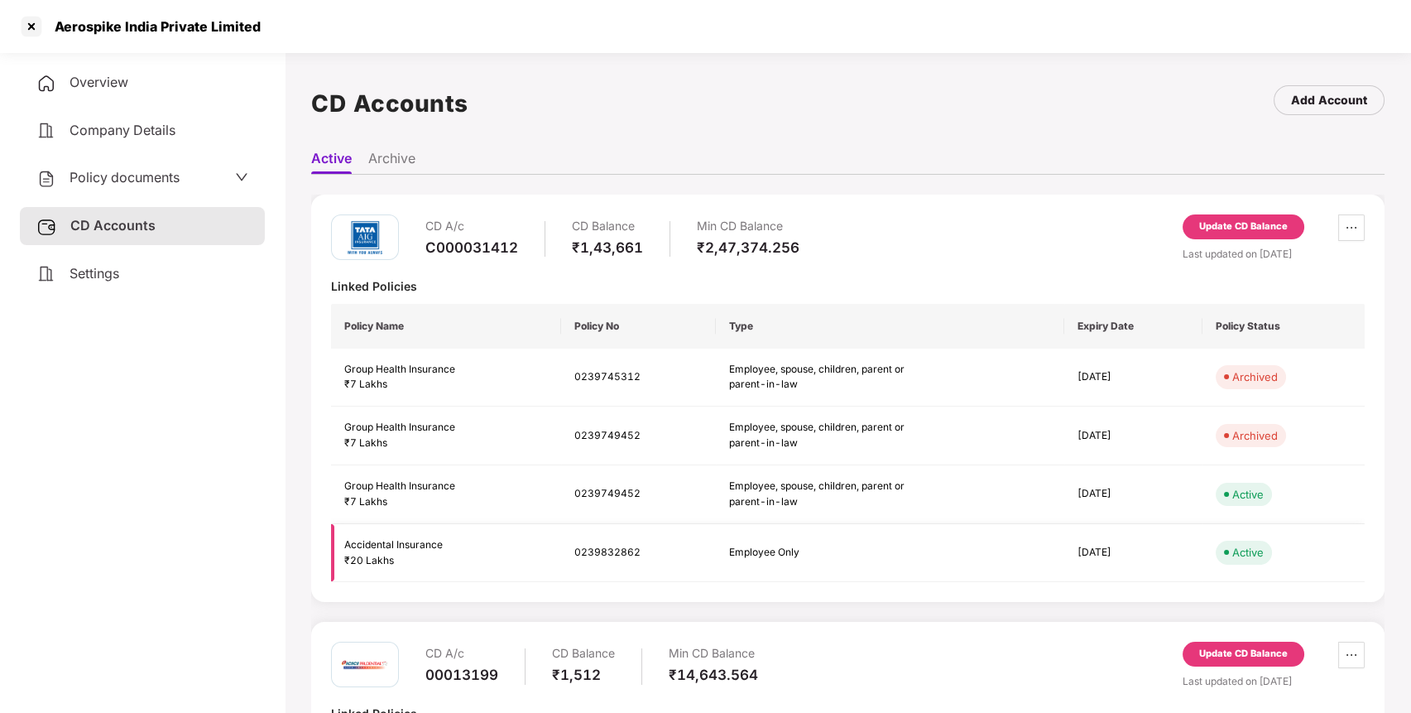
scroll to position [155, 0]
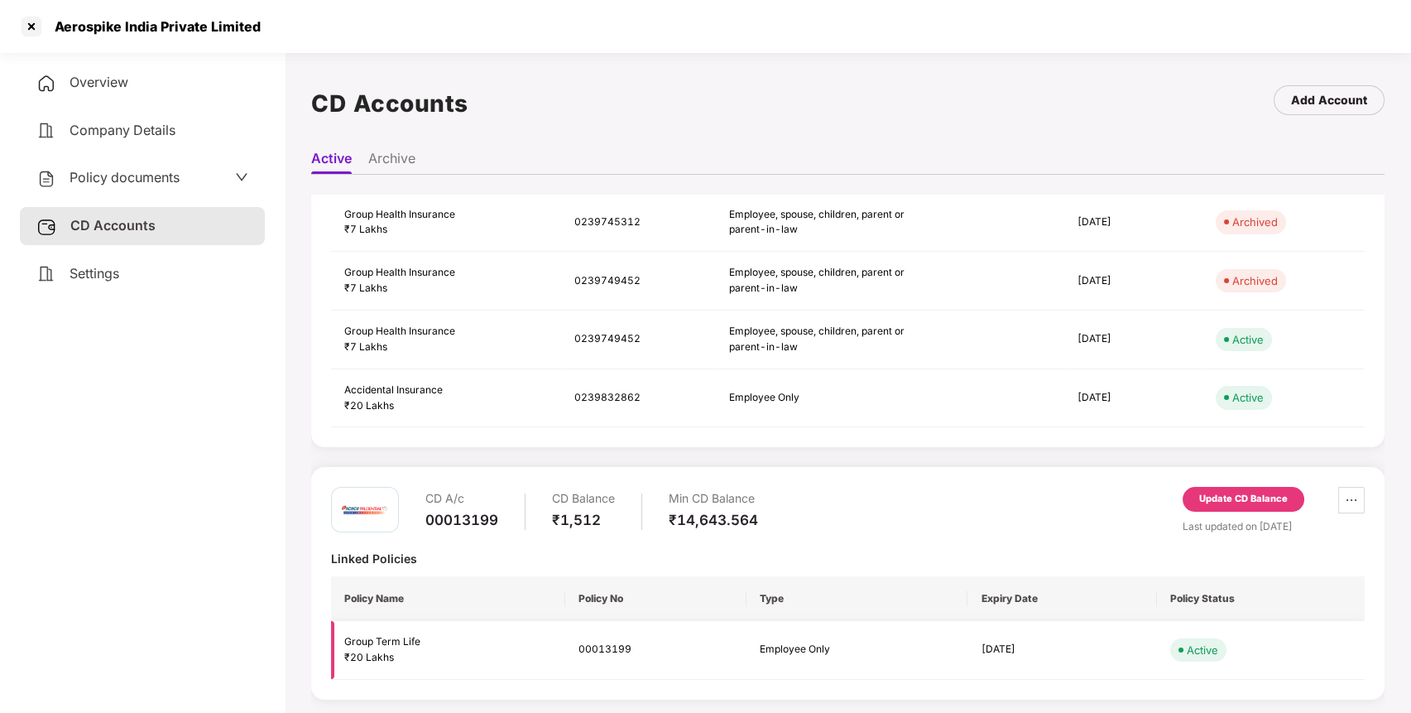
click at [605, 651] on td "00013199" at bounding box center [655, 650] width 181 height 59
click at [1277, 492] on div "Update CD Balance" at bounding box center [1244, 499] width 89 height 15
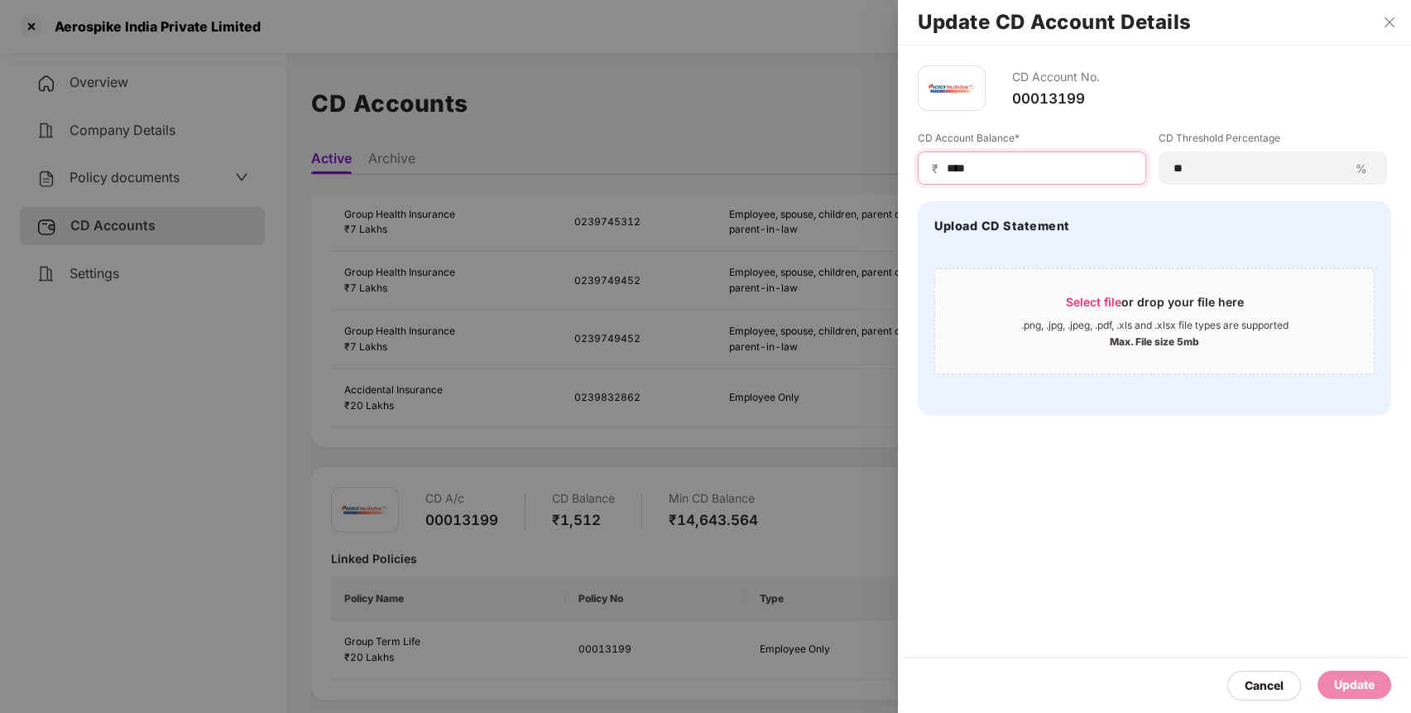
click at [964, 169] on input "****" at bounding box center [1038, 168] width 187 height 17
type input "****"
drag, startPoint x: 1332, startPoint y: 673, endPoint x: 940, endPoint y: 525, distance: 418.7
click at [940, 525] on div "CD Account No. 00013199 CD Account Balance* ₹ **** CD Threshold Percentage ** %…" at bounding box center [1154, 379] width 513 height 667
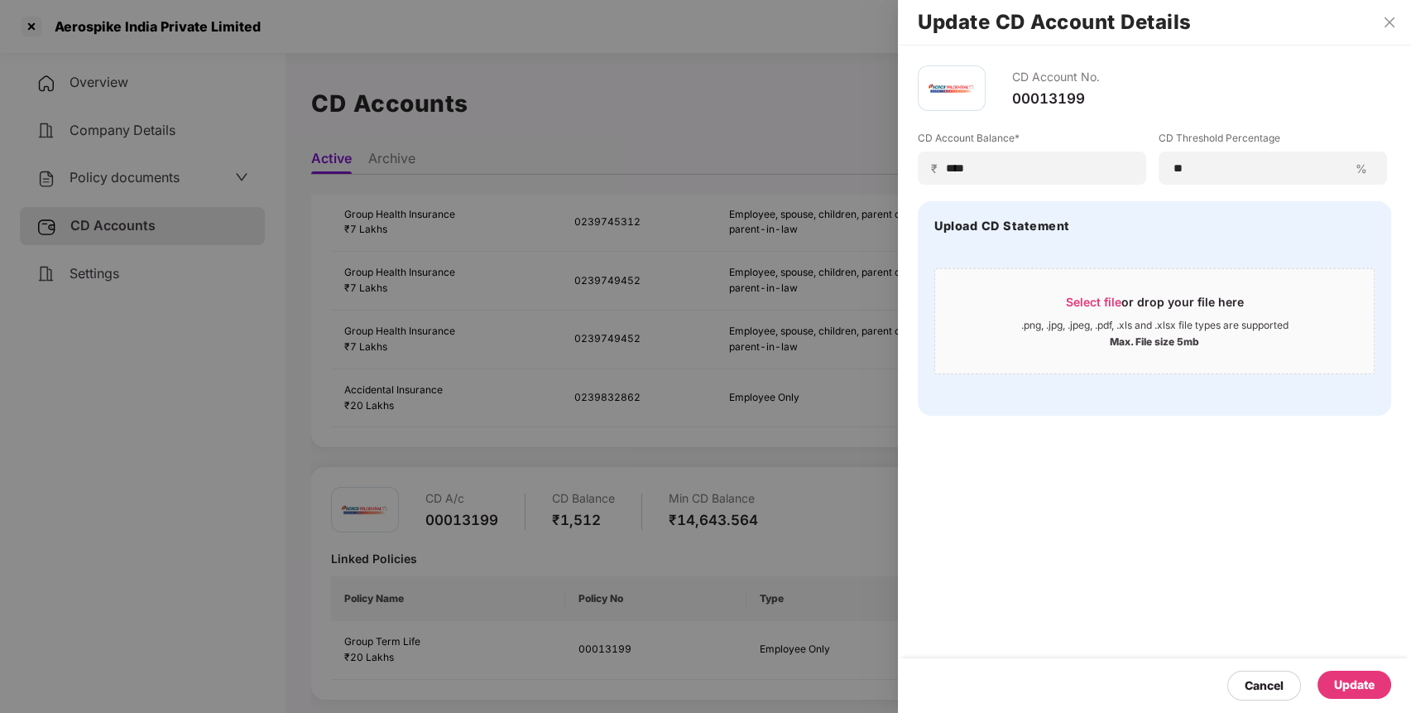
click at [1357, 680] on div "Update" at bounding box center [1354, 685] width 41 height 18
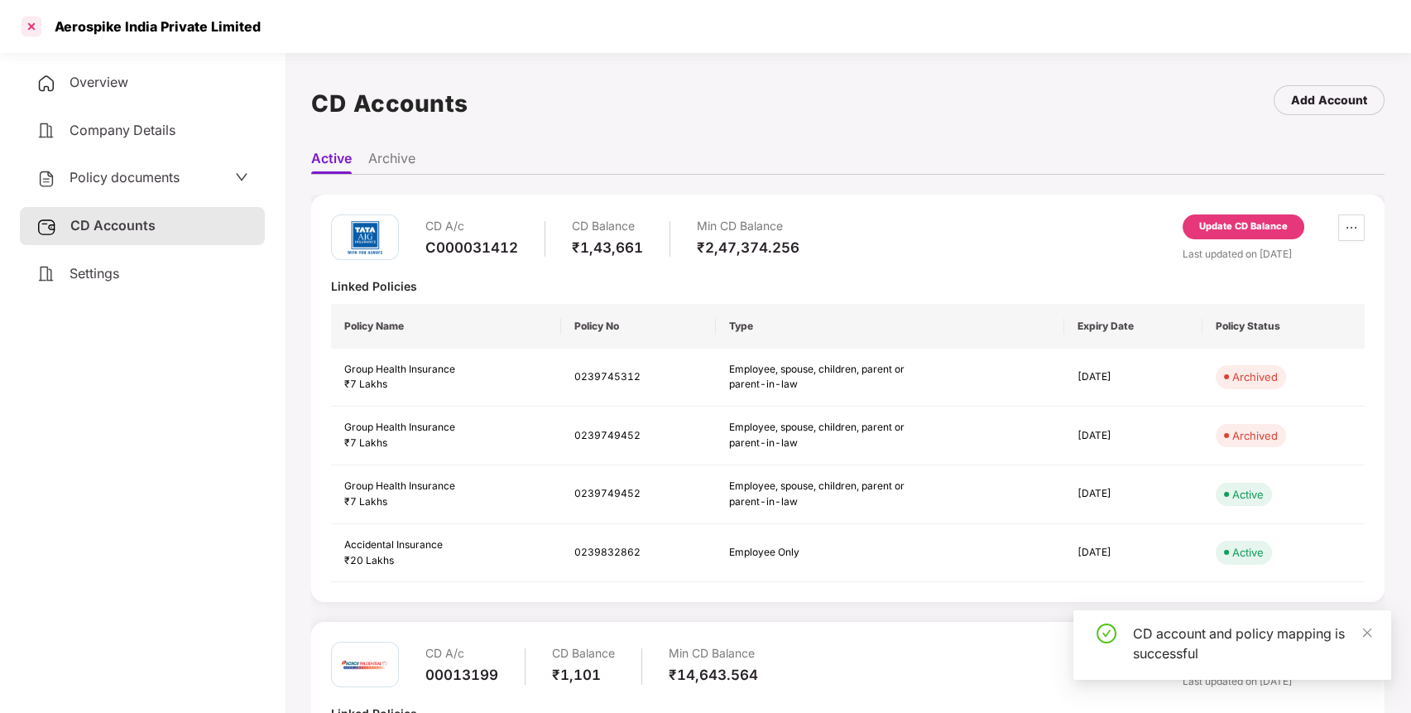
click at [38, 26] on div at bounding box center [31, 26] width 26 height 26
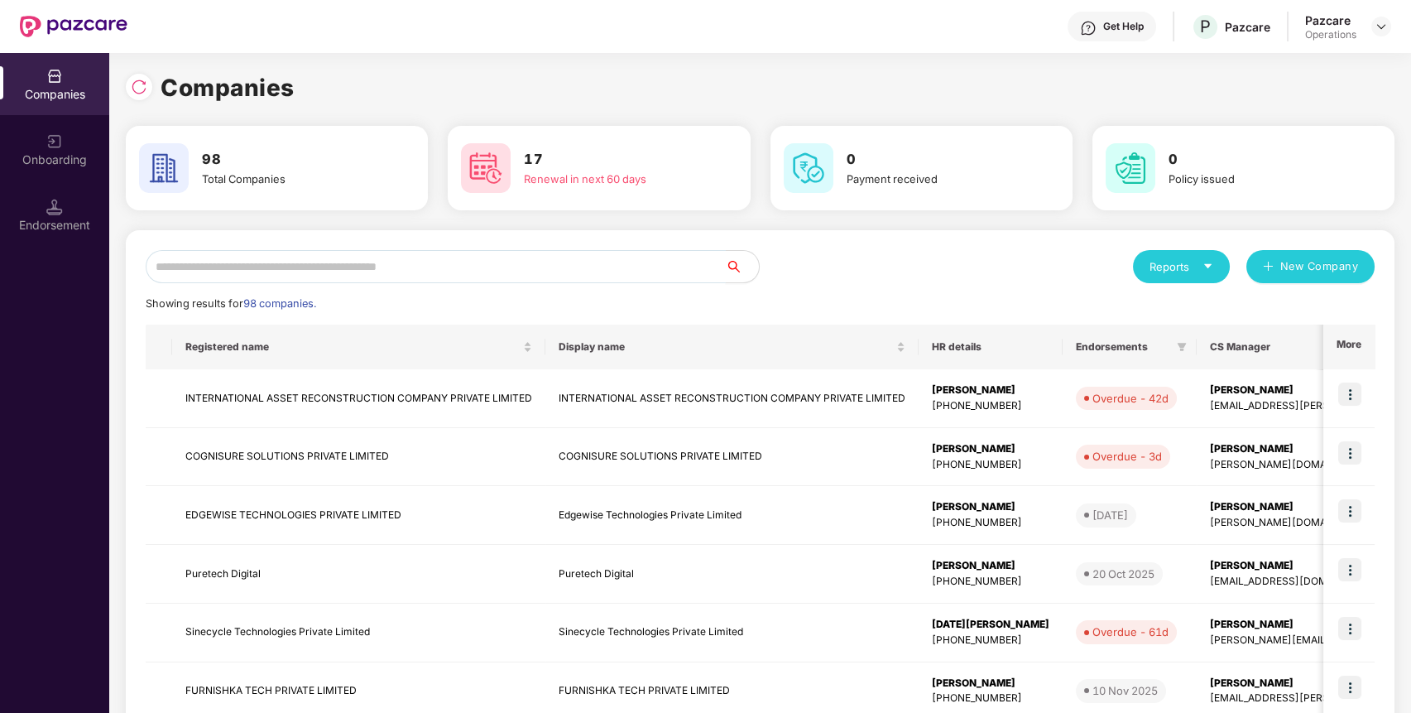
click at [603, 267] on input "text" at bounding box center [436, 266] width 580 height 33
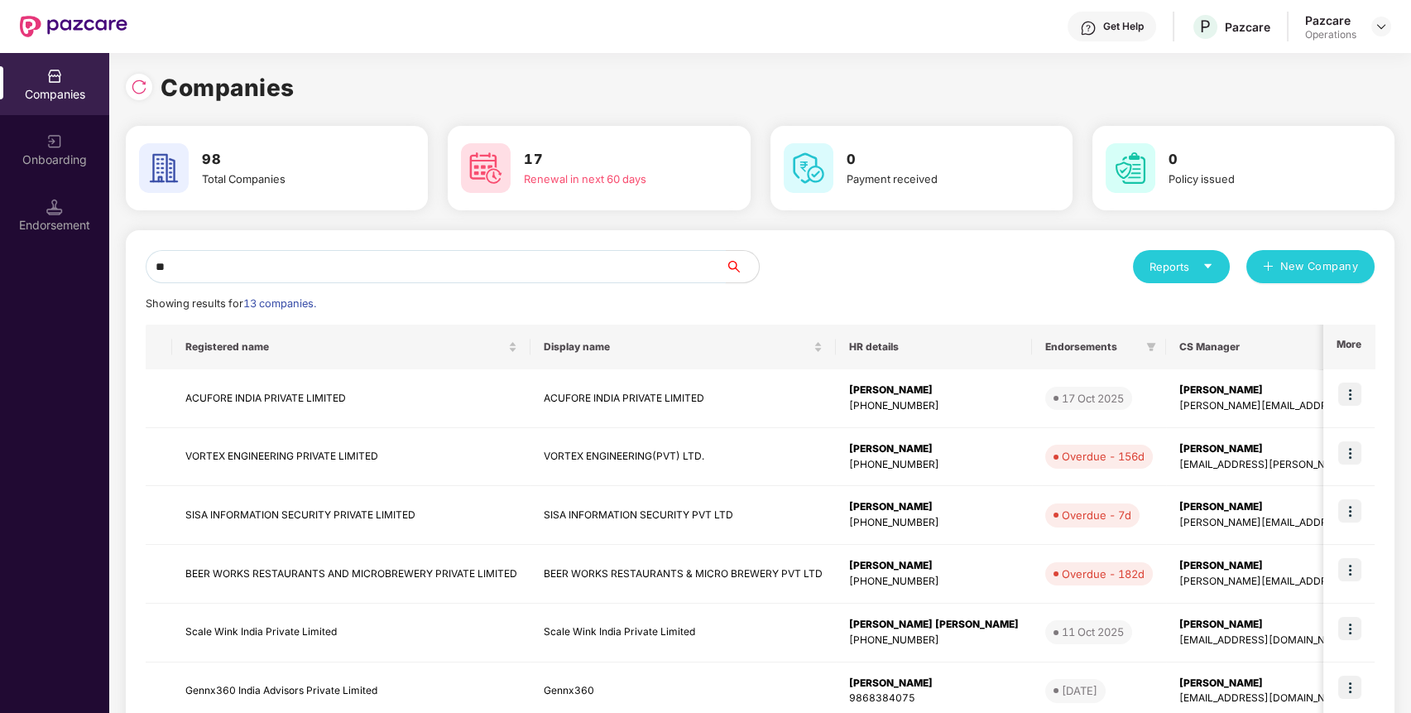
type input "*"
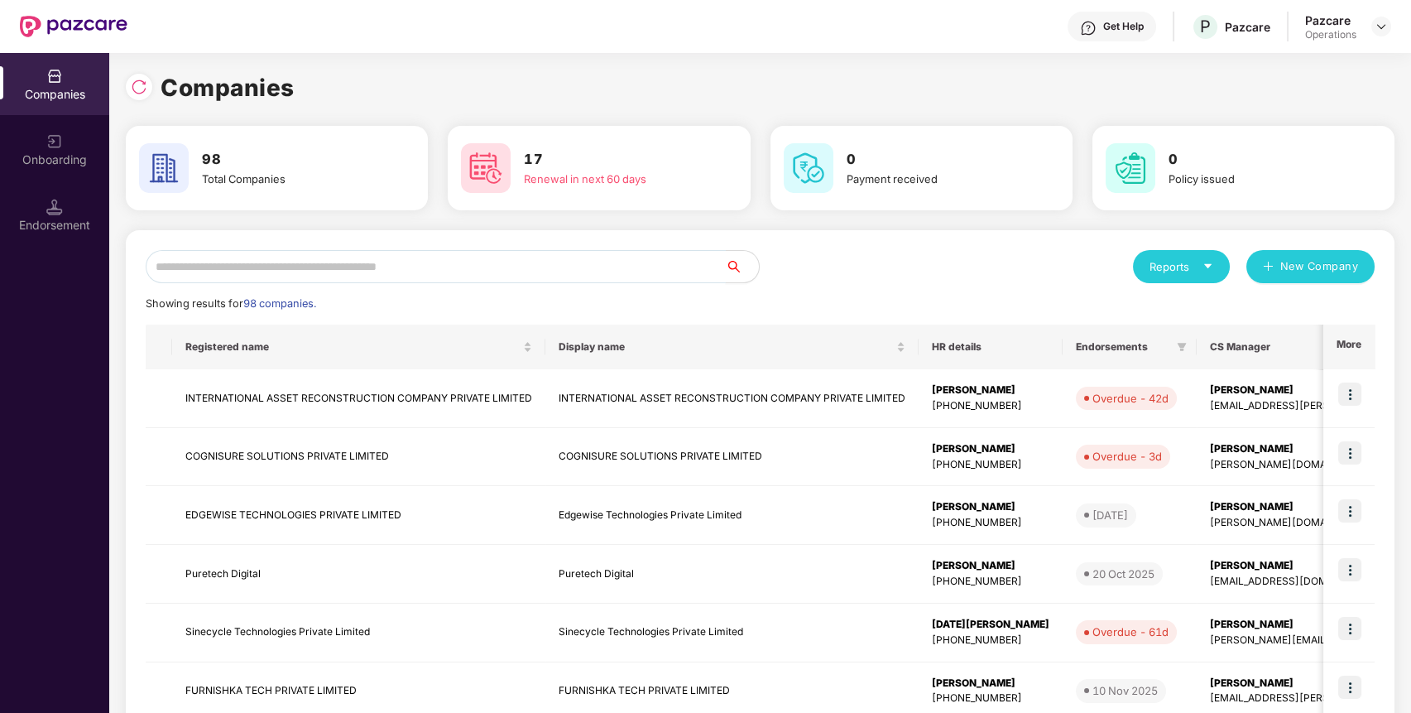
click at [545, 266] on input "text" at bounding box center [436, 266] width 580 height 33
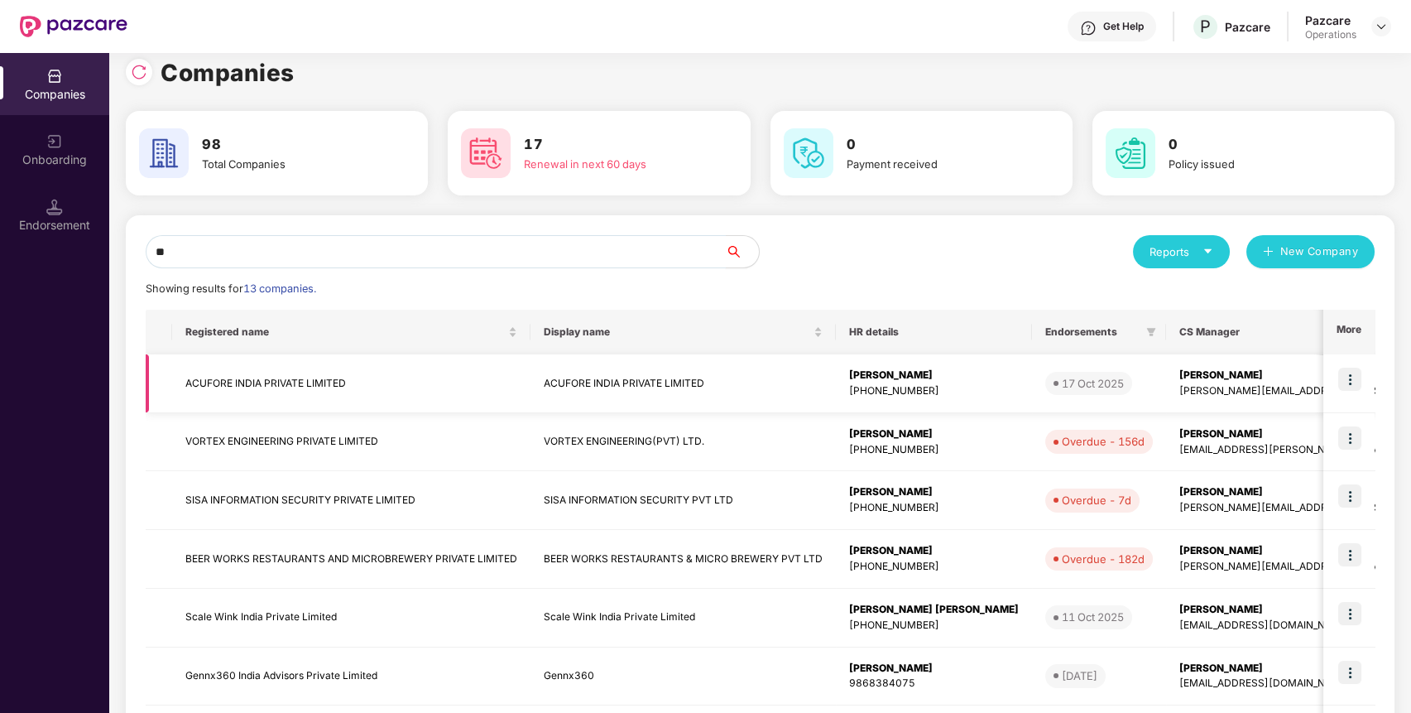
scroll to position [14, 0]
click at [86, 237] on div "Companies Onboarding Endorsement Companies 98 Total Companies 17 Renewal in nex…" at bounding box center [705, 383] width 1411 height 660
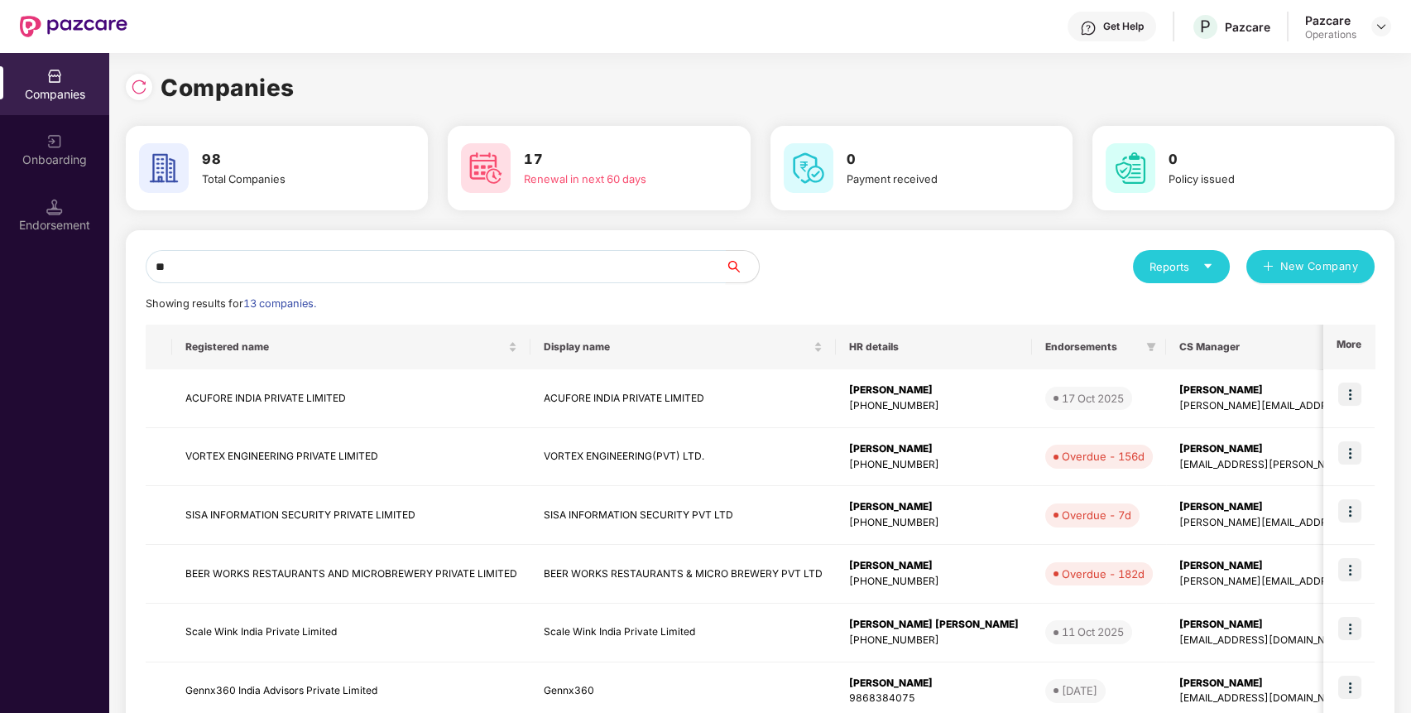
type input "*"
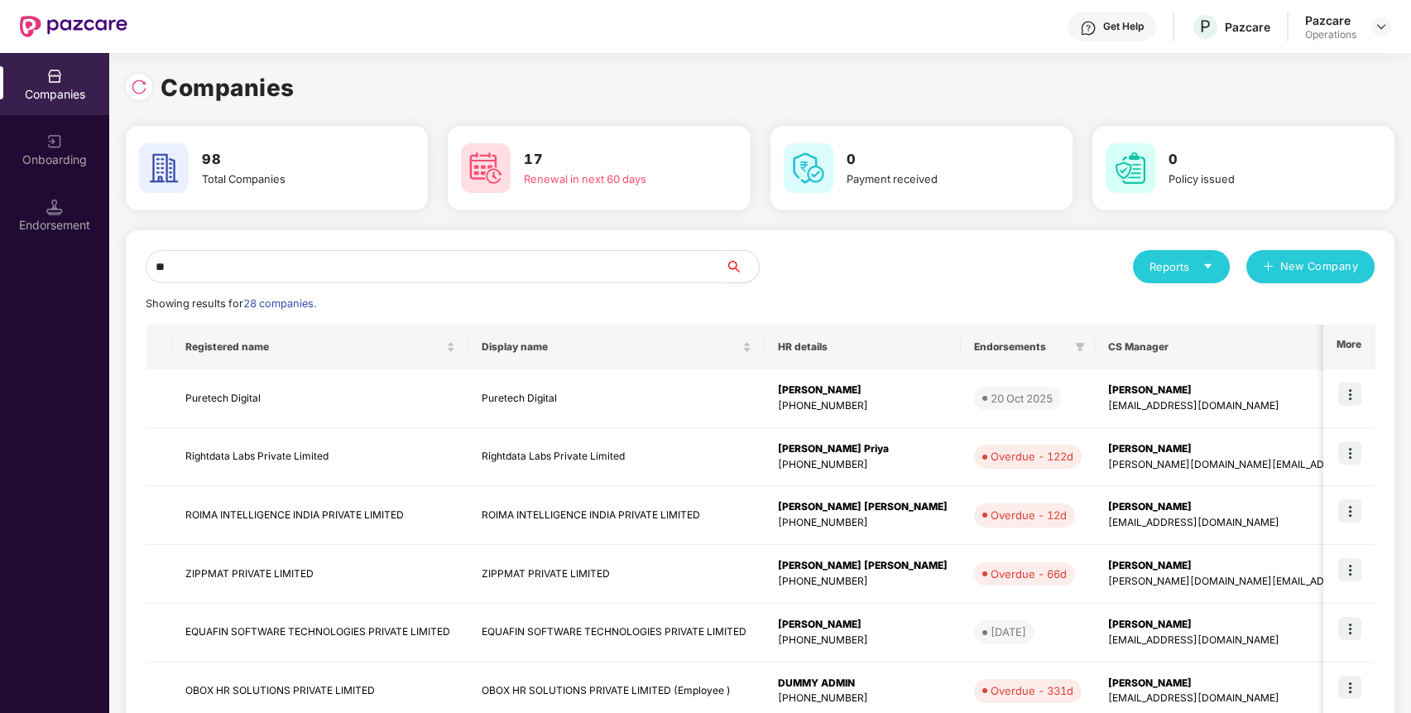
type input "*"
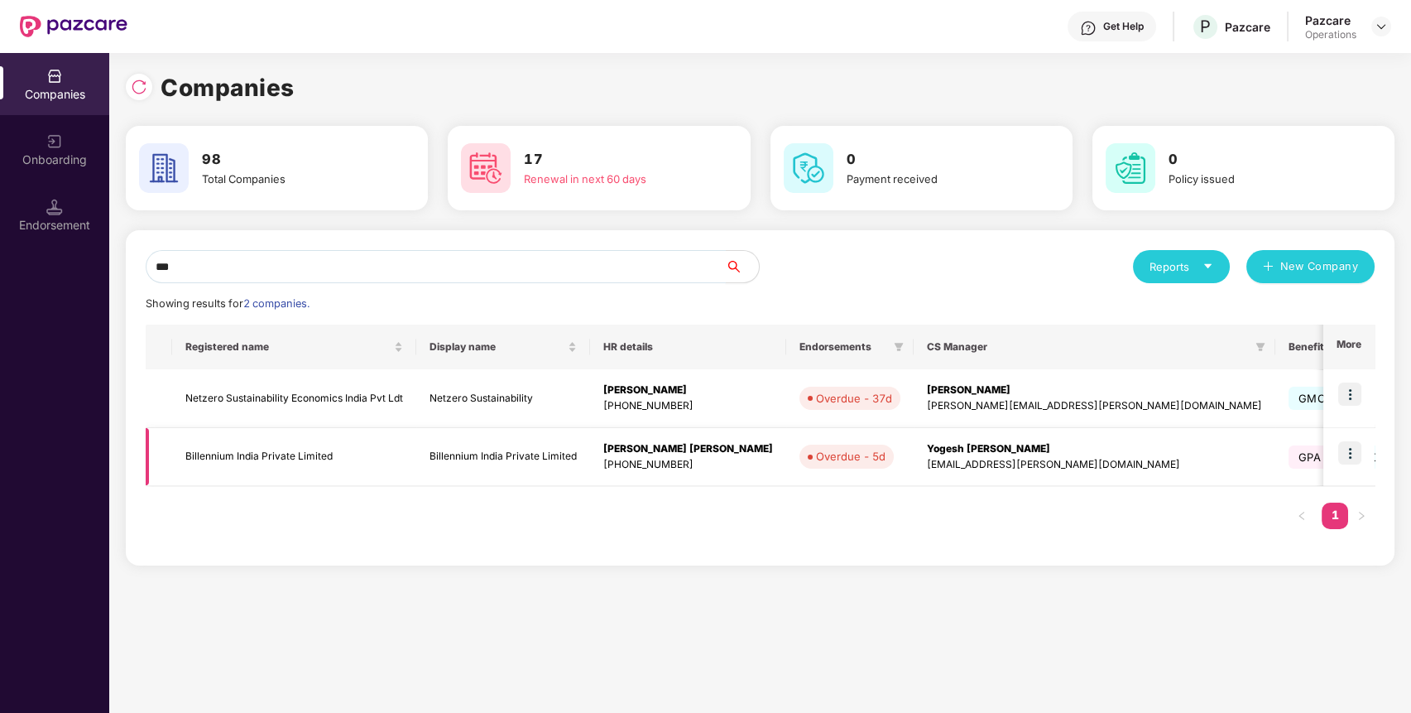
type input "***"
click at [310, 464] on td "Billennium India Private Limited" at bounding box center [294, 457] width 244 height 59
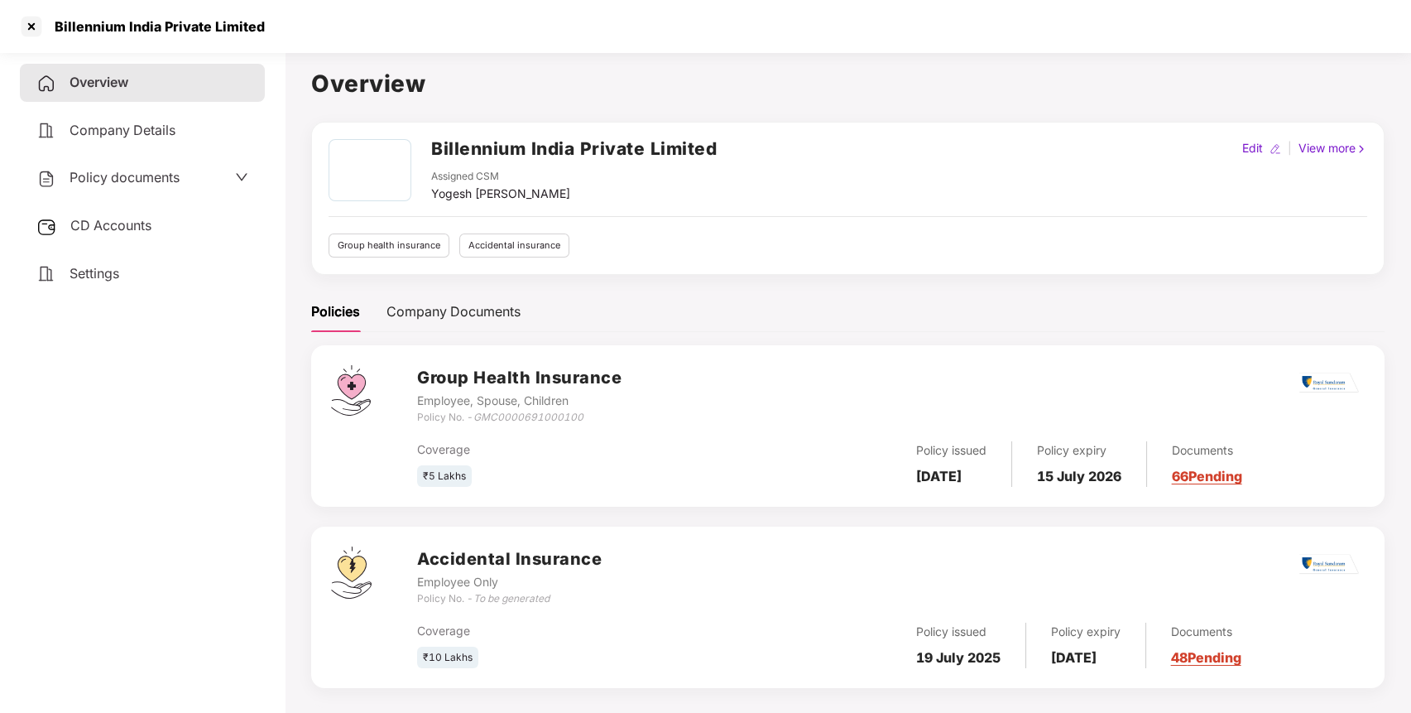
click at [535, 417] on icon "GMC0000691000100" at bounding box center [529, 417] width 110 height 12
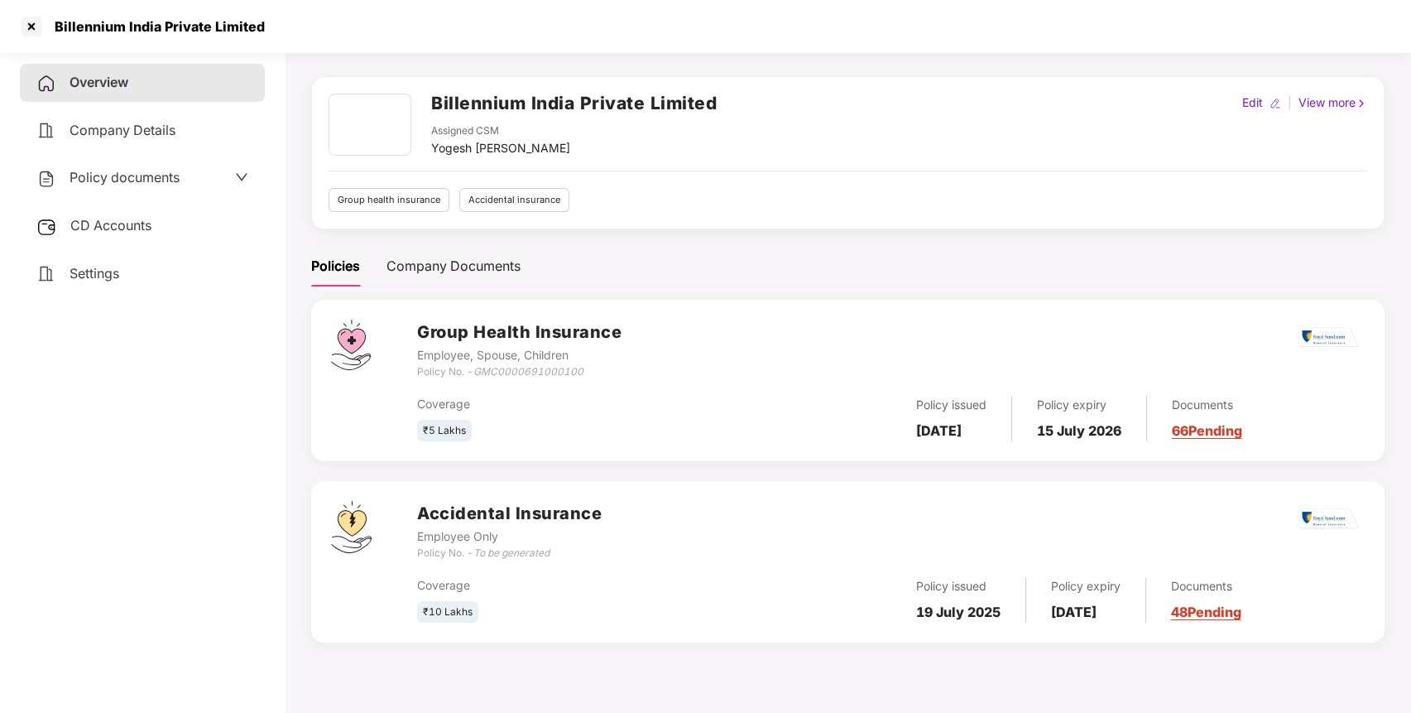
click at [568, 101] on h2 "Billennium India Private Limited" at bounding box center [574, 102] width 286 height 27
click at [36, 29] on div at bounding box center [31, 26] width 26 height 26
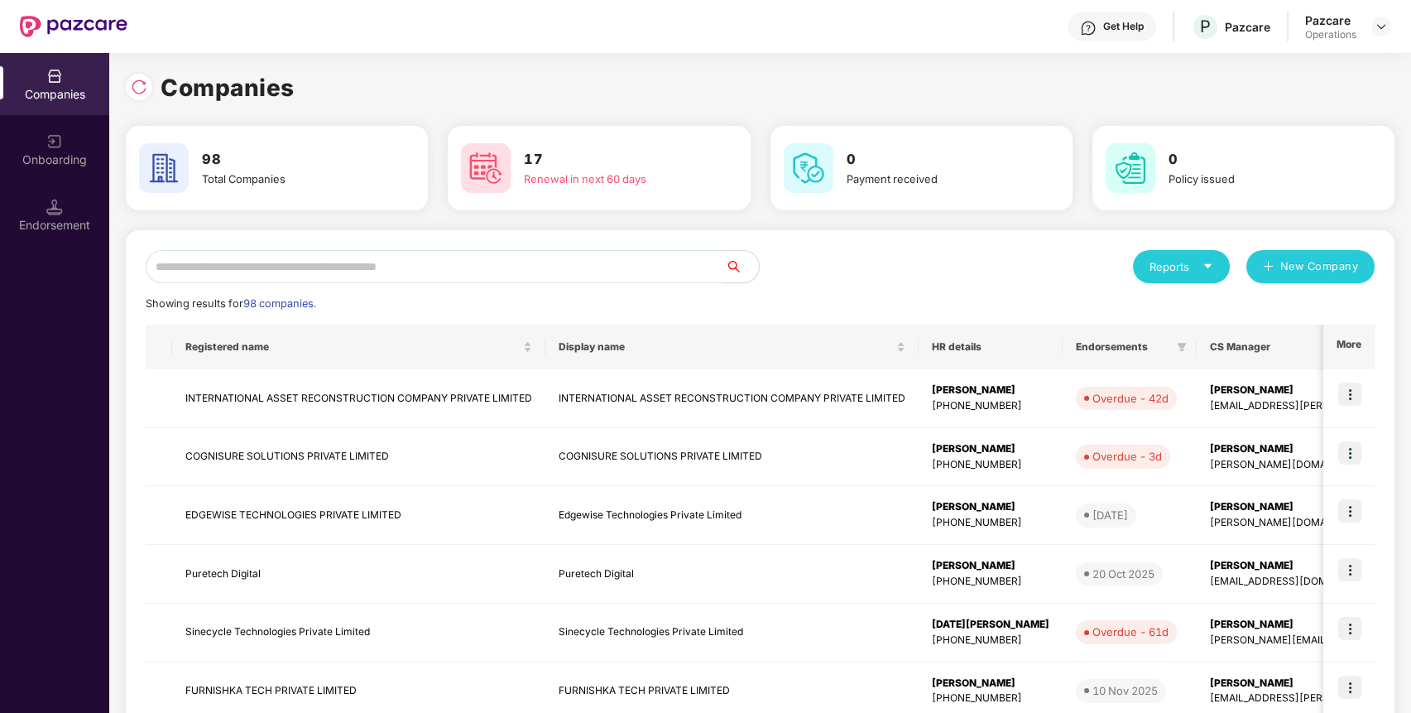
scroll to position [0, 0]
click at [371, 259] on input "text" at bounding box center [436, 266] width 580 height 33
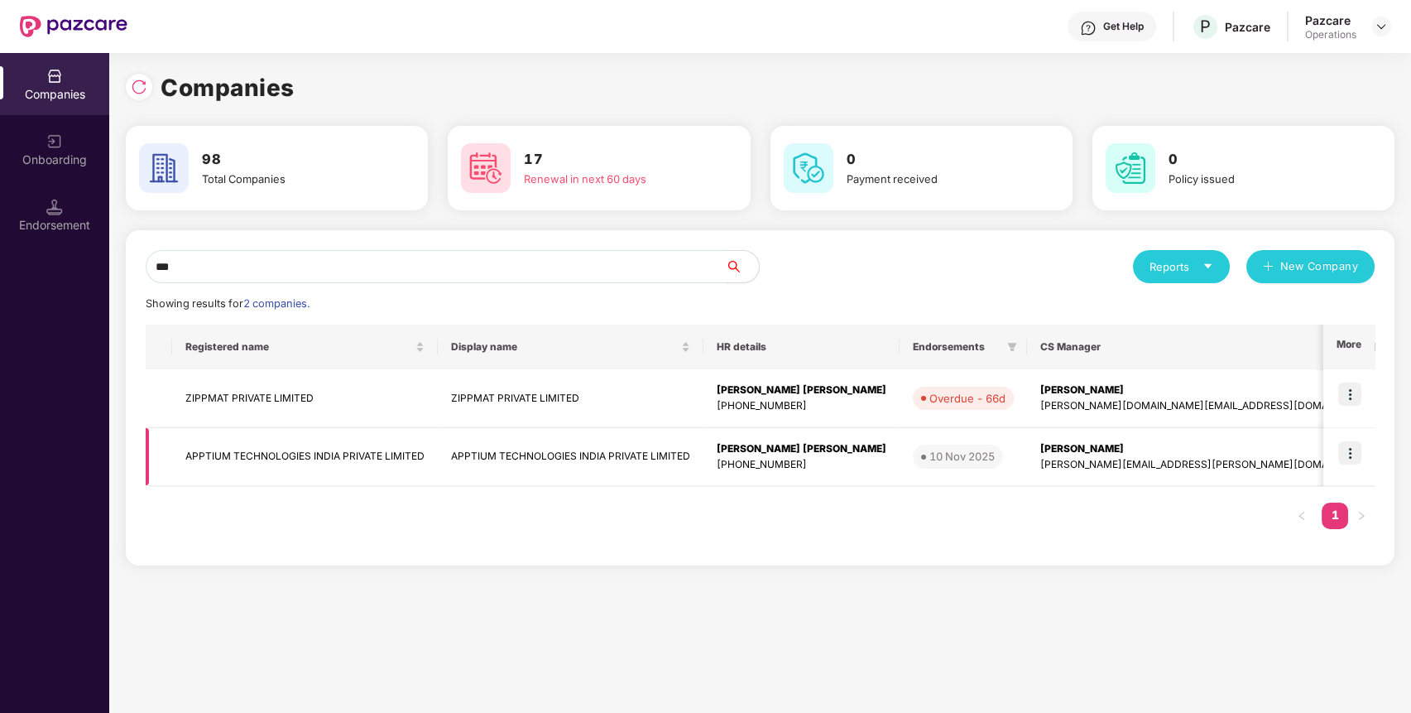
type input "***"
click at [298, 457] on td "APPTIUM TECHNOLOGIES INDIA PRIVATE LIMITED" at bounding box center [305, 457] width 266 height 59
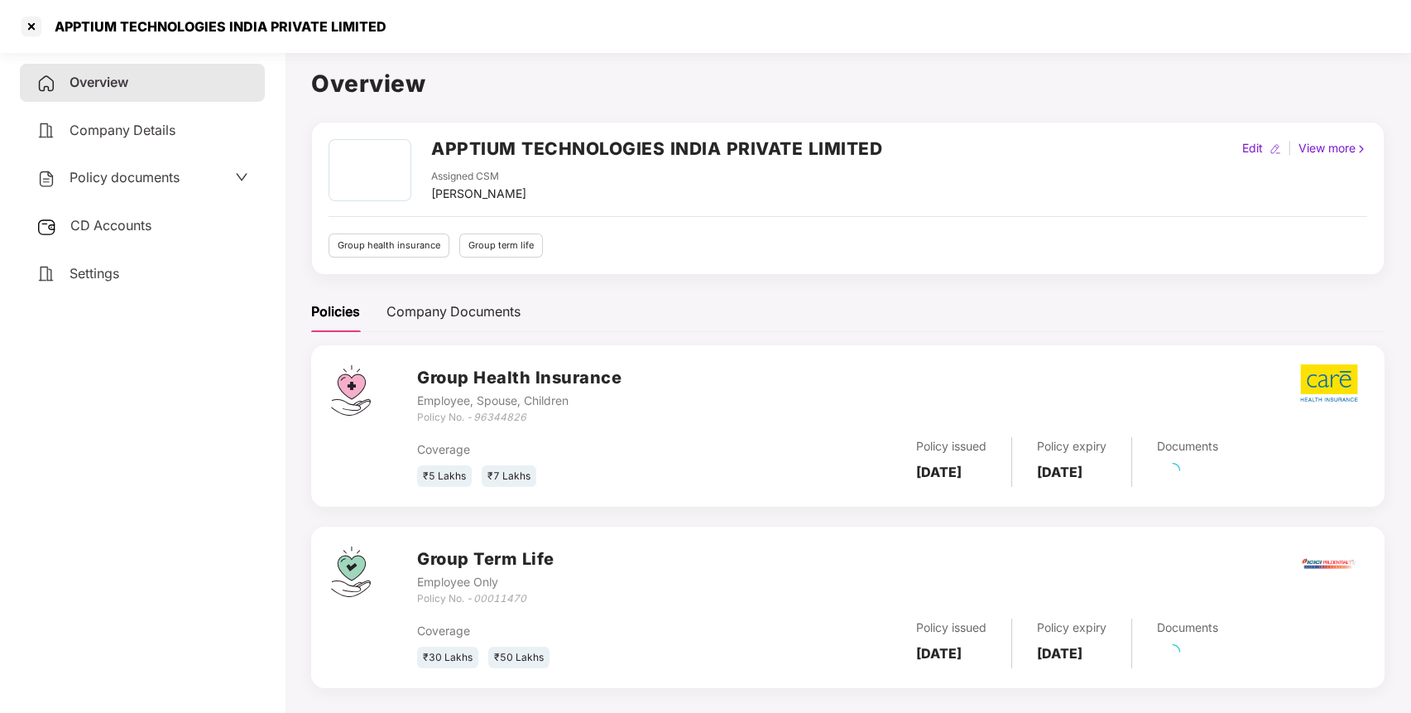
click at [557, 138] on h2 "APPTIUM TECHNOLOGIES INDIA PRIVATE LIMITED" at bounding box center [656, 148] width 451 height 27
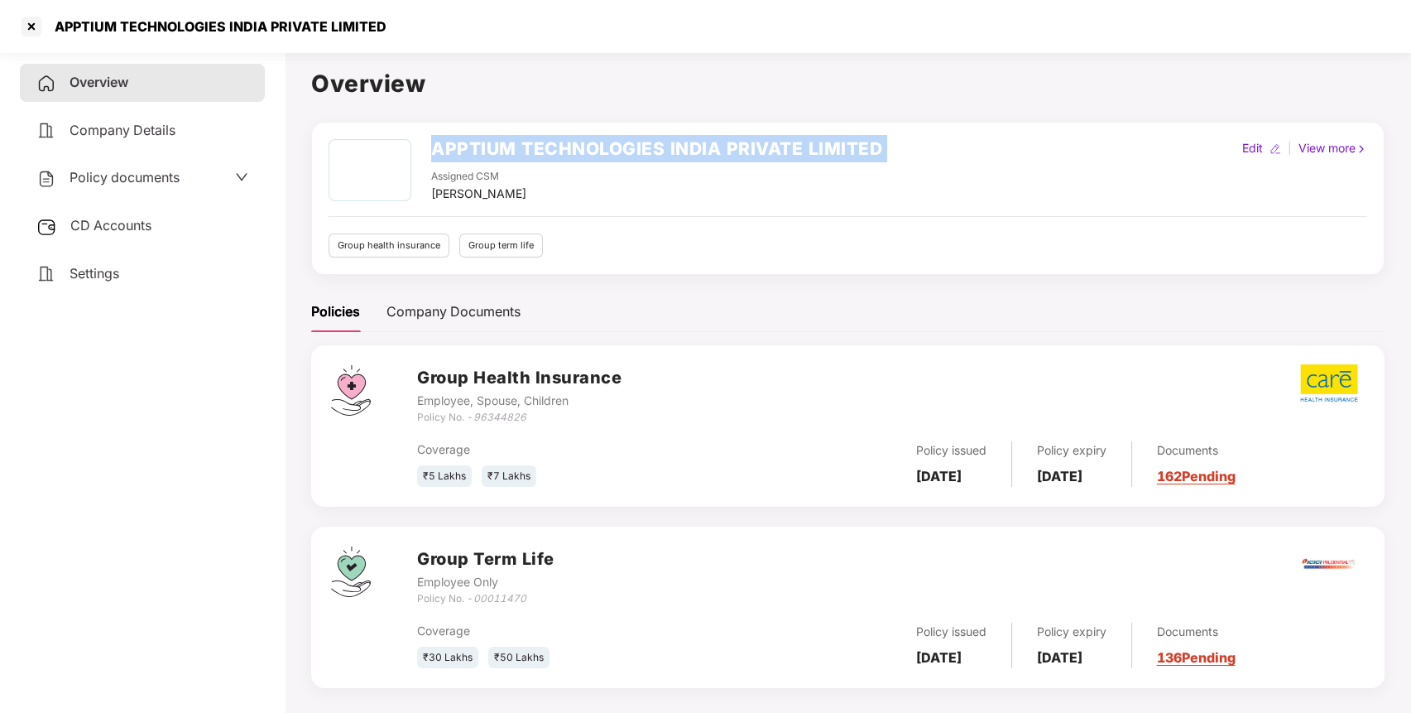
click at [557, 138] on h2 "APPTIUM TECHNOLOGIES INDIA PRIVATE LIMITED" at bounding box center [656, 148] width 451 height 27
click at [501, 417] on icon "96344826" at bounding box center [500, 417] width 53 height 12
click at [501, 610] on div "Coverage ₹30 Lakhs ₹50 Lakhs Policy issued [DATE] Policy expiry [DATE] Document…" at bounding box center [891, 638] width 948 height 62
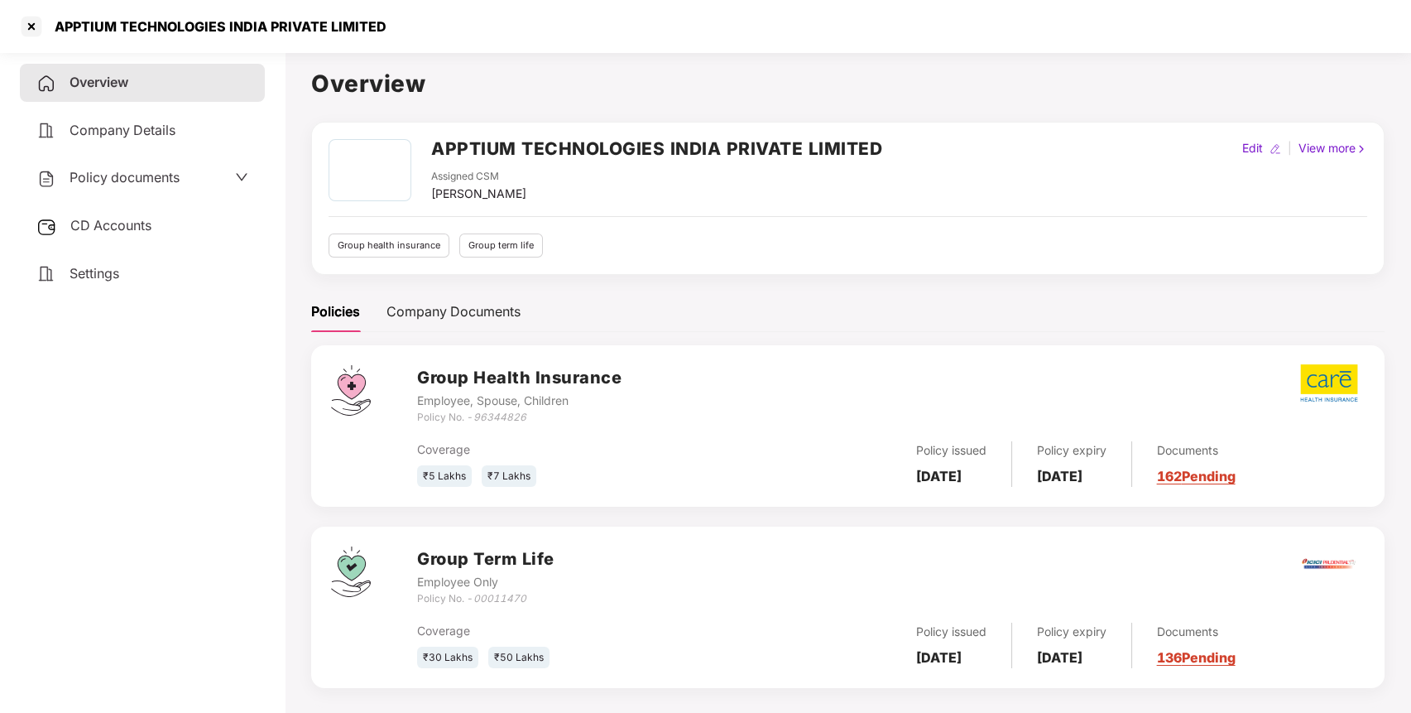
click at [508, 596] on icon "00011470" at bounding box center [500, 598] width 53 height 12
